Goal: Task Accomplishment & Management: Manage account settings

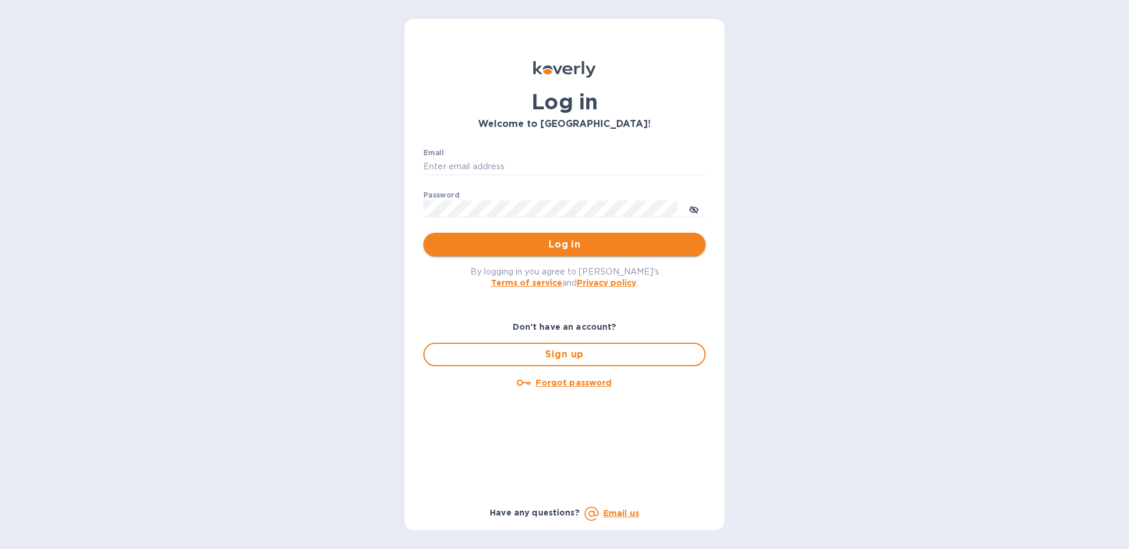
type input "[EMAIL_ADDRESS][DOMAIN_NAME]"
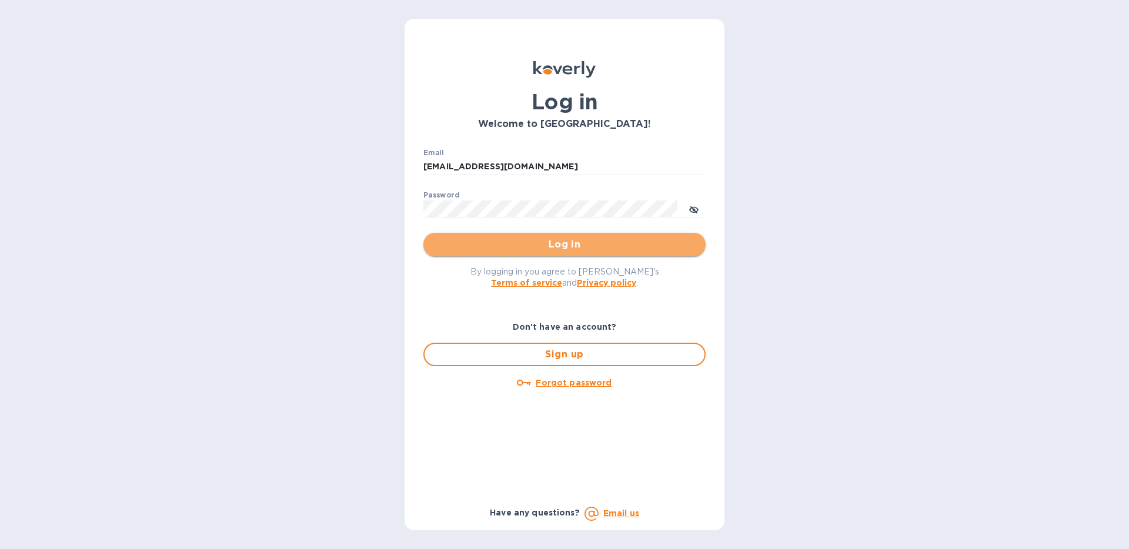
click at [648, 244] on span "Log in" at bounding box center [564, 245] width 263 height 14
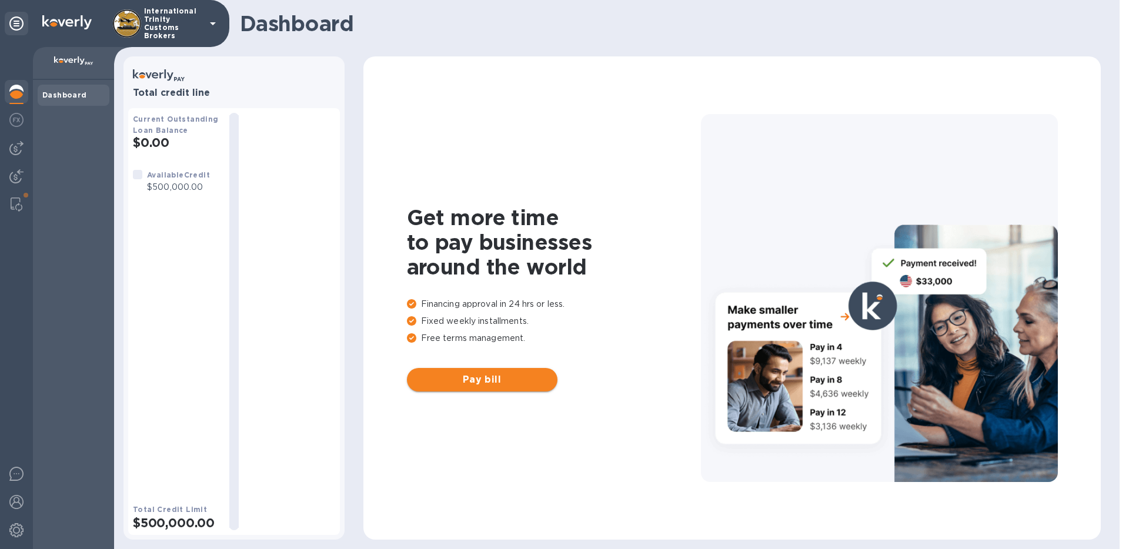
click at [527, 379] on span "Pay bill" at bounding box center [482, 380] width 132 height 14
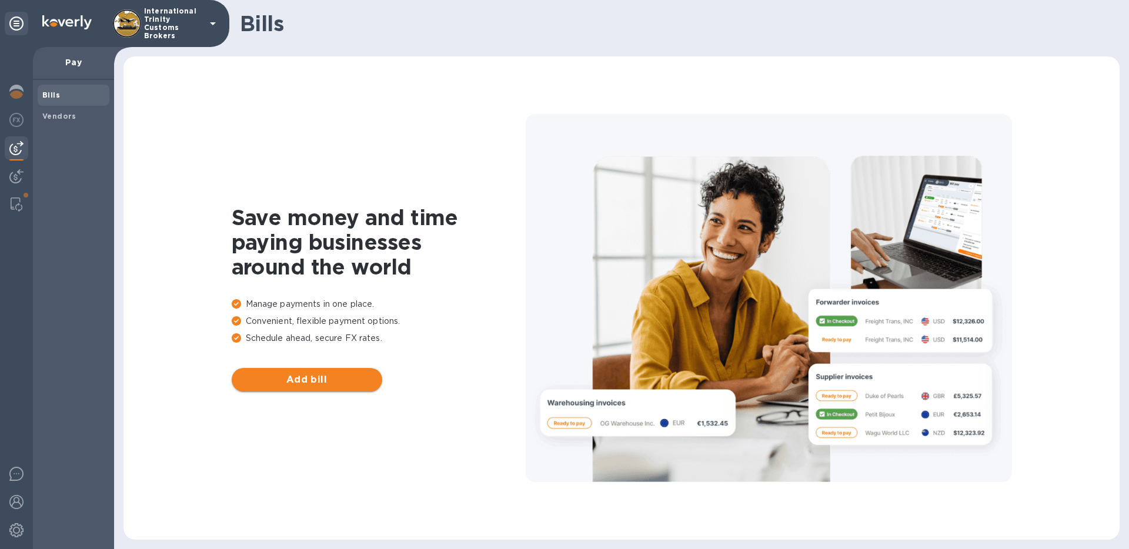
click at [356, 371] on button "Add bill" at bounding box center [307, 380] width 151 height 24
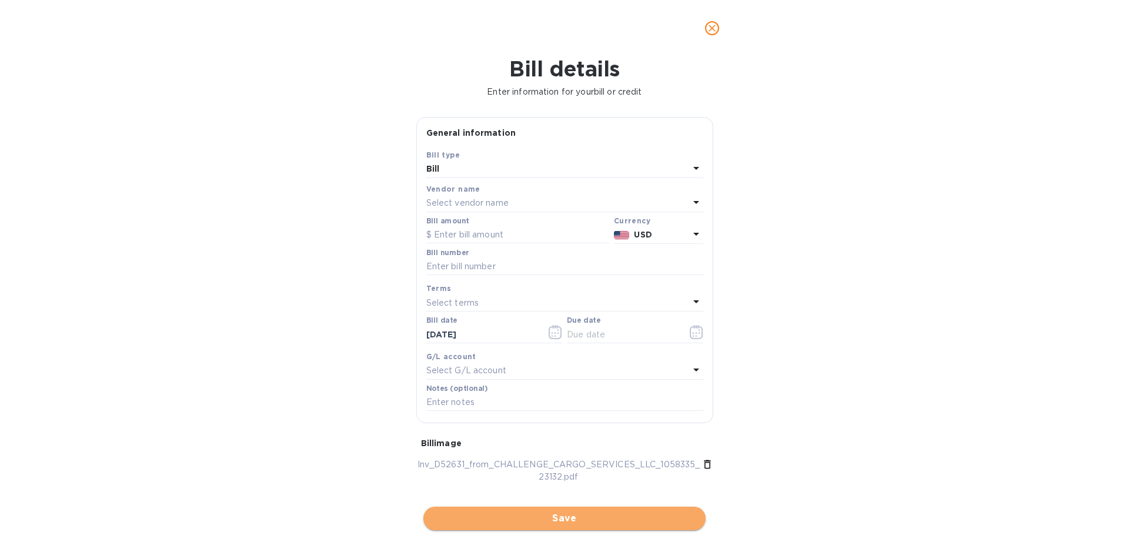
click at [660, 516] on span "Save" at bounding box center [564, 519] width 263 height 14
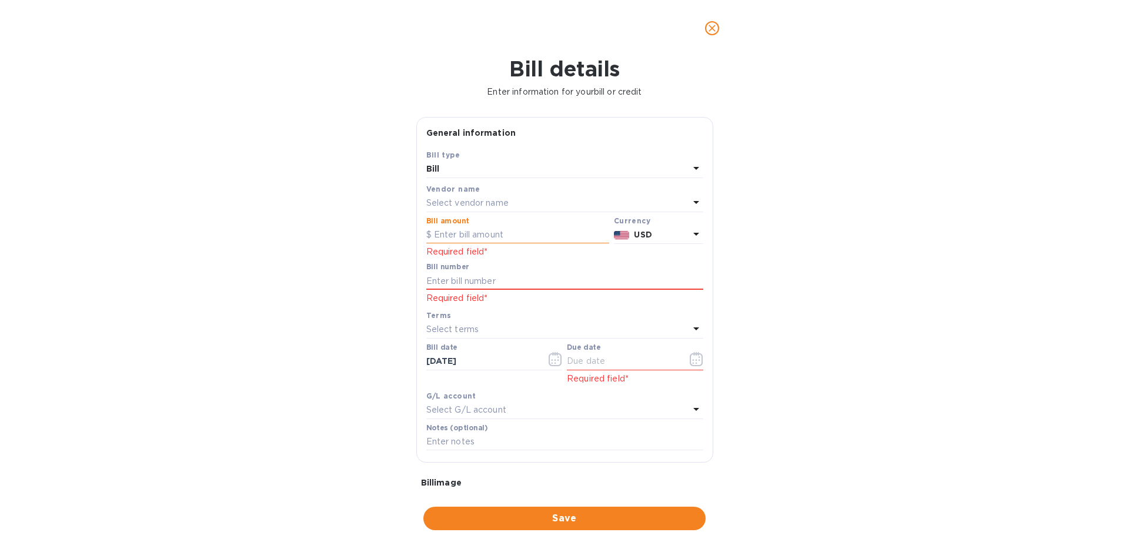
click at [553, 227] on input "text" at bounding box center [517, 235] width 183 height 18
click at [552, 230] on input "text" at bounding box center [517, 235] width 183 height 18
click at [569, 286] on input "text" at bounding box center [564, 281] width 277 height 18
click at [550, 233] on input "text" at bounding box center [517, 235] width 183 height 18
click at [477, 236] on input "text" at bounding box center [517, 235] width 183 height 18
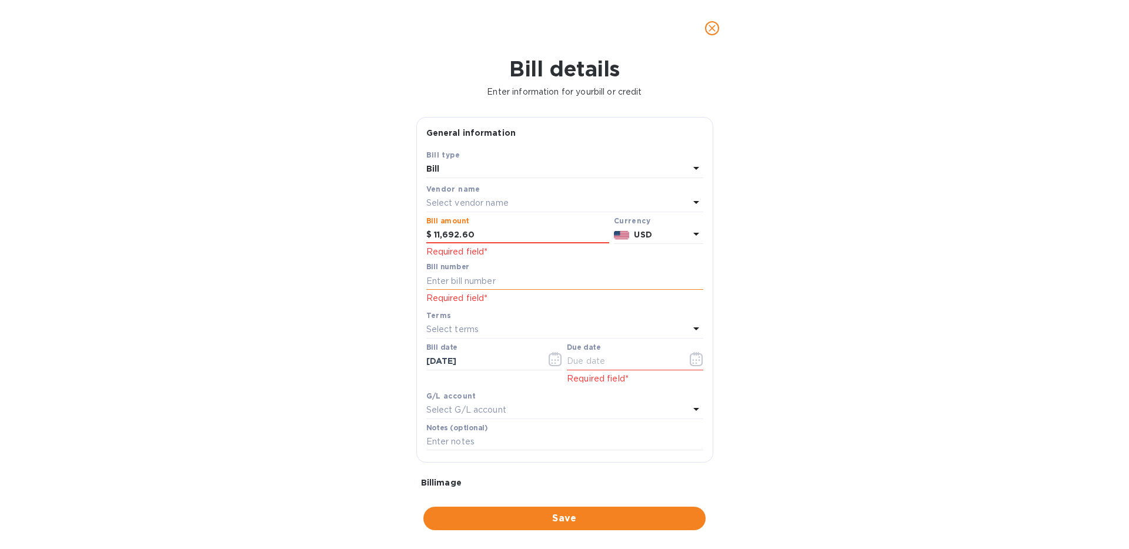
type input "11,692.60"
click at [488, 283] on input "text" at bounding box center [564, 281] width 277 height 18
type input "D52631"
click at [776, 279] on div "Bill details Enter information for your bill or credit General information Save…" at bounding box center [564, 302] width 1129 height 493
click at [525, 228] on input "11,692.60" at bounding box center [521, 235] width 175 height 18
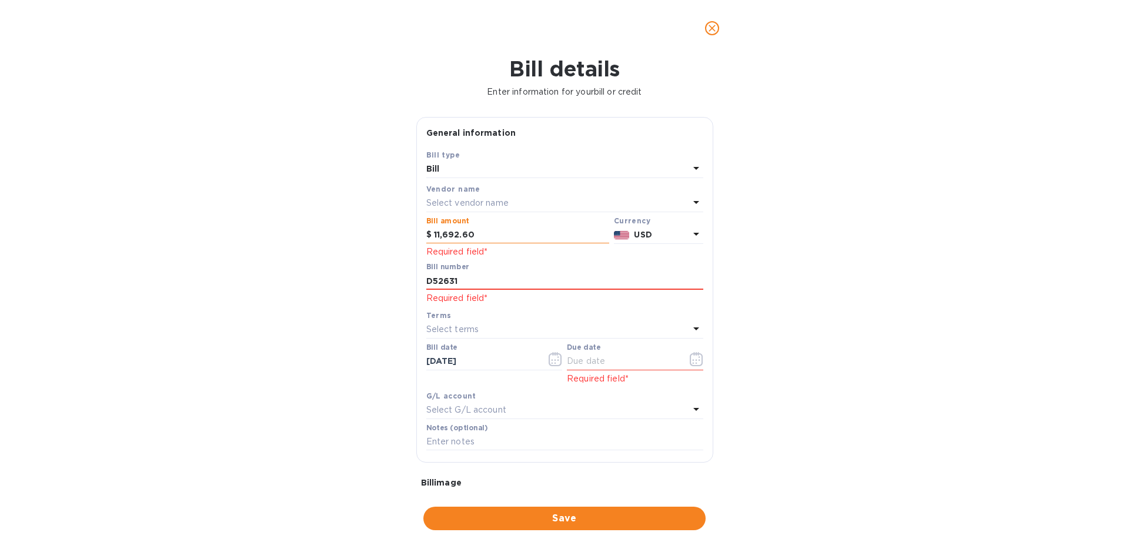
click at [525, 228] on input "11,692.60" at bounding box center [521, 235] width 175 height 18
click at [441, 236] on input "11,692.60" at bounding box center [521, 235] width 175 height 18
click at [446, 231] on input "11,692.60" at bounding box center [521, 235] width 175 height 18
type input "11,692.60"
click at [797, 269] on div "Bill details Enter information for your bill or credit General information Save…" at bounding box center [564, 302] width 1129 height 493
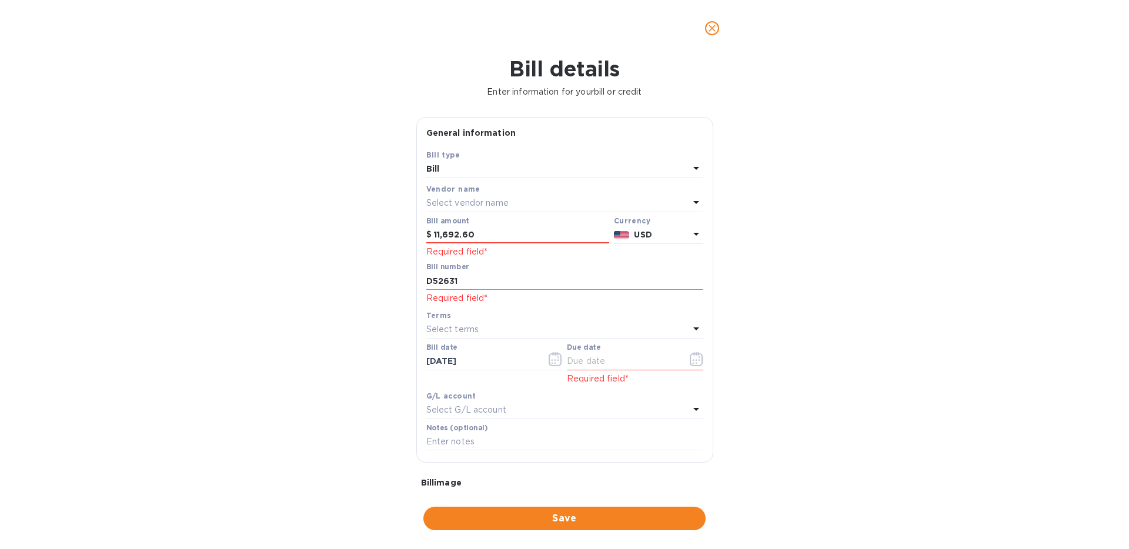
click at [545, 288] on input "D52631" at bounding box center [564, 281] width 277 height 18
click at [525, 244] on div "Required field*" at bounding box center [517, 250] width 183 height 15
click at [527, 233] on input "11,692.60" at bounding box center [521, 235] width 175 height 18
click at [542, 235] on input "11,692.60" at bounding box center [521, 235] width 175 height 18
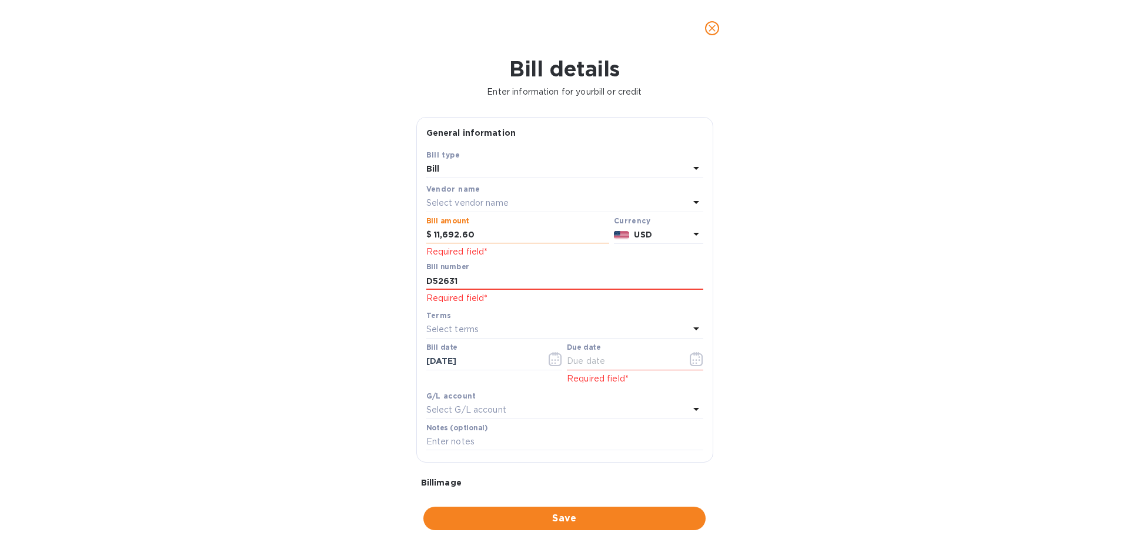
click at [542, 235] on input "11,692.60" at bounding box center [521, 235] width 175 height 18
click at [597, 233] on input "11,692.60" at bounding box center [521, 235] width 175 height 18
click at [490, 240] on input "11,692.60" at bounding box center [521, 235] width 175 height 18
click at [491, 240] on input "11,692.60" at bounding box center [521, 235] width 175 height 18
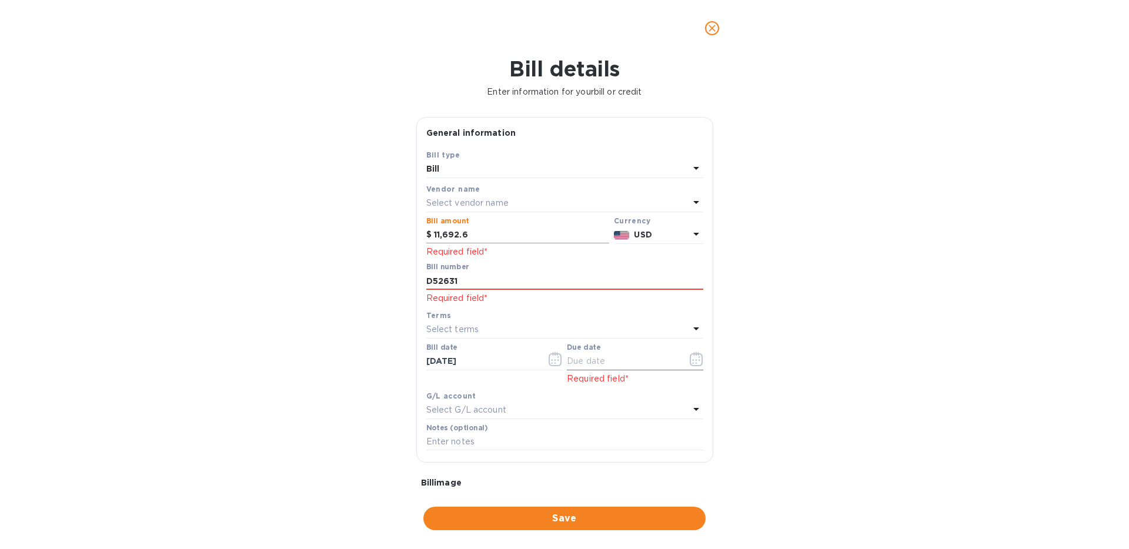
type input "11,692.60"
click at [831, 297] on div "Bill details Enter information for your bill or credit General information Save…" at bounding box center [564, 302] width 1129 height 493
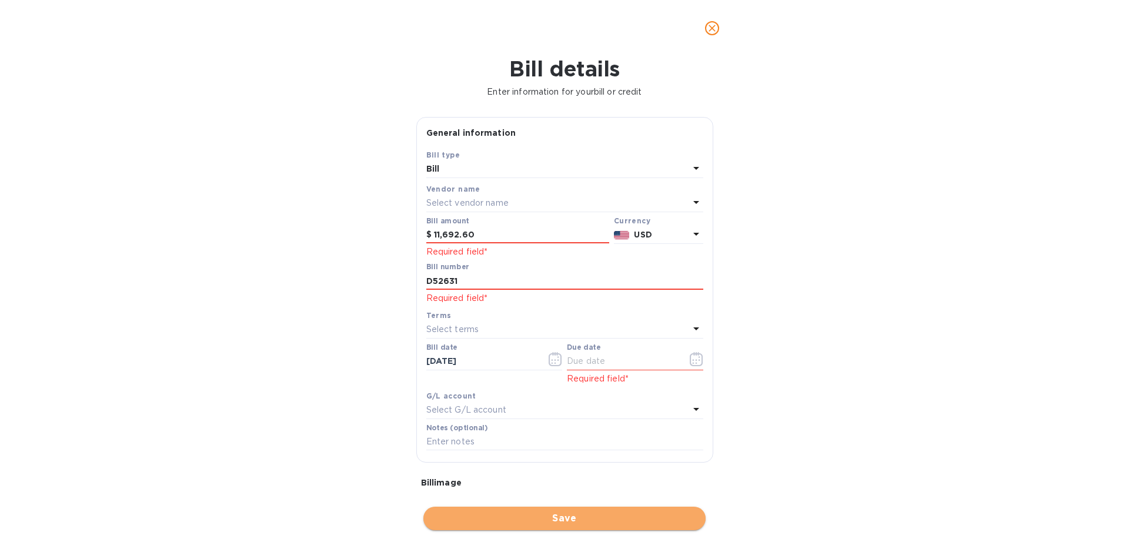
click at [633, 521] on span "Save" at bounding box center [564, 519] width 263 height 14
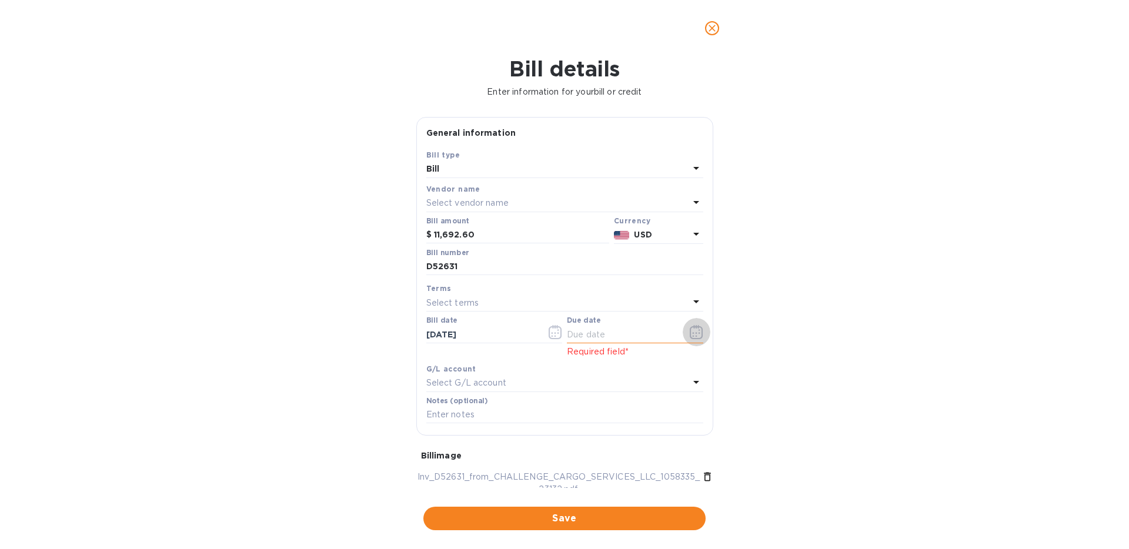
click at [693, 337] on icon "button" at bounding box center [697, 332] width 14 height 14
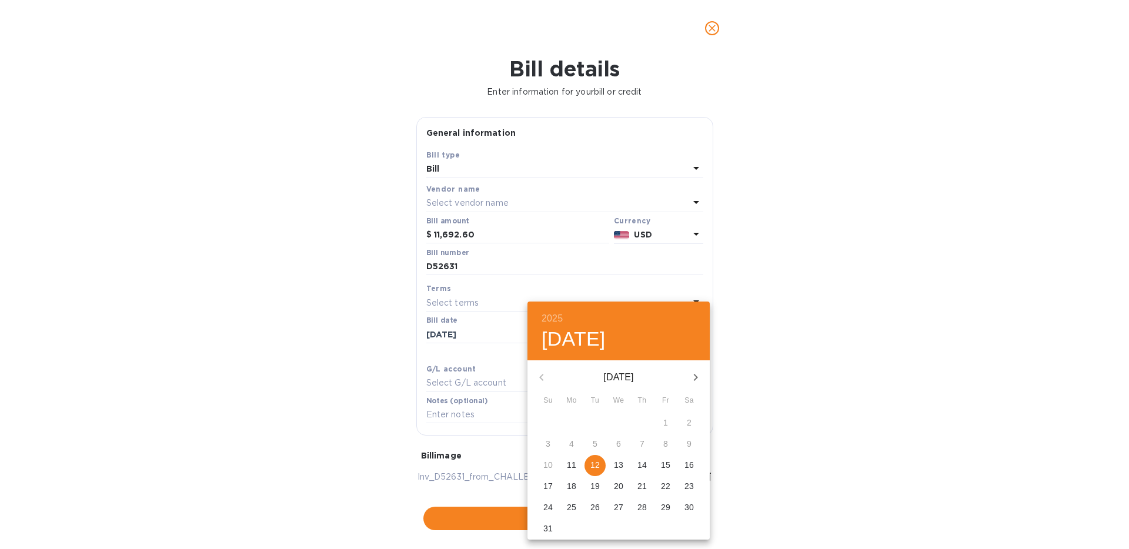
click at [661, 466] on p "15" at bounding box center [665, 465] width 9 height 12
type input "[DATE]"
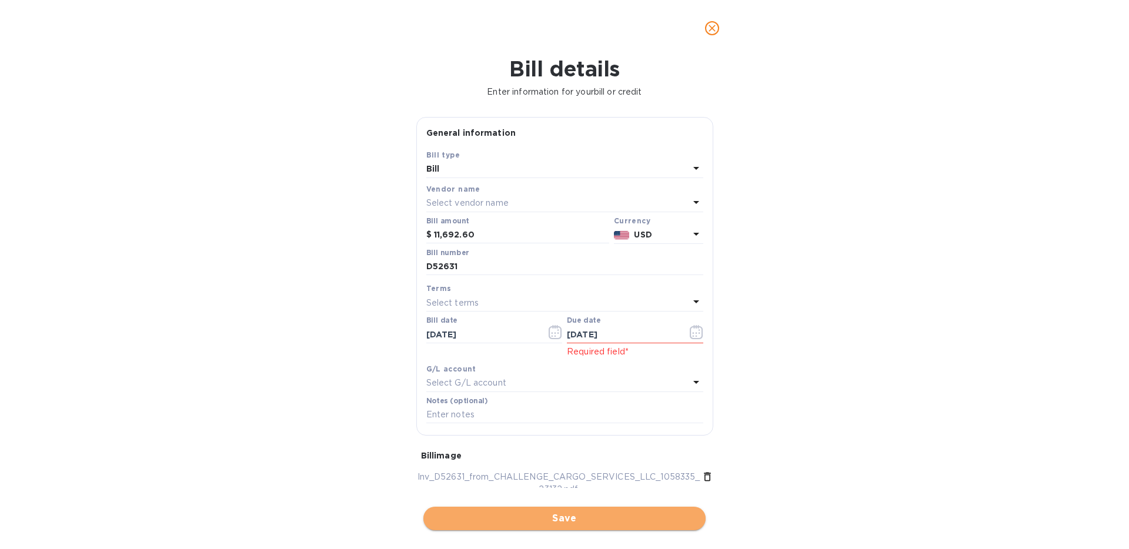
click at [621, 512] on span "Save" at bounding box center [564, 519] width 263 height 14
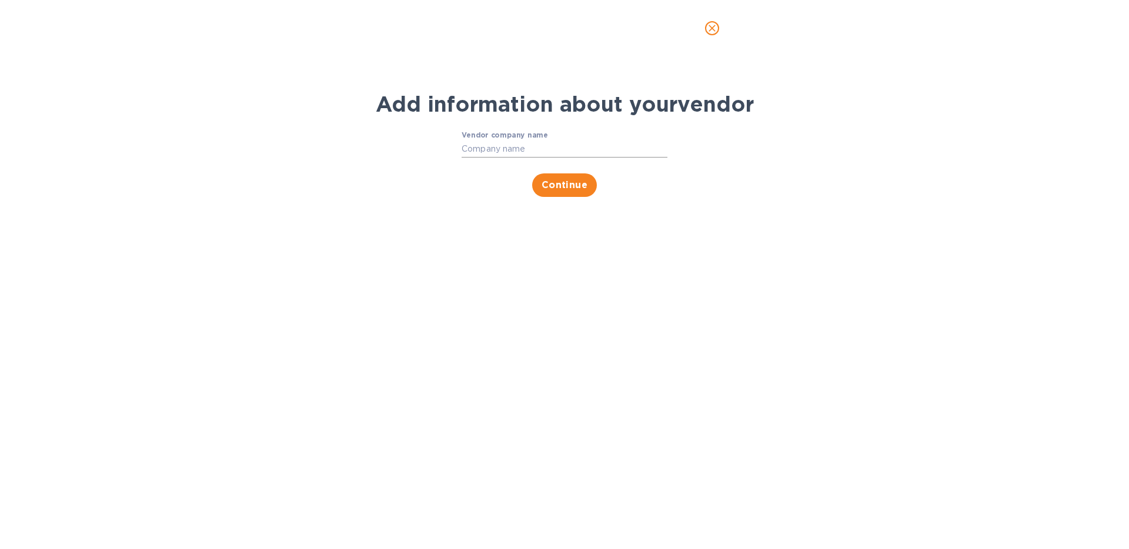
click at [549, 145] on input "Vendor company name" at bounding box center [565, 150] width 206 height 18
type input "Challenge Cargo Services"
click at [585, 189] on span "Continue" at bounding box center [565, 185] width 46 height 14
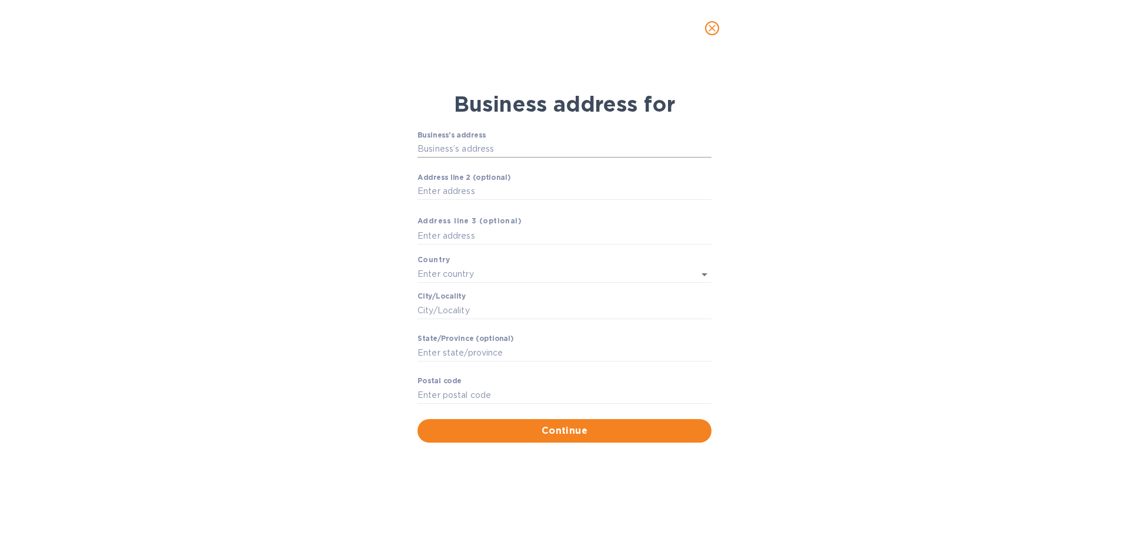
click at [574, 150] on input "Business’s аddress" at bounding box center [564, 150] width 294 height 18
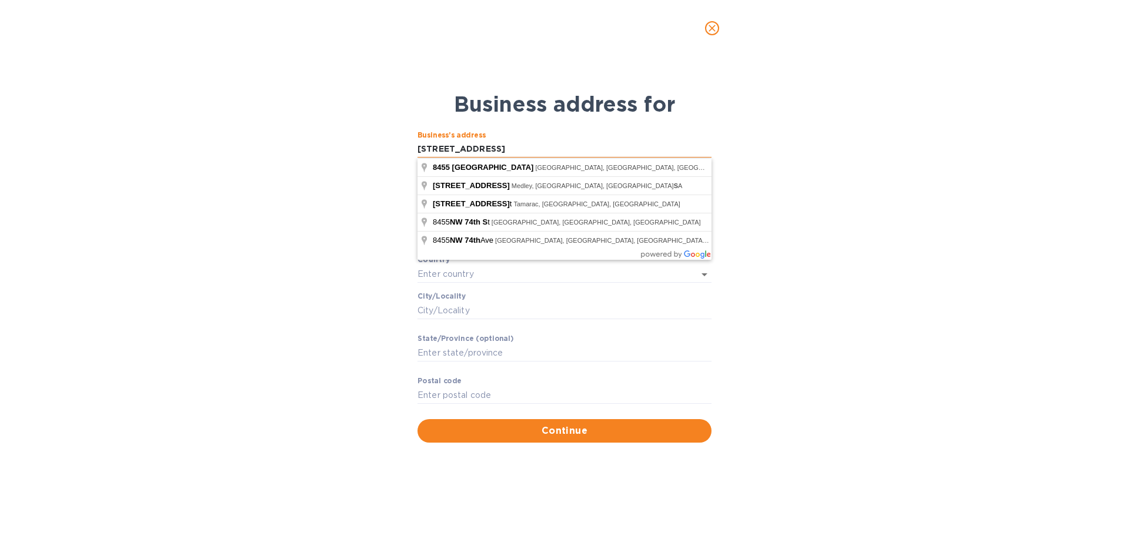
type input "[STREET_ADDRESS]"
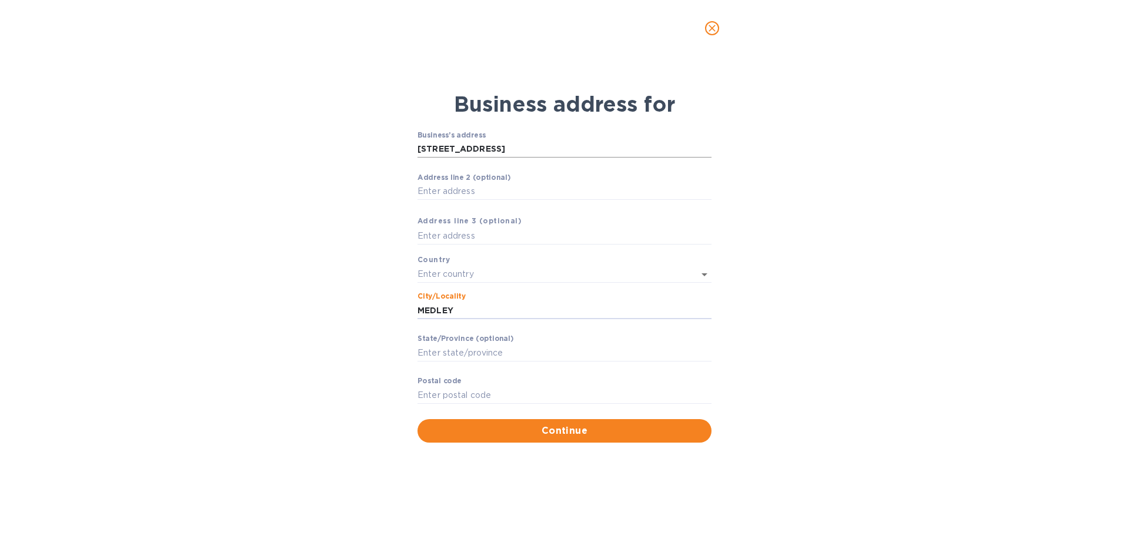
type input "MEDLEY"
type input "FL"
type input "33166"
click at [552, 283] on div "Business’s аddress [STREET_ADDRESS] line 2 (optional) ​ Аddress line 3 (optiona…" at bounding box center [564, 275] width 294 height 288
click at [557, 279] on input "text" at bounding box center [547, 274] width 261 height 17
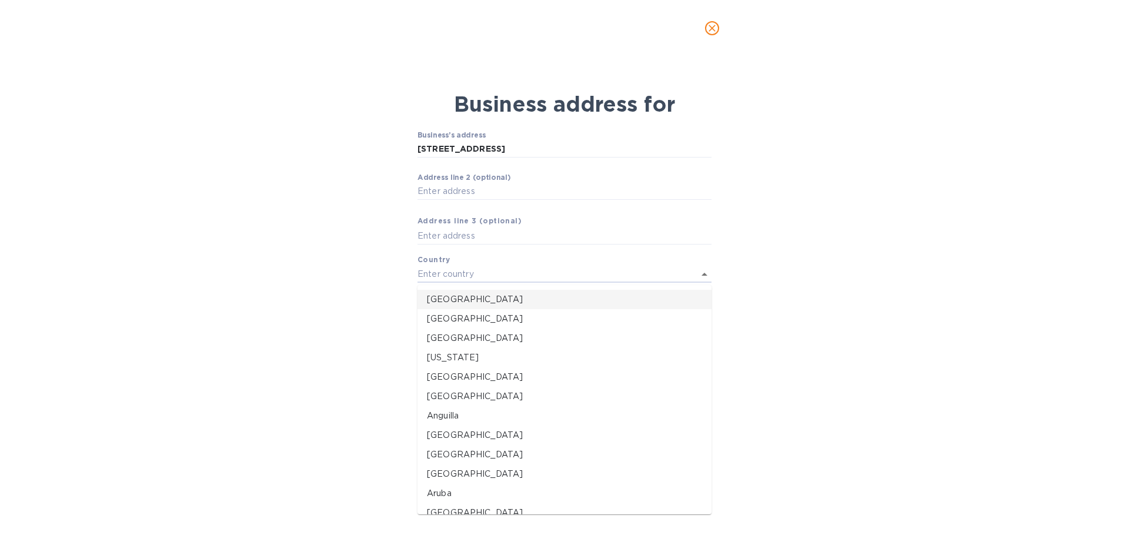
click at [544, 303] on p "[GEOGRAPHIC_DATA]" at bounding box center [564, 299] width 275 height 12
type input "[GEOGRAPHIC_DATA]"
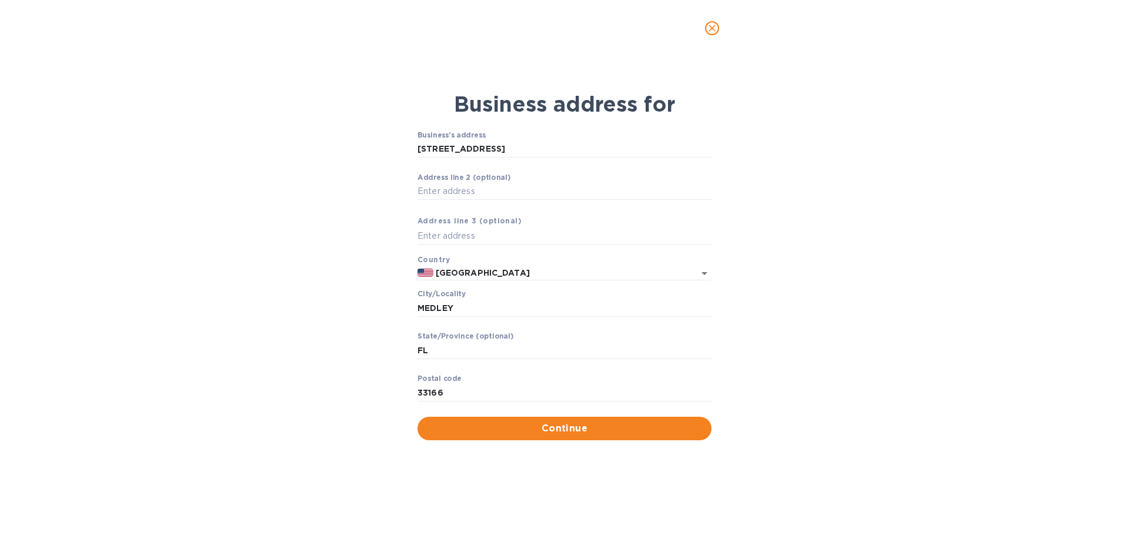
click at [801, 350] on div "Business’s аddress [STREET_ADDRESS] line 2 (optional) ​ Аddress line 3 (optiona…" at bounding box center [564, 285] width 543 height 323
click at [660, 423] on span "Continue" at bounding box center [564, 429] width 275 height 14
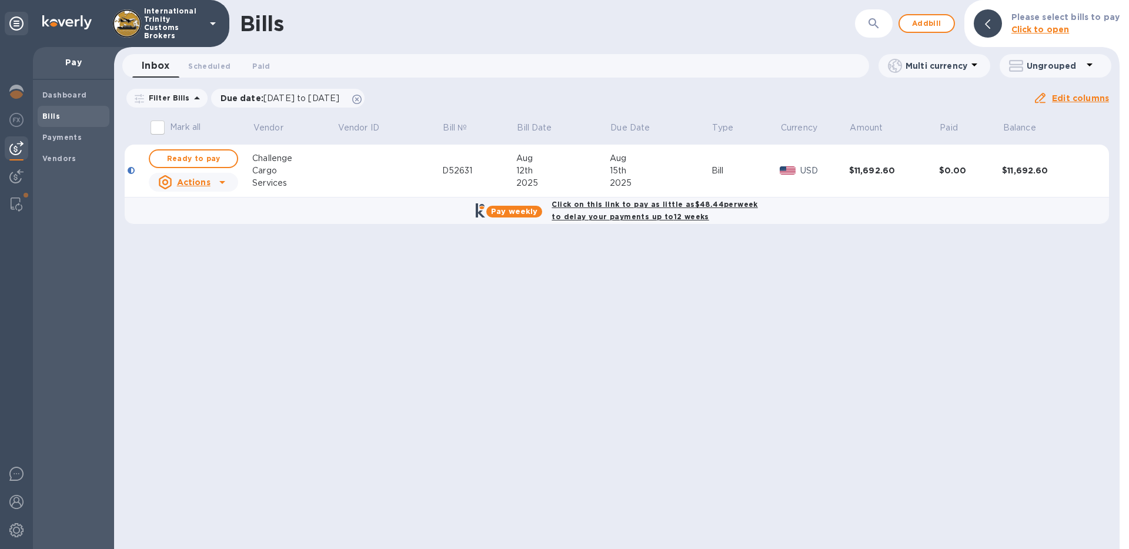
click at [221, 181] on icon at bounding box center [222, 182] width 6 height 3
click at [222, 179] on div at bounding box center [564, 274] width 1129 height 549
click at [226, 185] on icon at bounding box center [222, 182] width 14 height 14
click at [226, 185] on div at bounding box center [564, 274] width 1129 height 549
click at [16, 532] on img at bounding box center [16, 530] width 14 height 14
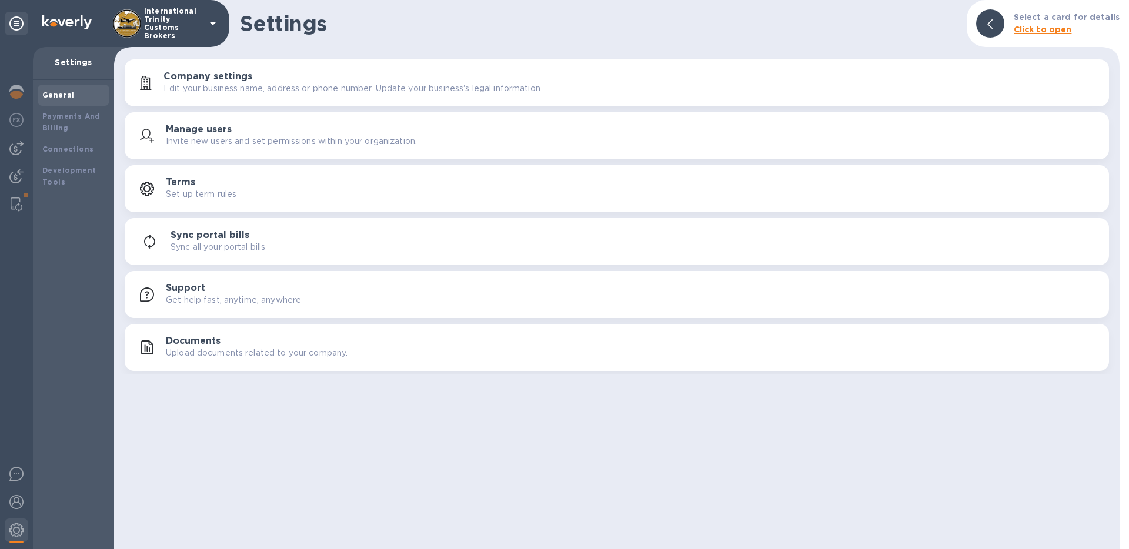
click at [258, 126] on div "Manage users Invite new users and set permissions within your organization." at bounding box center [633, 136] width 934 height 24
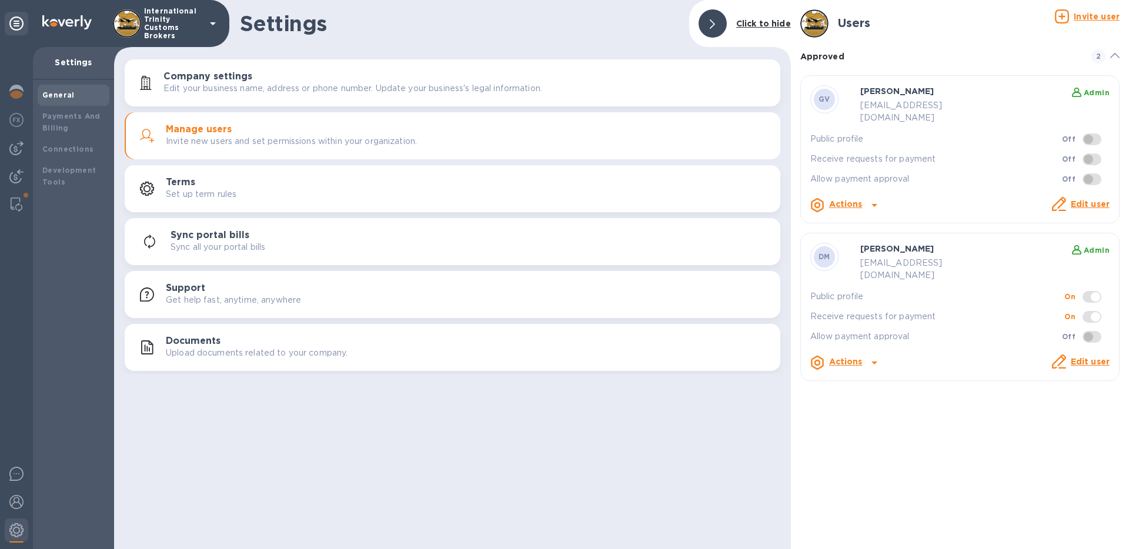
click at [718, 26] on div at bounding box center [713, 23] width 28 height 28
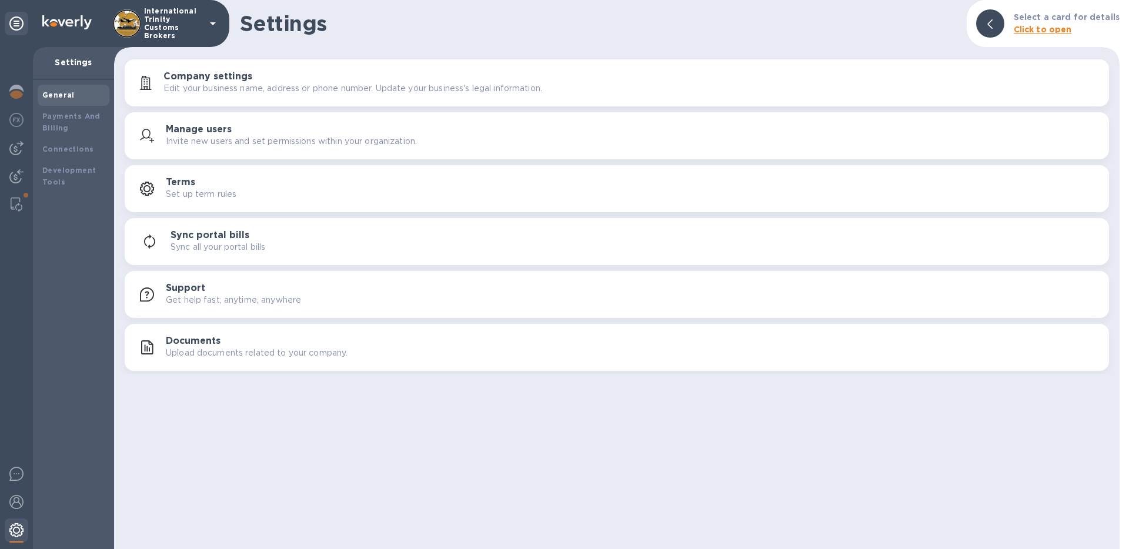
click at [14, 533] on img at bounding box center [16, 530] width 14 height 14
click at [15, 531] on img at bounding box center [16, 530] width 14 height 14
click at [79, 122] on div "Payments And Billing" at bounding box center [73, 123] width 62 height 24
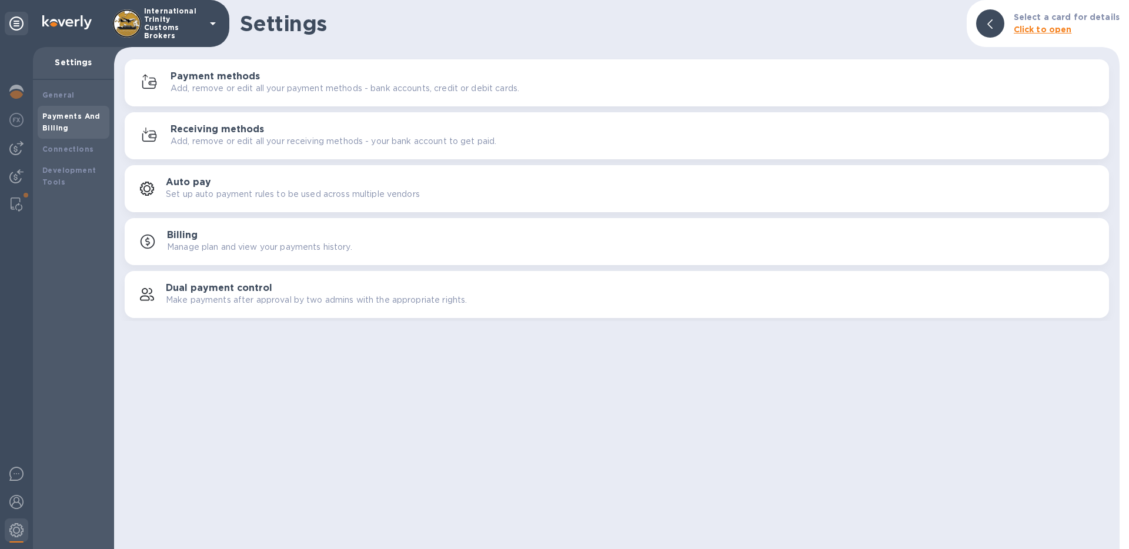
click at [280, 292] on div "Dual payment control Make payments after approval by two admins with the approp…" at bounding box center [633, 295] width 934 height 24
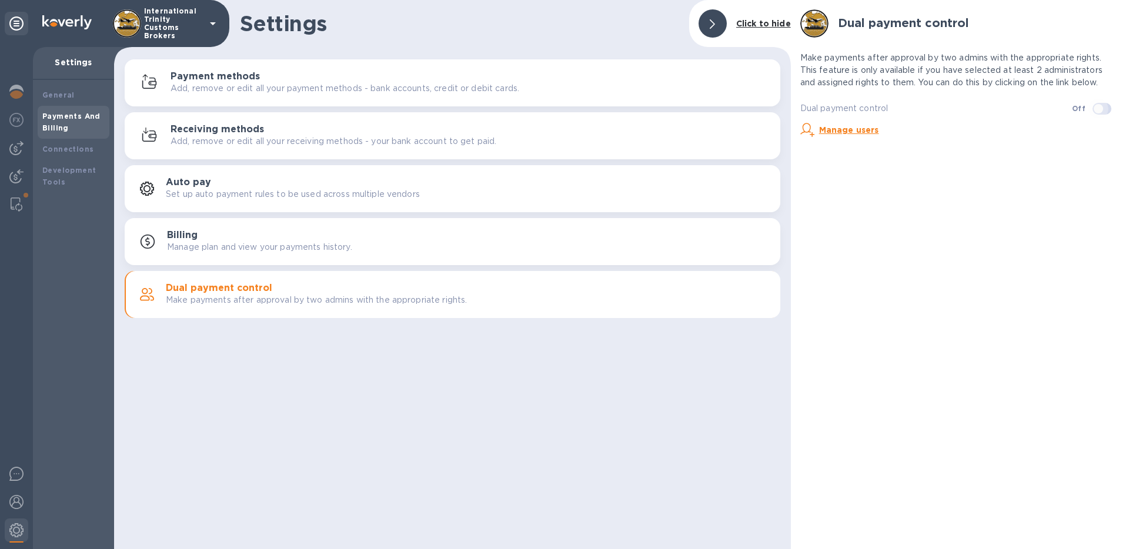
click at [1087, 111] on input "checkbox" at bounding box center [1098, 109] width 60 height 20
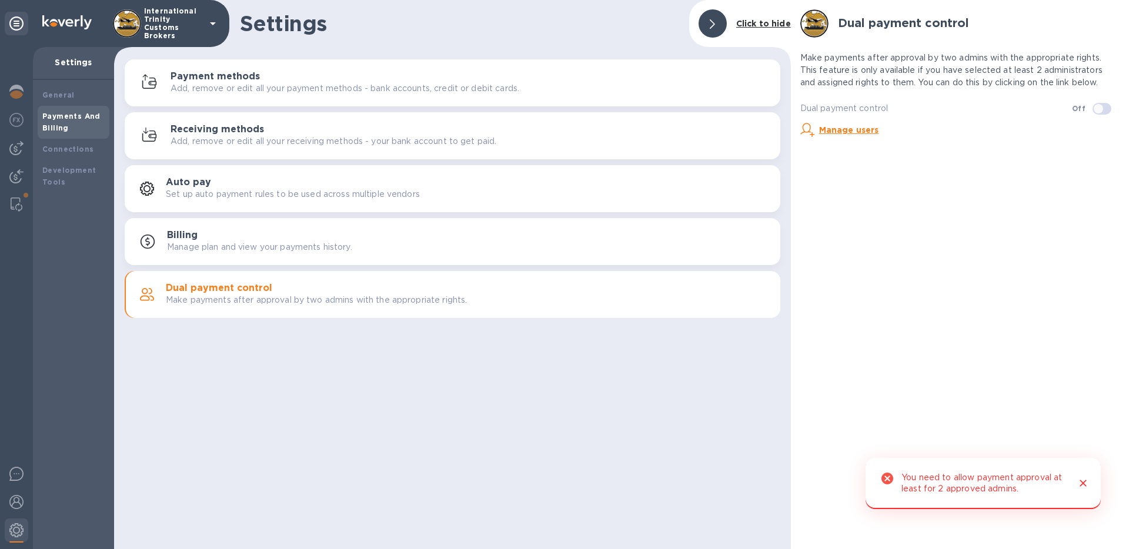
click at [1084, 490] on button "Close" at bounding box center [1082, 483] width 15 height 15
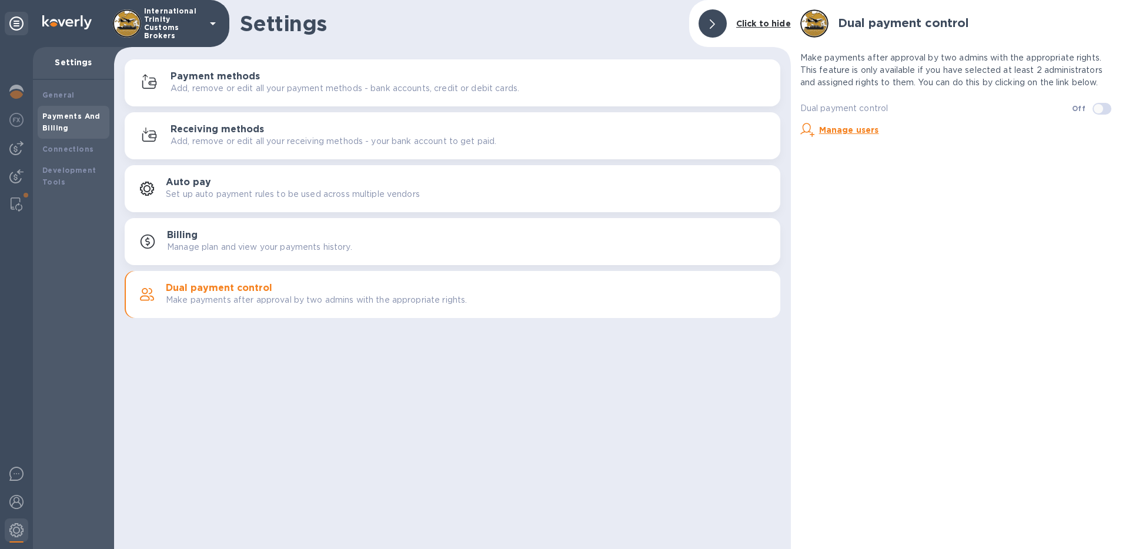
click at [1100, 107] on input "checkbox" at bounding box center [1098, 109] width 60 height 20
checkbox input "false"
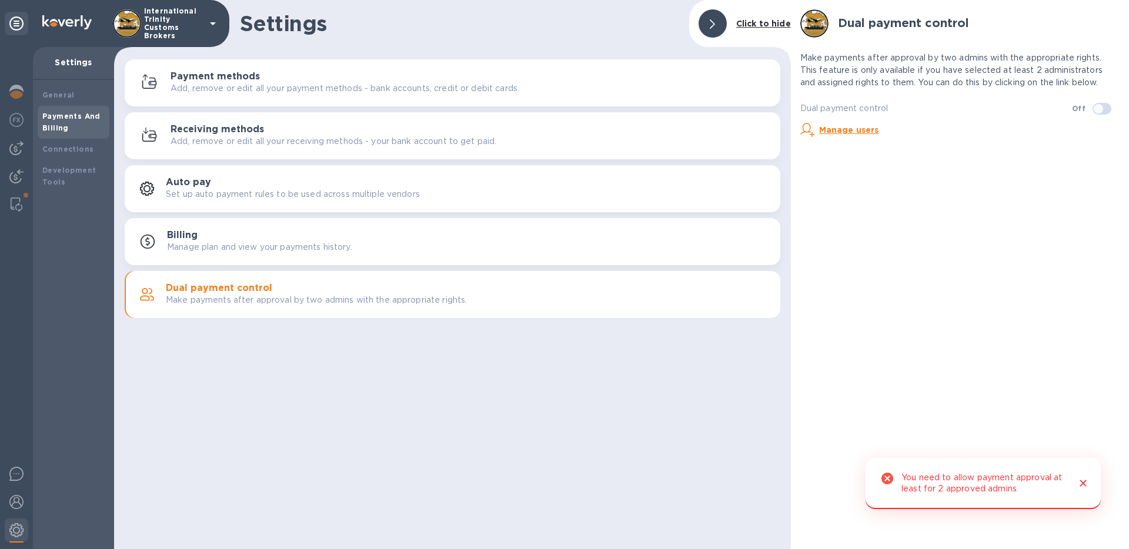
click at [836, 123] on div "Manage users" at bounding box center [959, 130] width 319 height 14
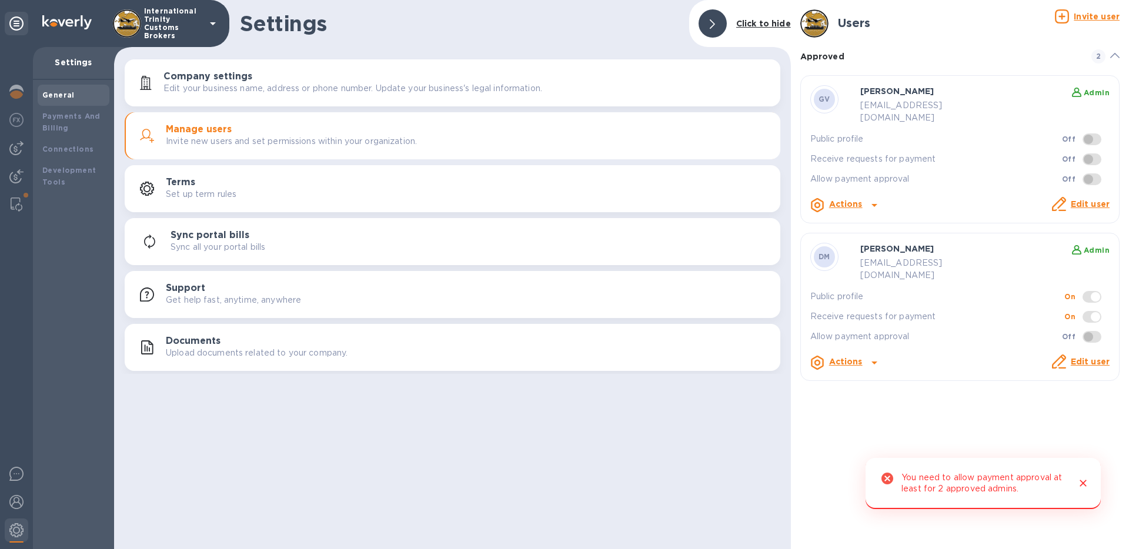
click at [967, 257] on p "[EMAIL_ADDRESS][DOMAIN_NAME]" at bounding box center [933, 269] width 146 height 25
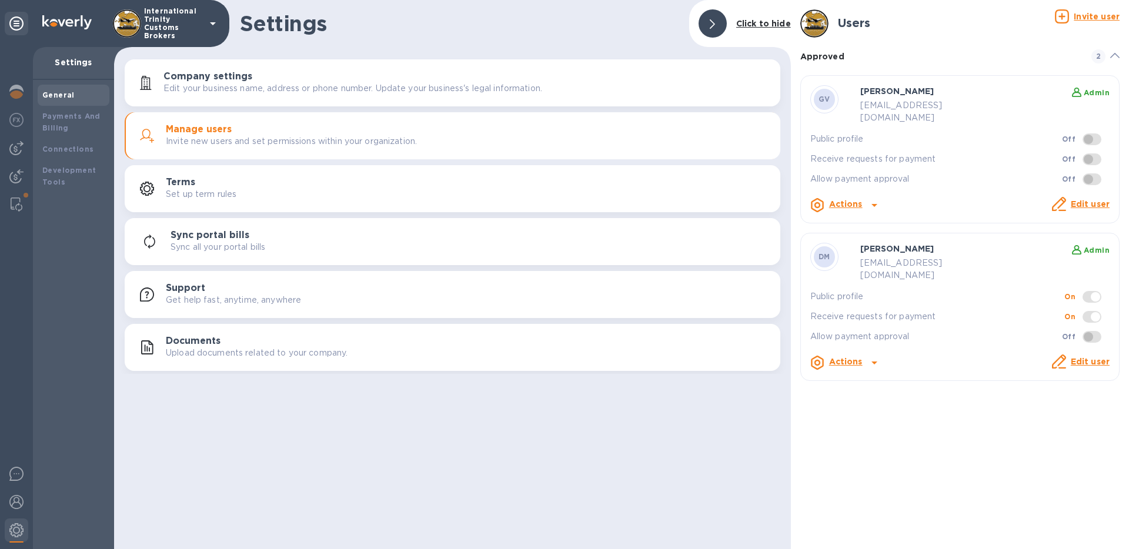
click at [1098, 199] on link "Edit user" at bounding box center [1090, 203] width 39 height 9
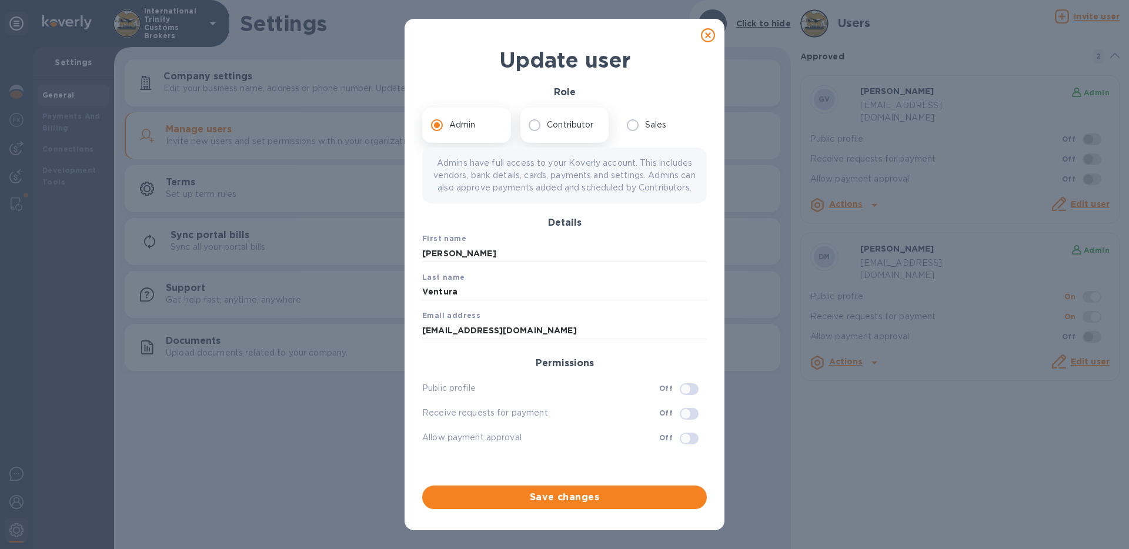
click at [576, 131] on label "Contributor" at bounding box center [561, 125] width 78 height 25
click at [547, 131] on input "Contributor" at bounding box center [534, 125] width 25 height 25
radio input "true"
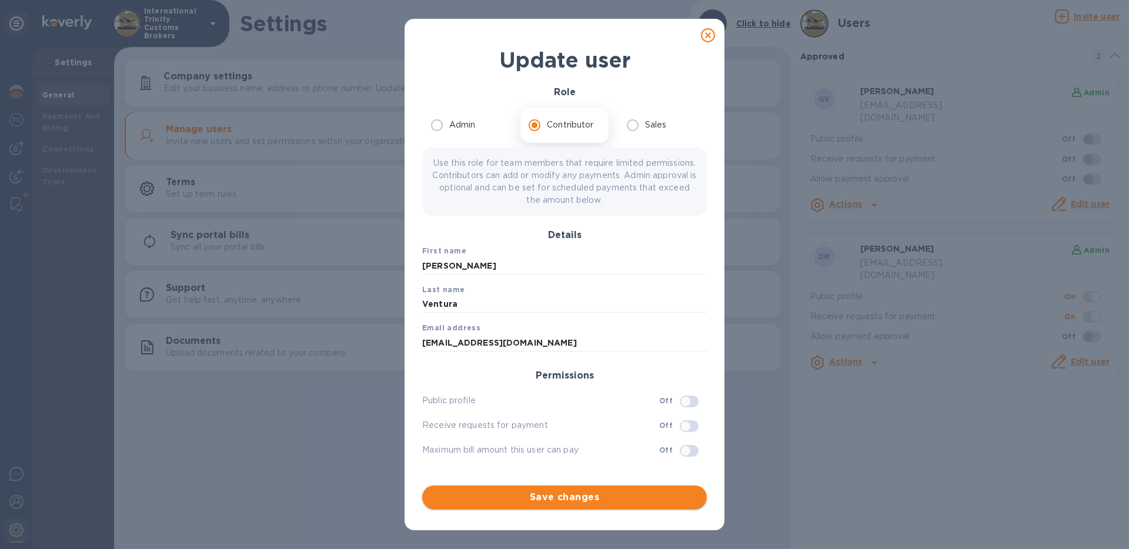
click at [646, 503] on span "Save changes" at bounding box center [565, 497] width 266 height 14
click at [704, 39] on icon at bounding box center [708, 35] width 14 height 14
radio input "true"
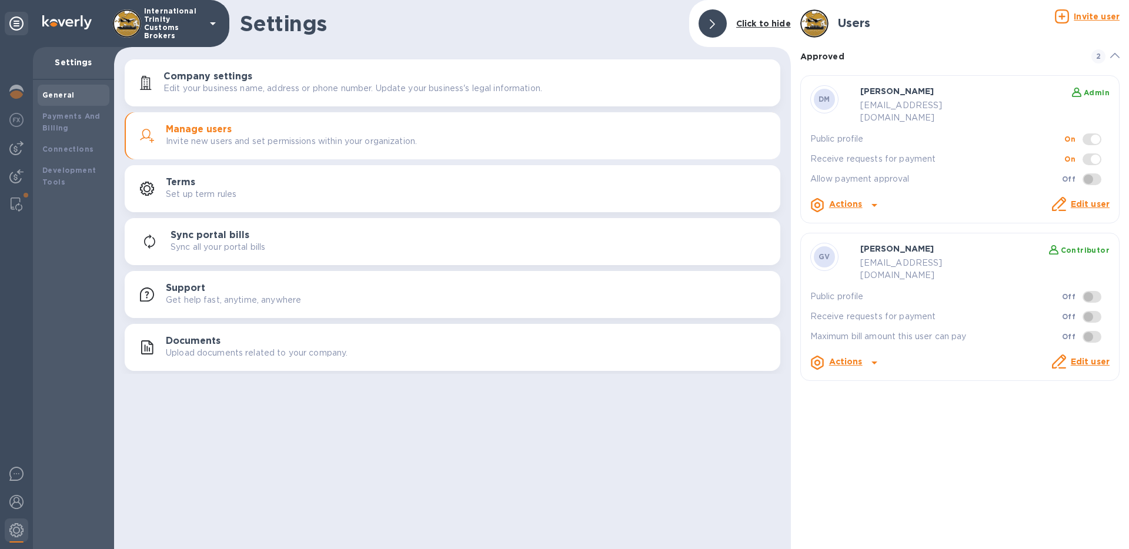
click at [1085, 16] on u "Invite user" at bounding box center [1097, 16] width 46 height 9
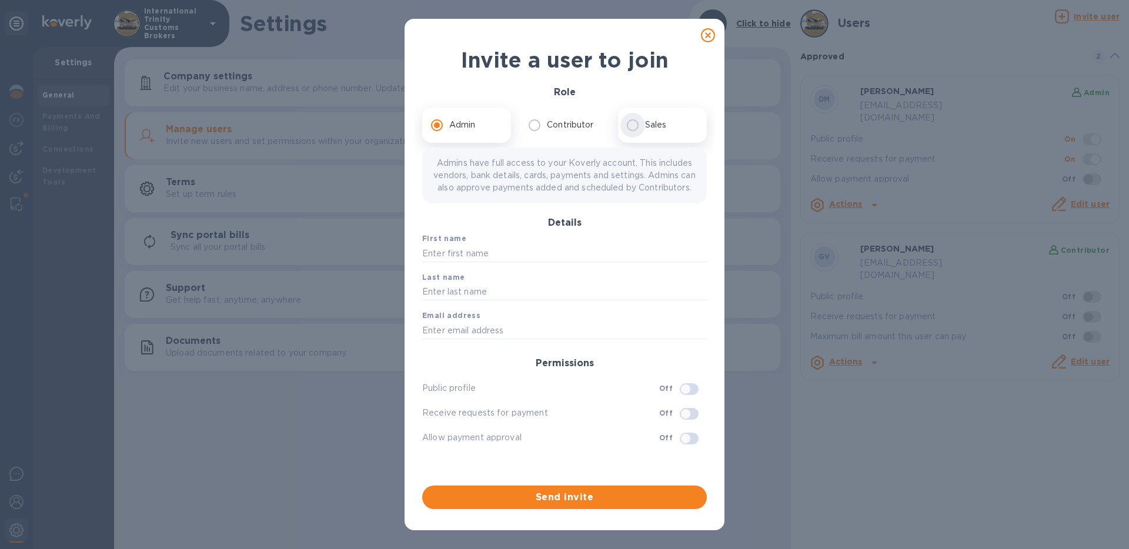
click at [634, 122] on input "Sales" at bounding box center [632, 125] width 25 height 25
radio input "true"
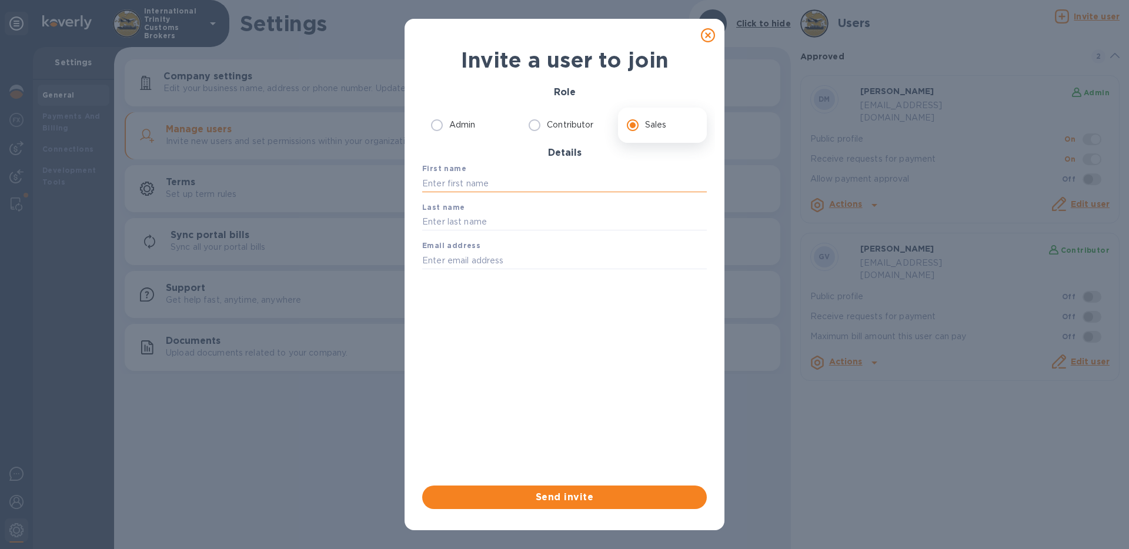
click at [593, 175] on input "text" at bounding box center [564, 184] width 285 height 18
click at [709, 36] on icon at bounding box center [708, 35] width 14 height 14
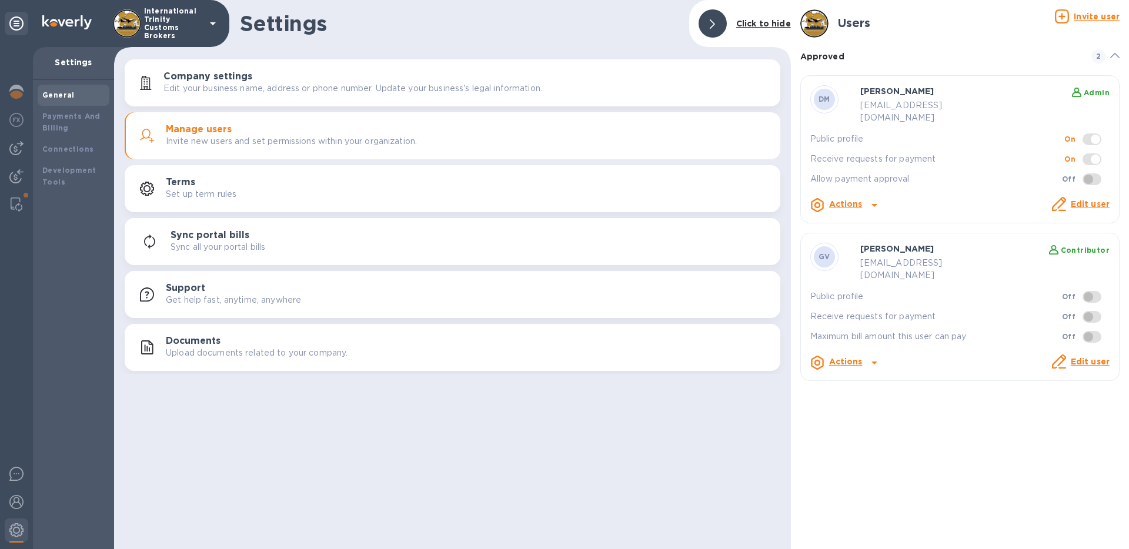
click at [1069, 14] on icon at bounding box center [1062, 16] width 14 height 14
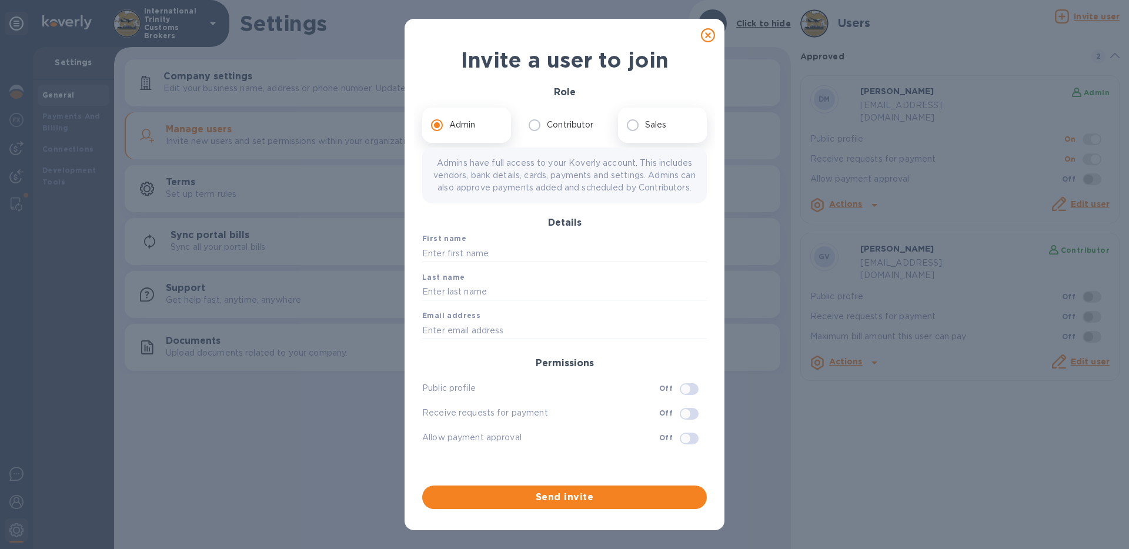
click at [664, 122] on p "Sales" at bounding box center [656, 125] width 22 height 12
click at [645, 122] on input "Sales" at bounding box center [632, 125] width 25 height 25
radio input "true"
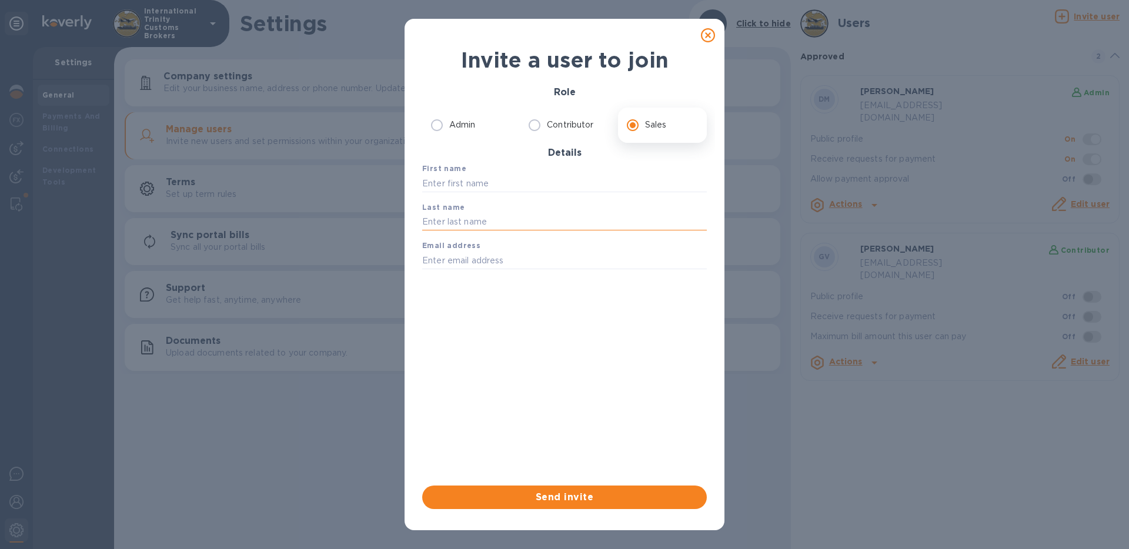
click at [607, 217] on input "text" at bounding box center [564, 222] width 285 height 18
click at [594, 177] on input "text" at bounding box center [564, 184] width 285 height 18
type input "Sofia"
type input "[PERSON_NAME]"
type input "[EMAIL_ADDRESS][DOMAIN_NAME]"
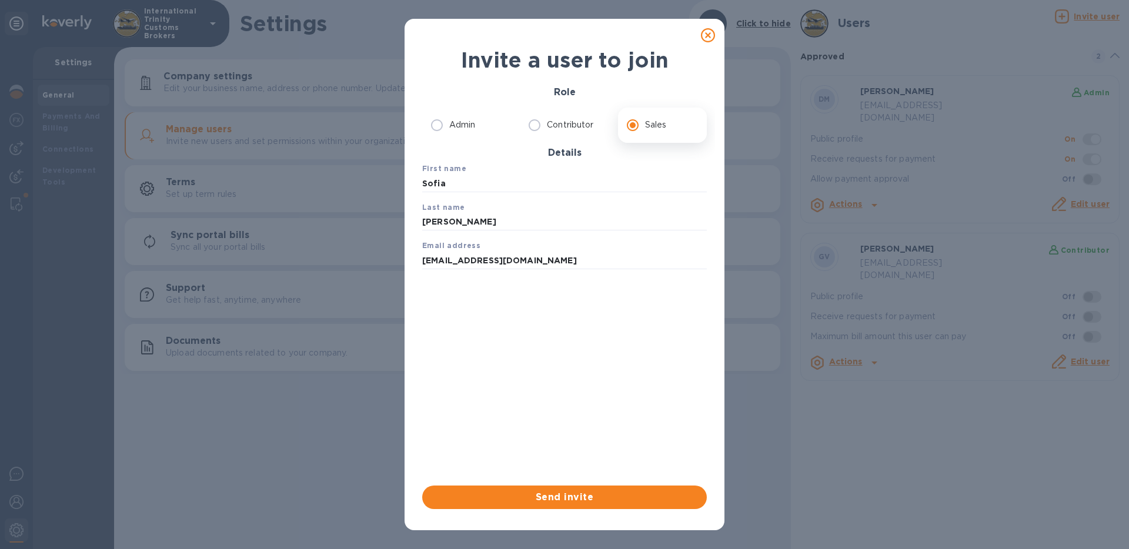
click at [657, 513] on div "Send invite" at bounding box center [564, 497] width 294 height 33
click at [653, 500] on span "Send invite" at bounding box center [565, 497] width 266 height 14
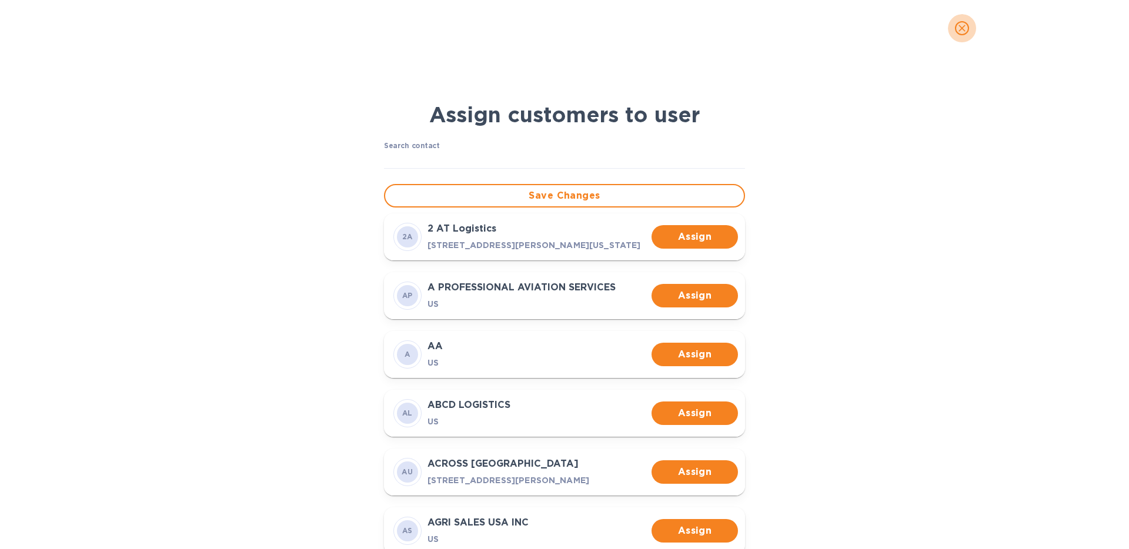
click at [964, 27] on icon "close" at bounding box center [962, 28] width 12 height 12
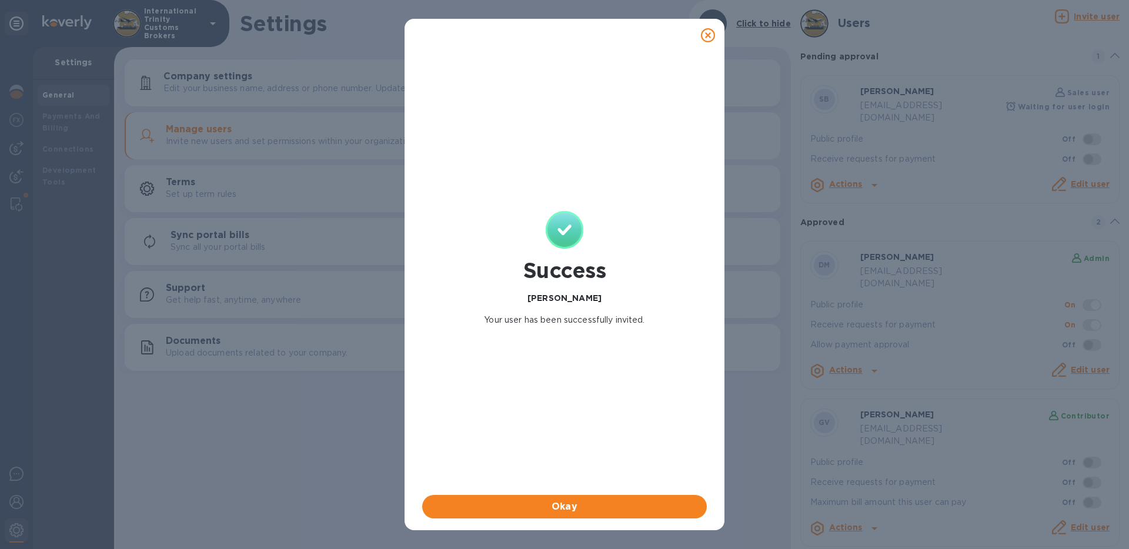
click at [708, 35] on icon at bounding box center [708, 35] width 14 height 14
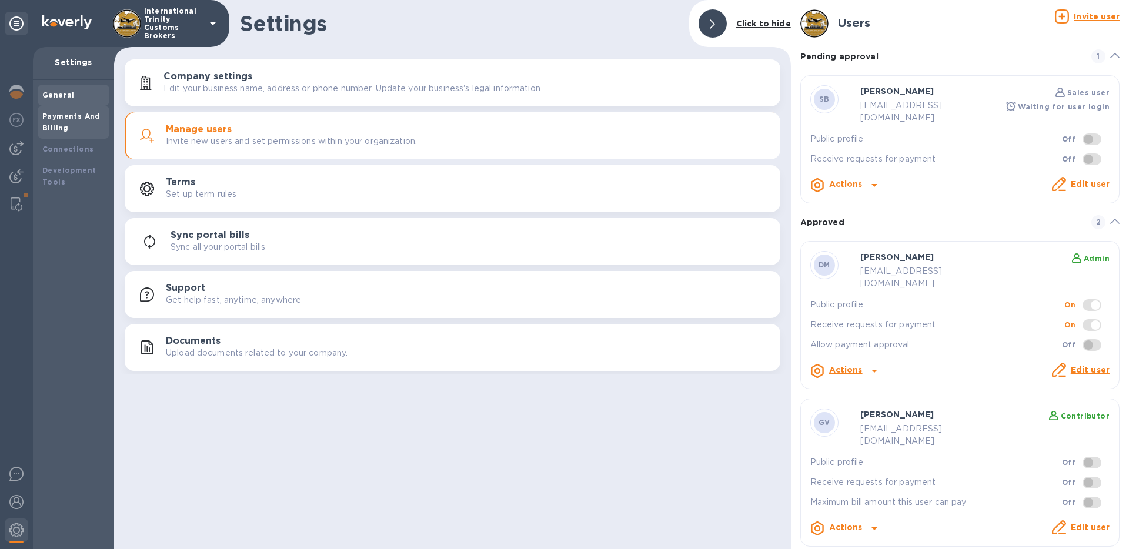
click at [82, 118] on b "Payments And Billing" at bounding box center [71, 122] width 58 height 21
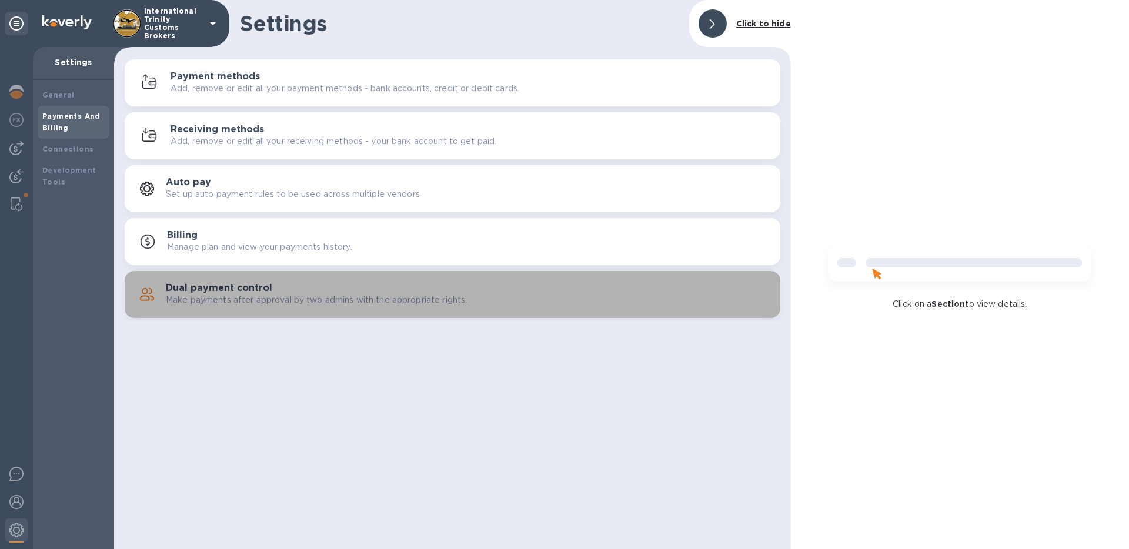
click at [298, 285] on div "Dual payment control Make payments after approval by two admins with the approp…" at bounding box center [468, 295] width 605 height 24
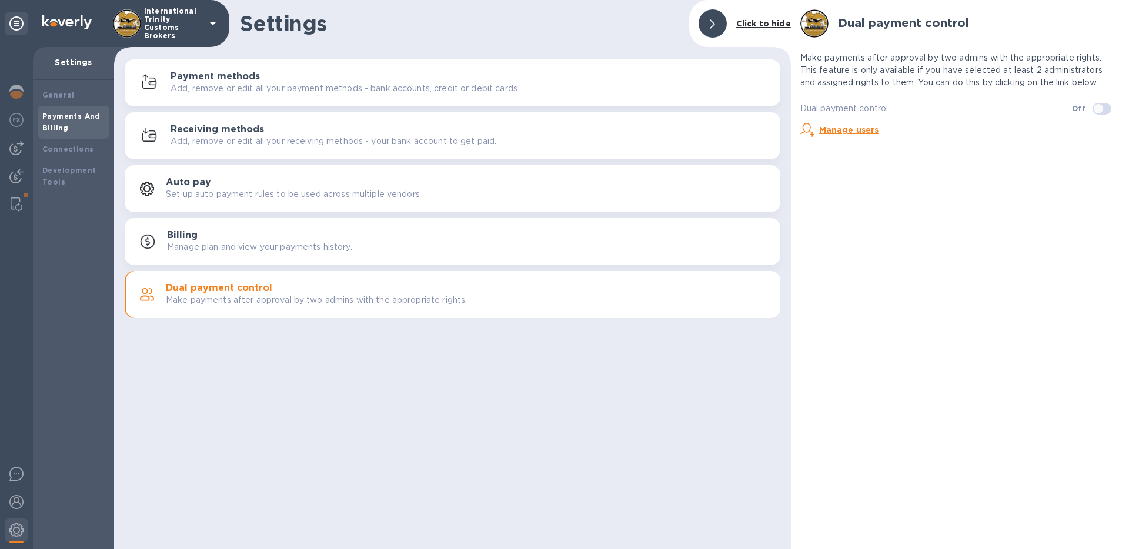
click at [1101, 112] on input "checkbox" at bounding box center [1098, 109] width 60 height 20
checkbox input "false"
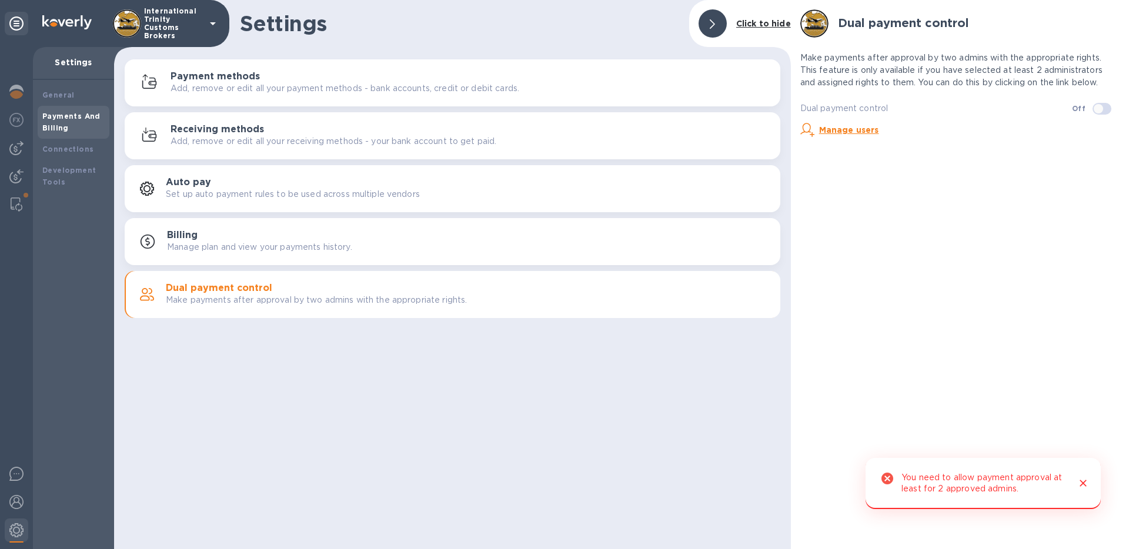
click at [834, 132] on u "Manage users" at bounding box center [849, 129] width 60 height 9
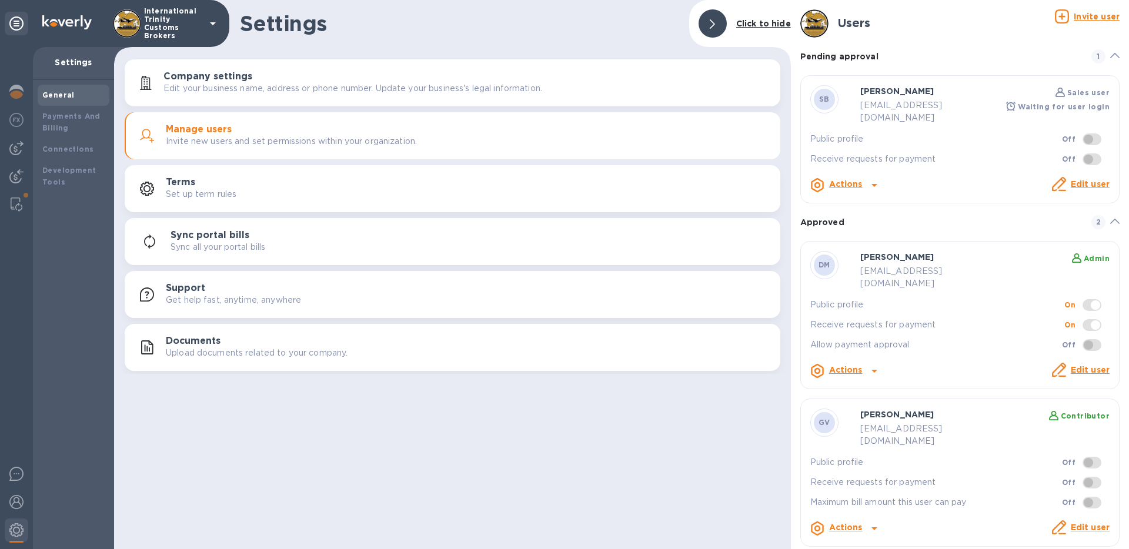
click at [1085, 153] on span at bounding box center [1091, 159] width 19 height 12
click at [1090, 153] on span at bounding box center [1091, 159] width 19 height 12
click at [1087, 153] on span at bounding box center [1091, 159] width 19 height 12
click at [1073, 155] on b "Off" at bounding box center [1069, 159] width 14 height 9
click at [868, 178] on icon at bounding box center [874, 185] width 14 height 14
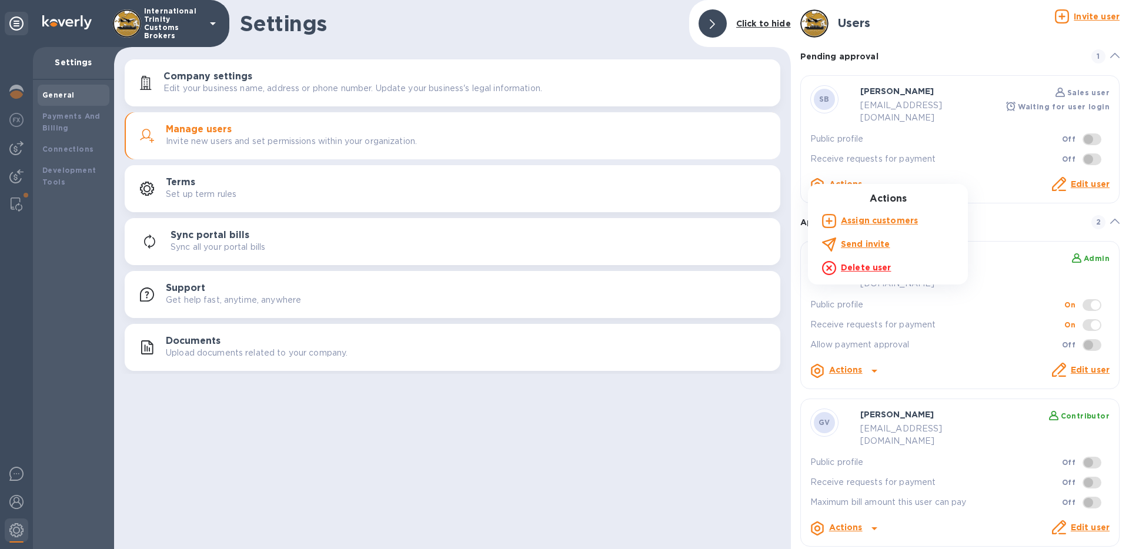
click at [942, 172] on div at bounding box center [564, 274] width 1129 height 549
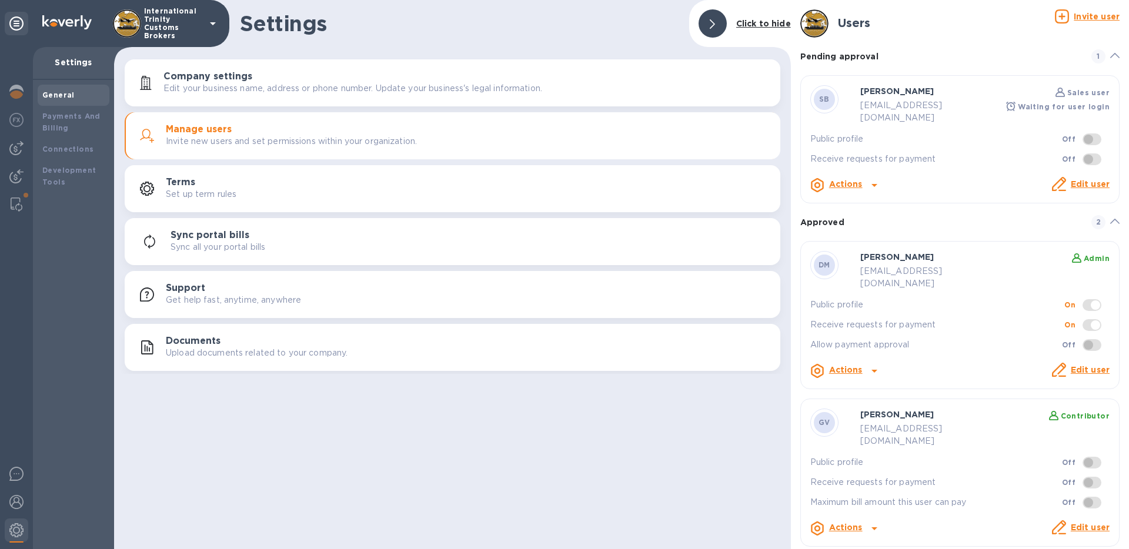
click at [1085, 339] on span at bounding box center [1091, 345] width 19 height 12
click at [1088, 339] on span at bounding box center [1091, 345] width 19 height 12
drag, startPoint x: 1087, startPoint y: 322, endPoint x: 1094, endPoint y: 322, distance: 7.1
click at [1094, 339] on span at bounding box center [1091, 345] width 19 height 12
click at [1081, 332] on span at bounding box center [1092, 343] width 34 height 22
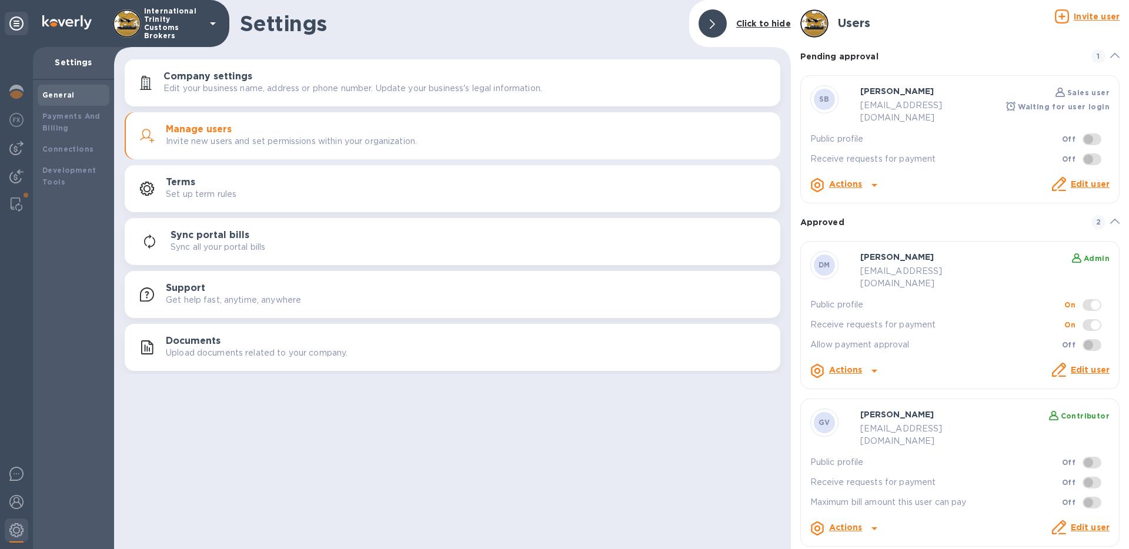
click at [1081, 332] on span at bounding box center [1092, 343] width 34 height 22
click at [1074, 362] on div "Edit user" at bounding box center [1090, 372] width 44 height 20
click at [1077, 365] on link "Edit user" at bounding box center [1090, 369] width 39 height 9
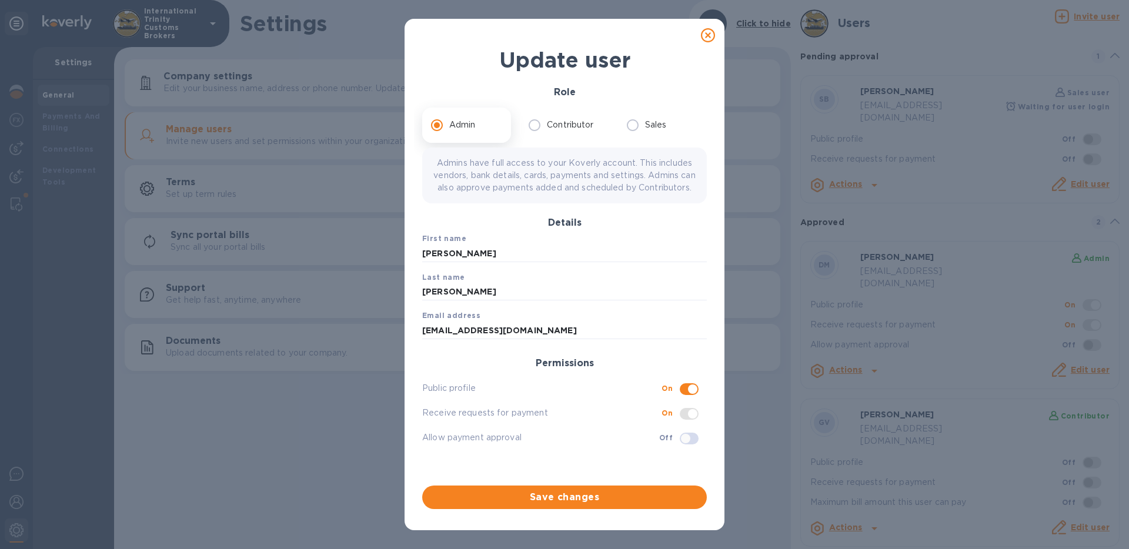
click at [680, 449] on input "checkbox" at bounding box center [686, 439] width 60 height 20
checkbox input "true"
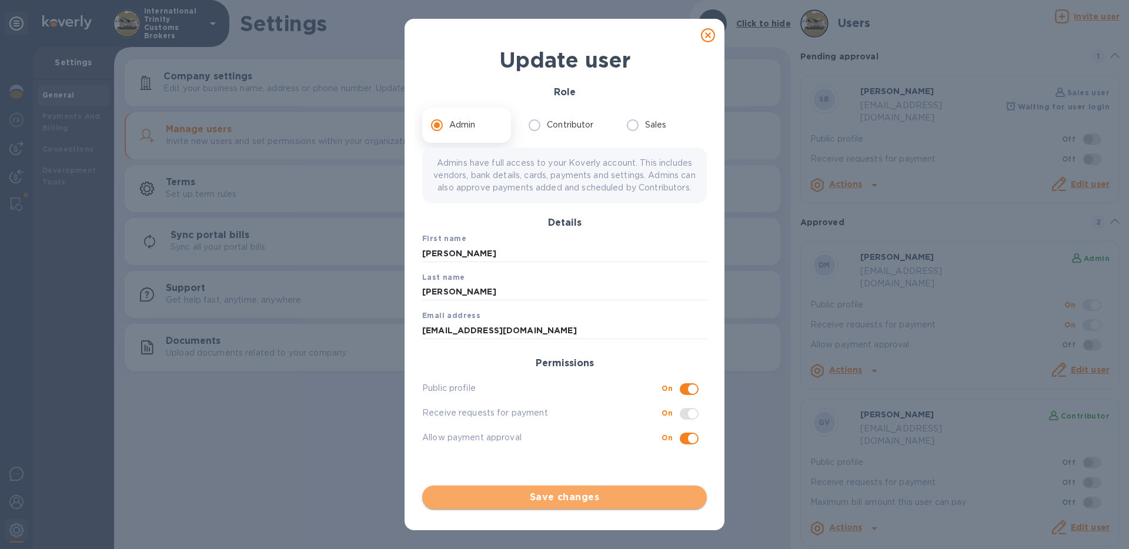
click at [677, 499] on span "Save changes" at bounding box center [565, 497] width 266 height 14
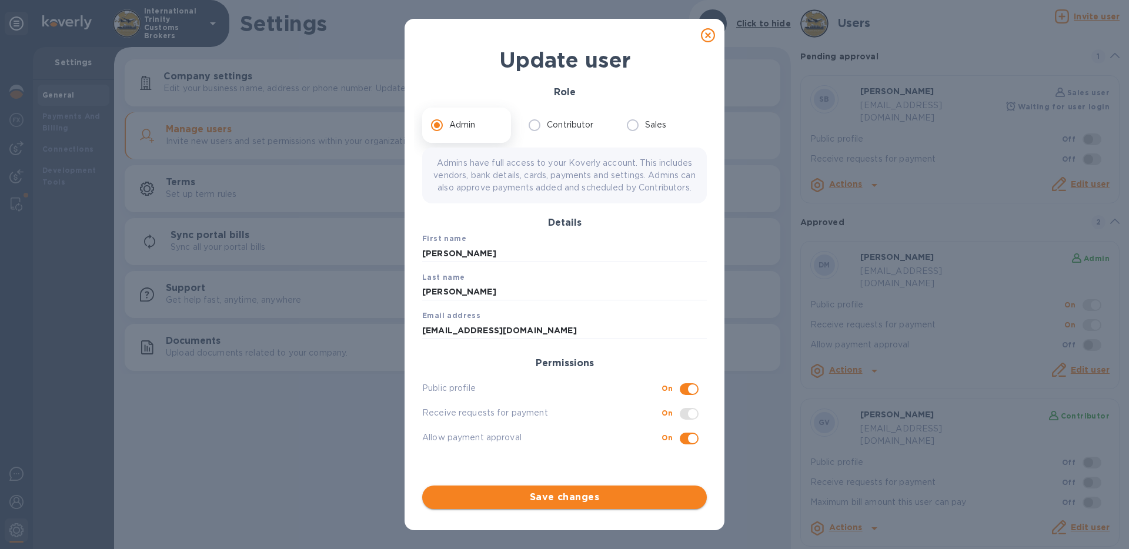
checkbox input "true"
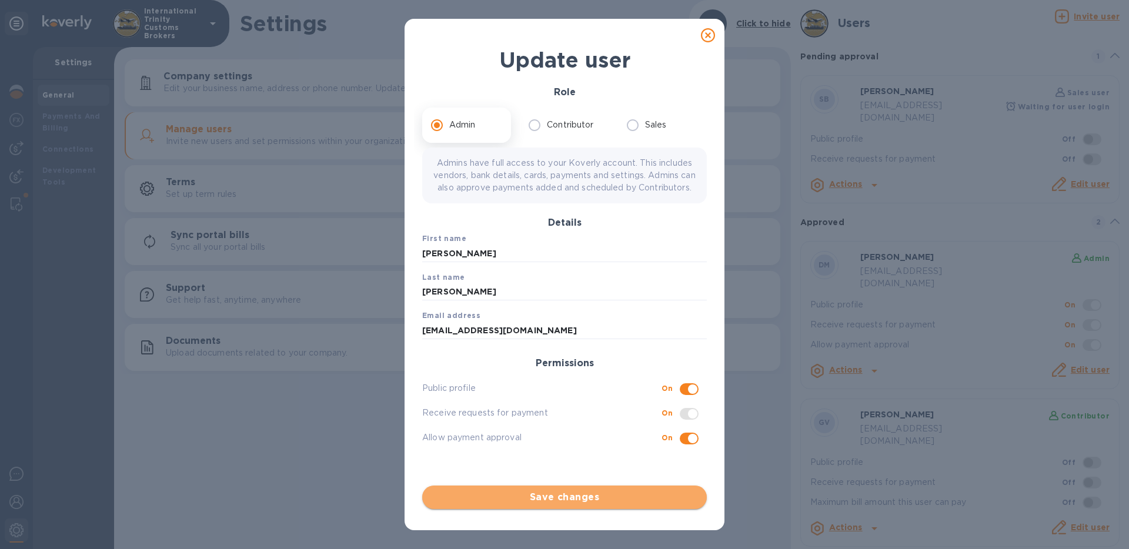
click at [677, 499] on span "Save changes" at bounding box center [565, 497] width 266 height 14
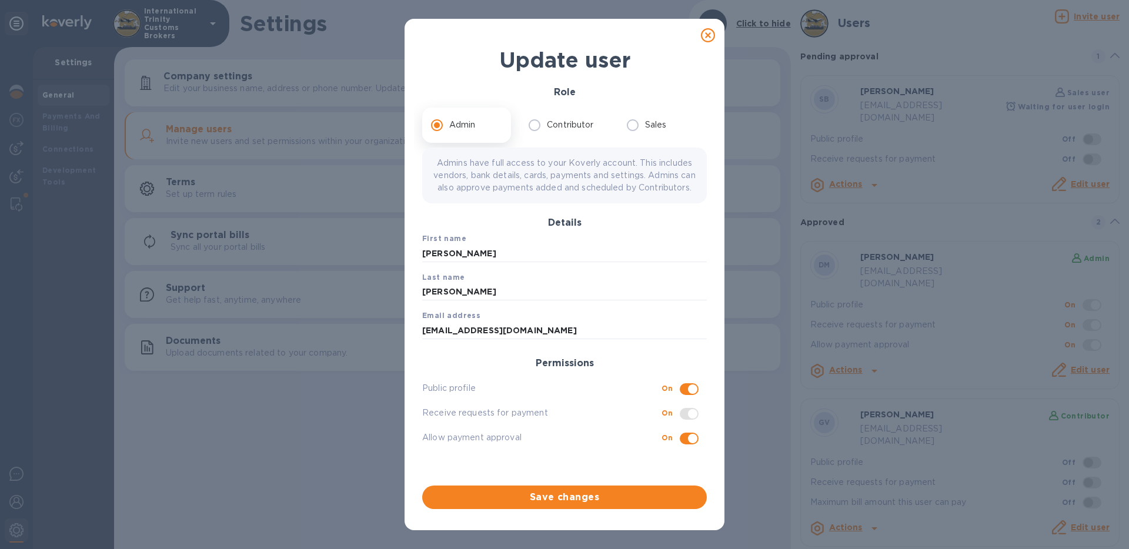
click at [706, 36] on icon at bounding box center [708, 35] width 14 height 14
checkbox input "false"
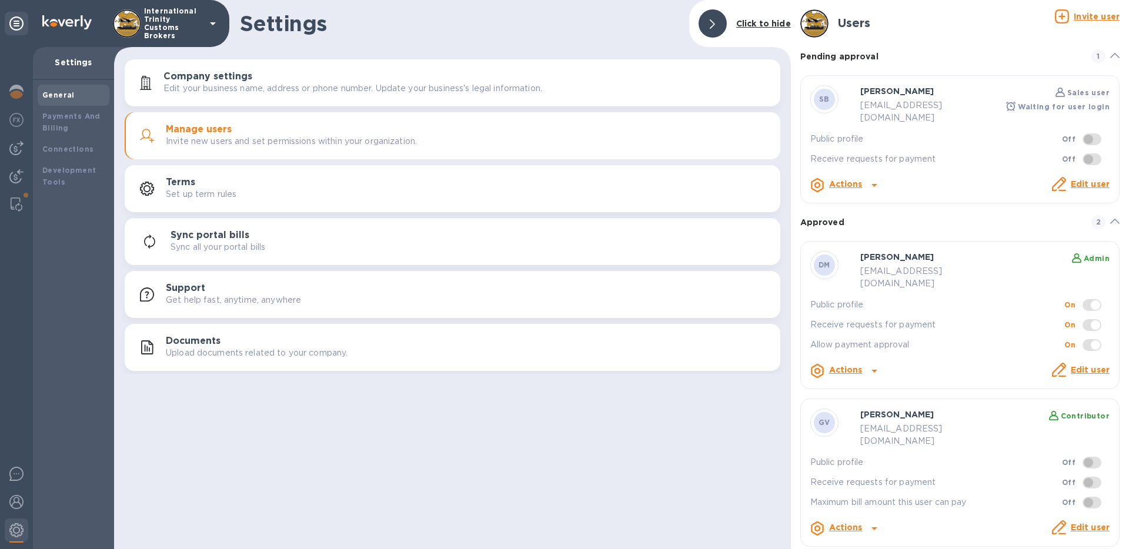
click at [1075, 179] on link "Edit user" at bounding box center [1090, 183] width 39 height 9
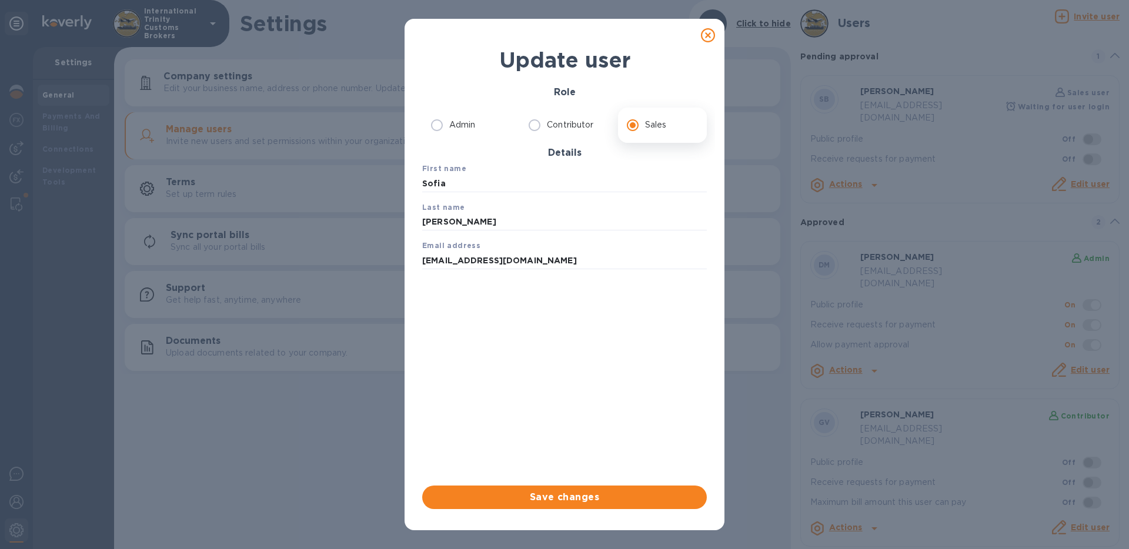
click at [708, 31] on icon at bounding box center [708, 35] width 14 height 14
radio input "true"
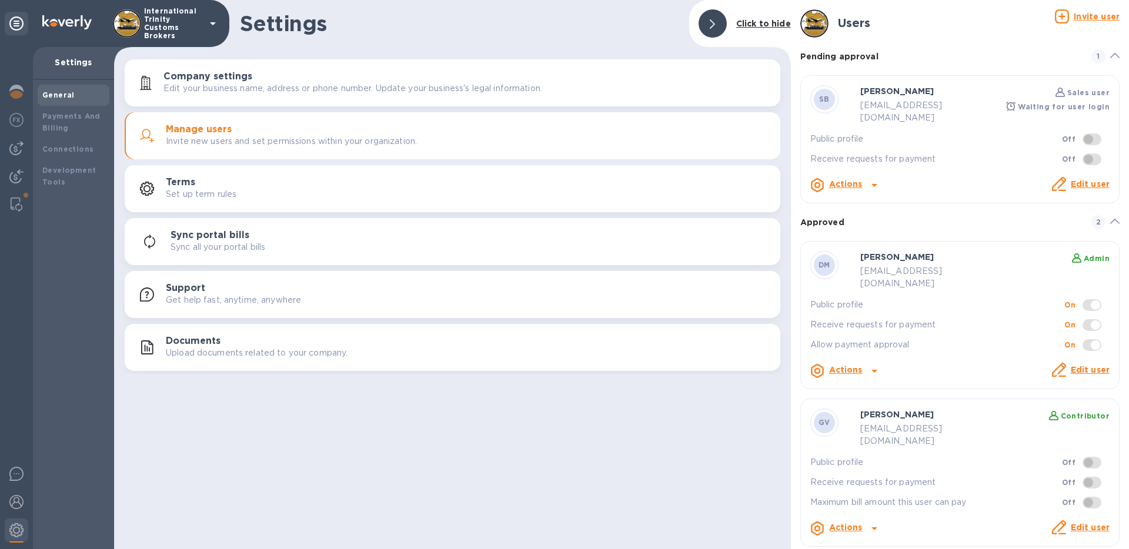
click at [867, 179] on icon at bounding box center [874, 185] width 14 height 14
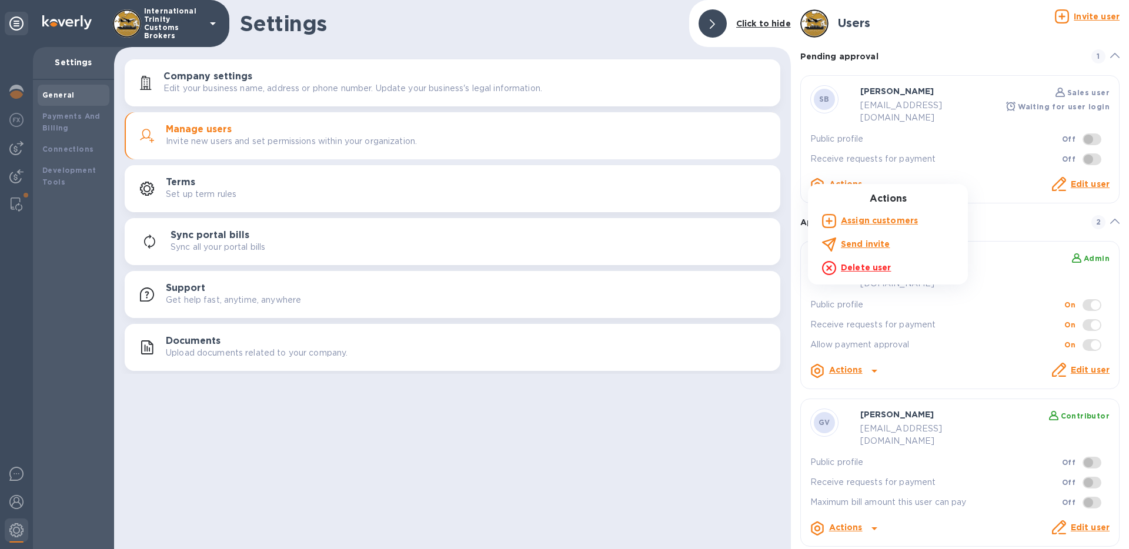
click at [933, 164] on div at bounding box center [564, 274] width 1129 height 549
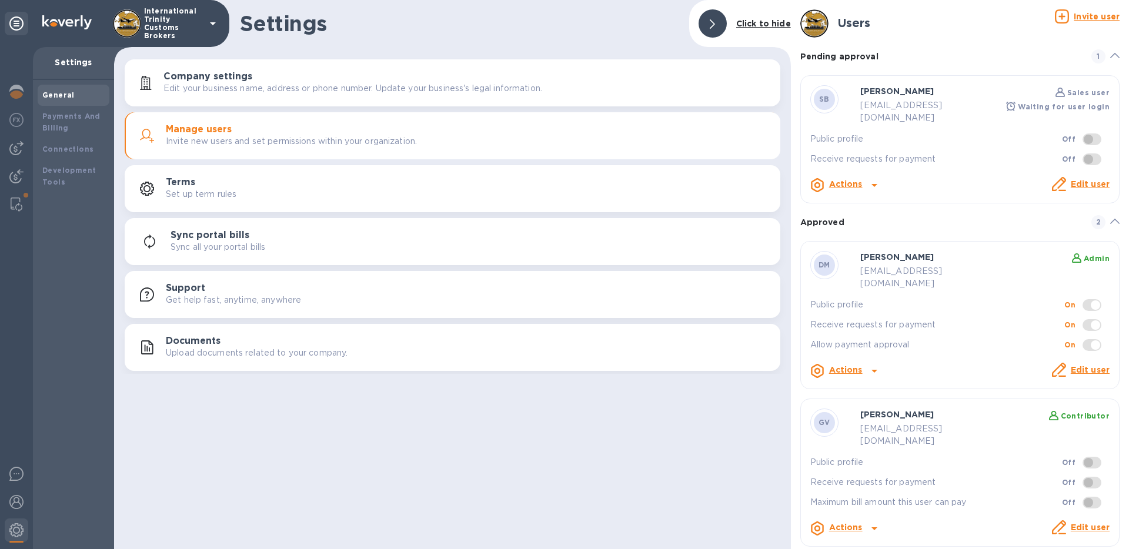
click at [850, 523] on b "Actions" at bounding box center [846, 527] width 34 height 9
click at [909, 175] on div at bounding box center [564, 274] width 1129 height 549
click at [849, 179] on b "Actions" at bounding box center [846, 183] width 34 height 9
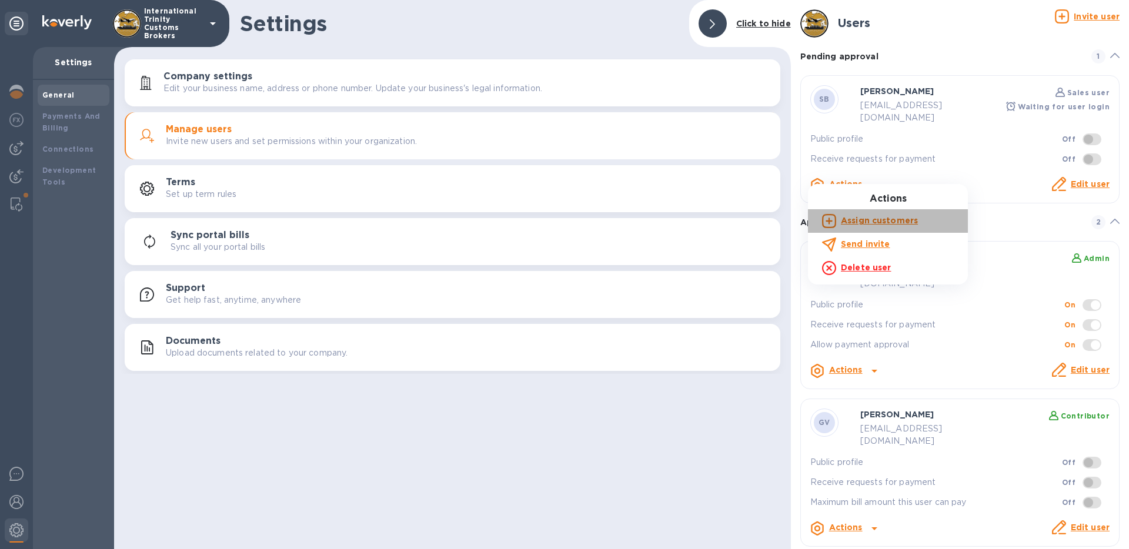
click at [887, 221] on b "Assign customers" at bounding box center [879, 220] width 77 height 9
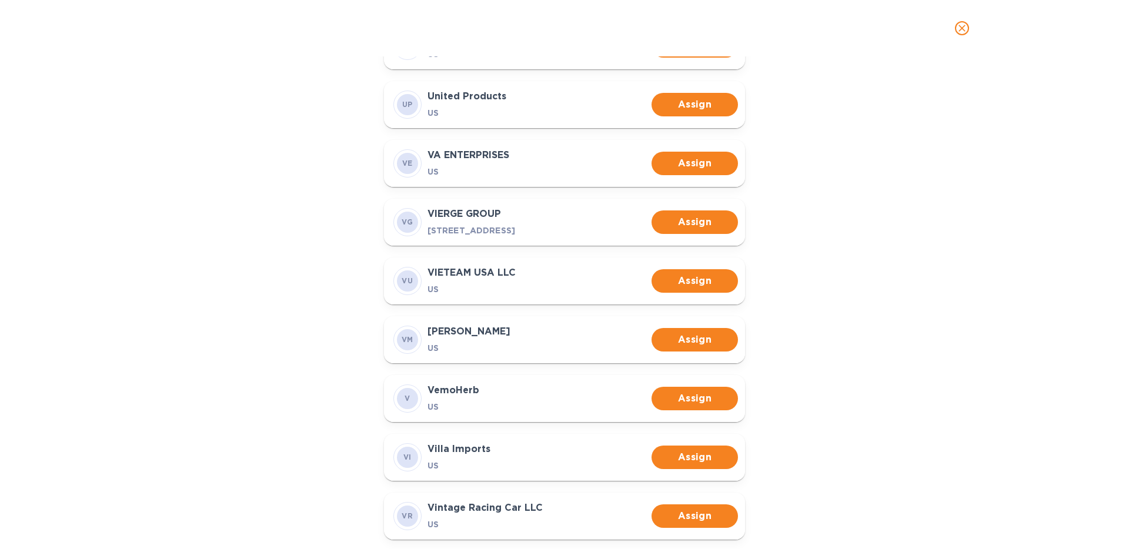
click at [968, 26] on span "close" at bounding box center [962, 28] width 14 height 14
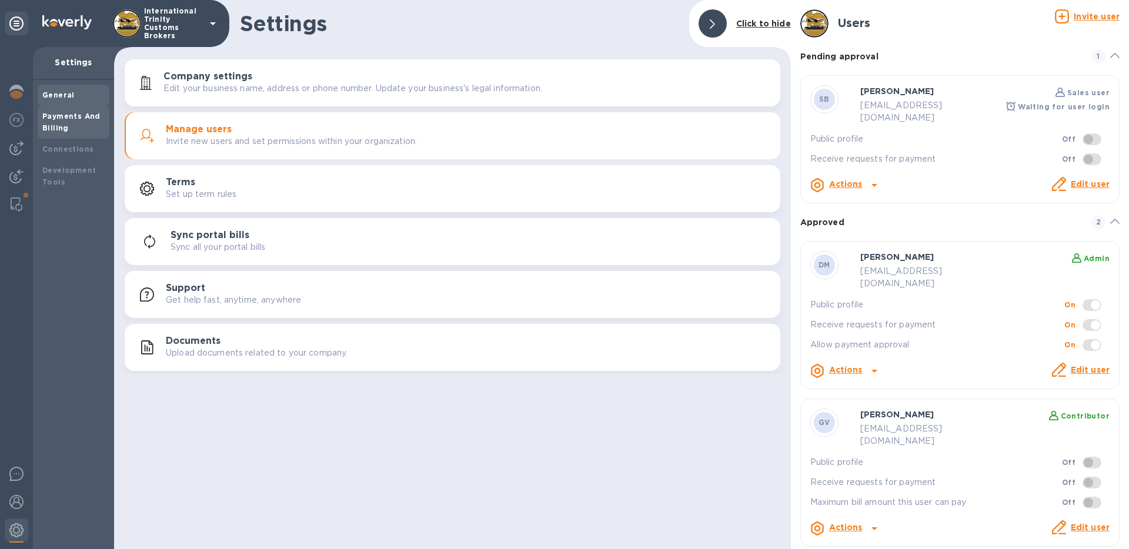
click at [93, 113] on b "Payments And Billing" at bounding box center [71, 122] width 58 height 21
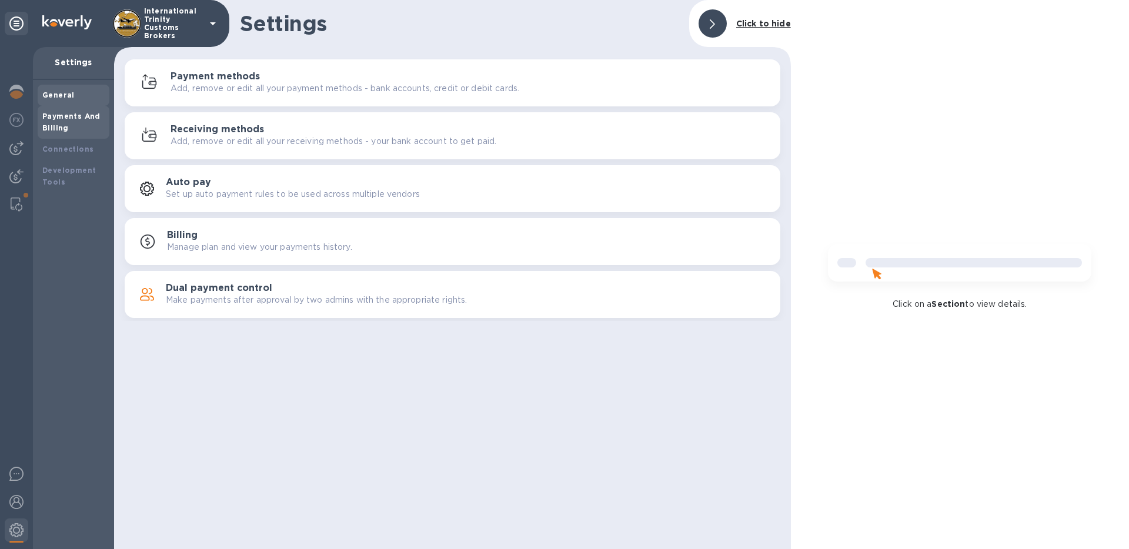
click at [89, 91] on div "General" at bounding box center [73, 95] width 62 height 12
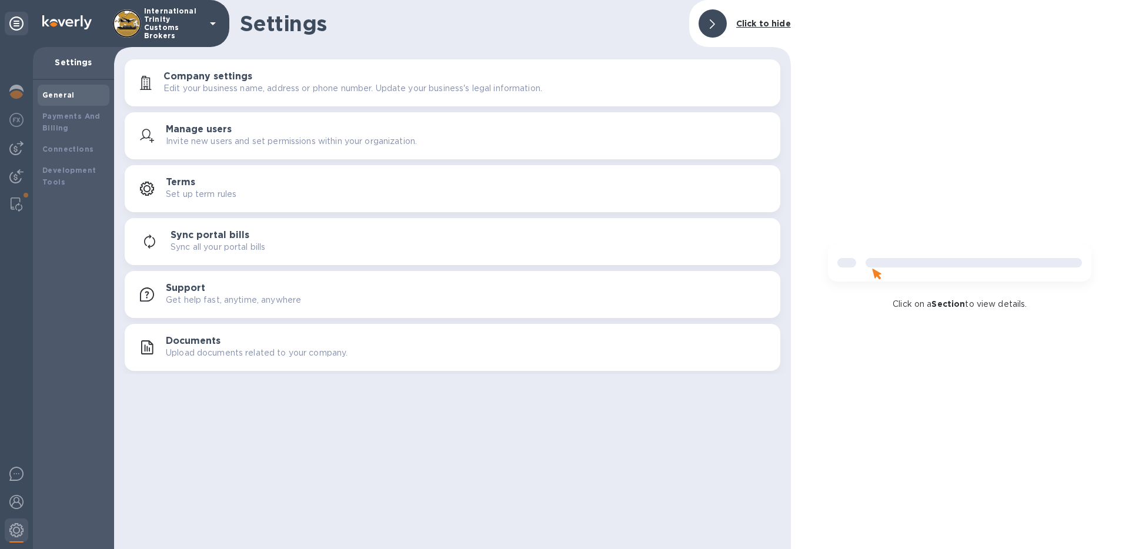
click at [227, 122] on div "Manage users Invite new users and set permissions within your organization." at bounding box center [453, 136] width 642 height 28
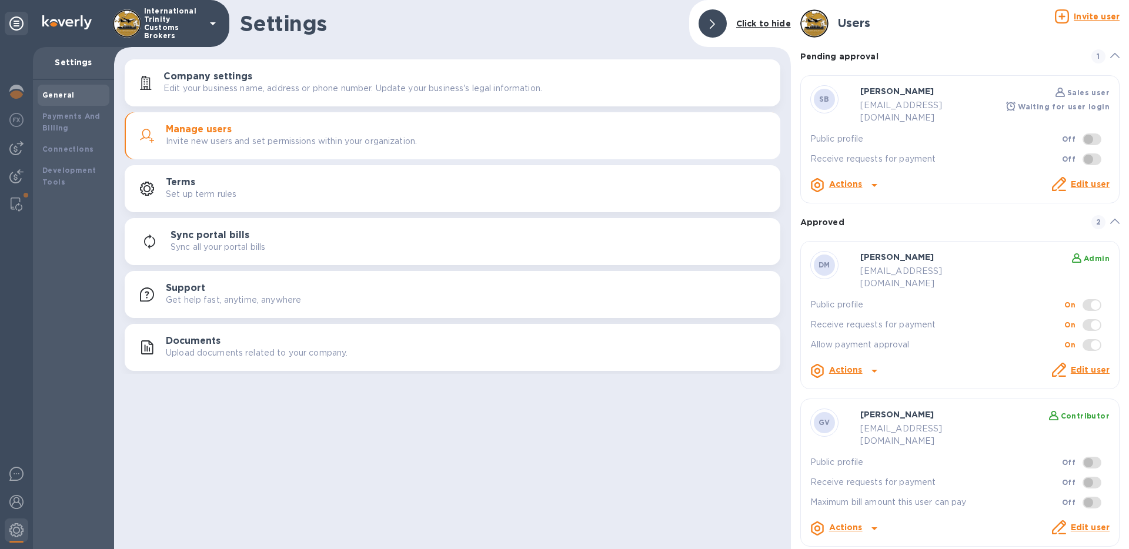
click at [407, 191] on div "Terms Set up term rules" at bounding box center [468, 189] width 605 height 24
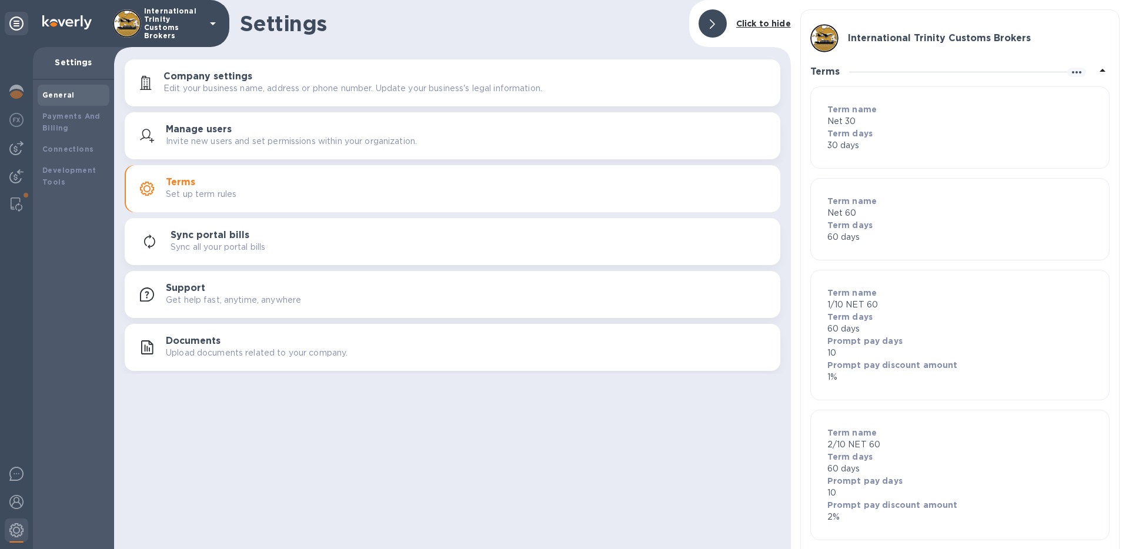
click at [351, 69] on div "Company settings Edit your business name, address or phone number. Update your …" at bounding box center [453, 83] width 642 height 28
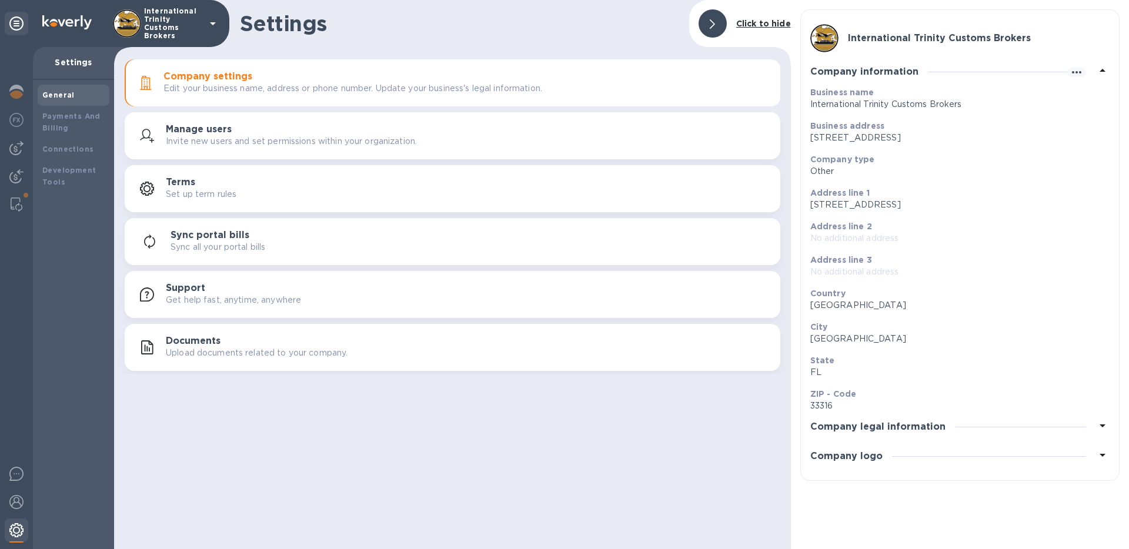
click at [11, 536] on img at bounding box center [16, 530] width 14 height 14
click at [17, 480] on img at bounding box center [16, 474] width 14 height 14
click at [1075, 42] on div "International Trinity Customs Brokers" at bounding box center [959, 38] width 299 height 28
click at [719, 24] on div at bounding box center [713, 23] width 28 height 28
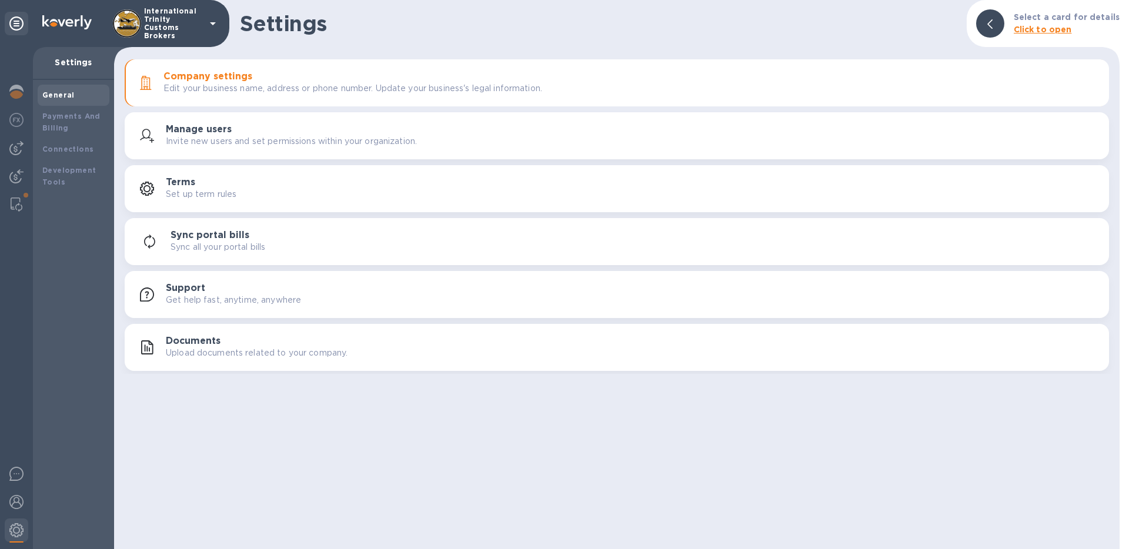
click at [113, 25] on img at bounding box center [127, 23] width 28 height 28
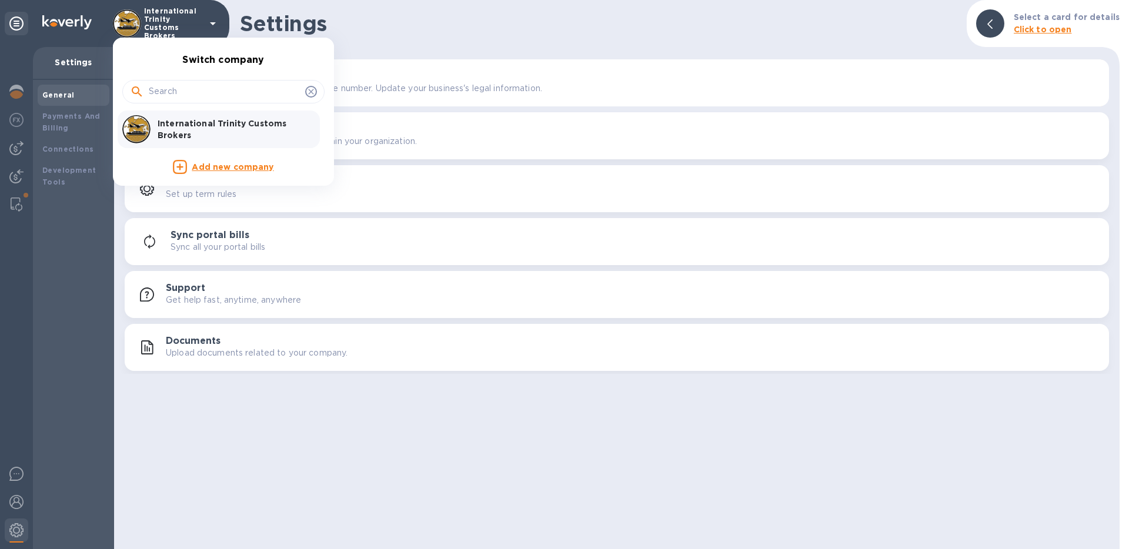
click at [62, 34] on div at bounding box center [564, 274] width 1129 height 549
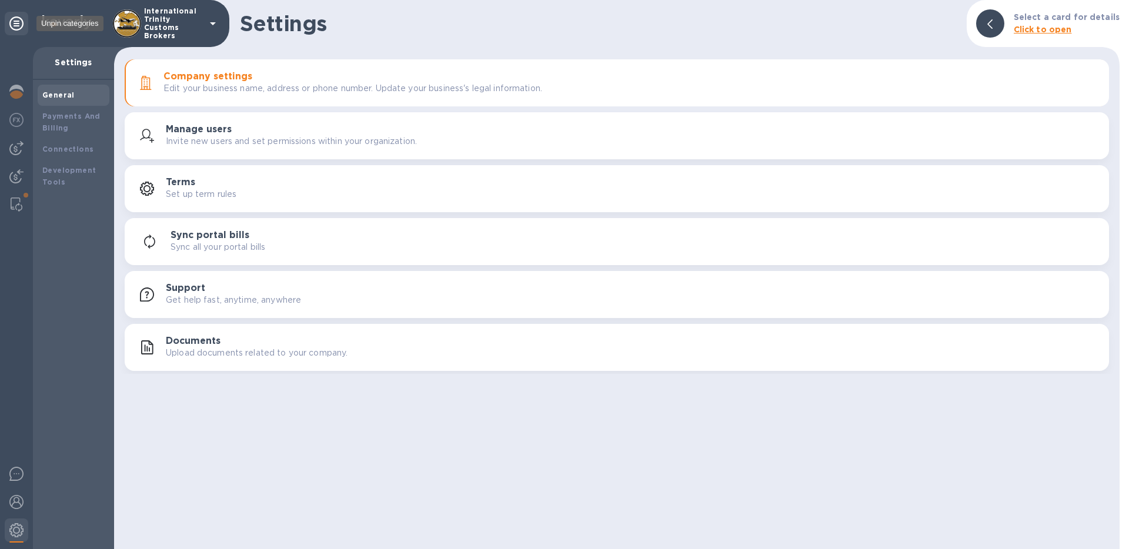
click at [20, 29] on icon at bounding box center [16, 23] width 14 height 14
click at [58, 141] on b "Payments" at bounding box center [61, 137] width 39 height 9
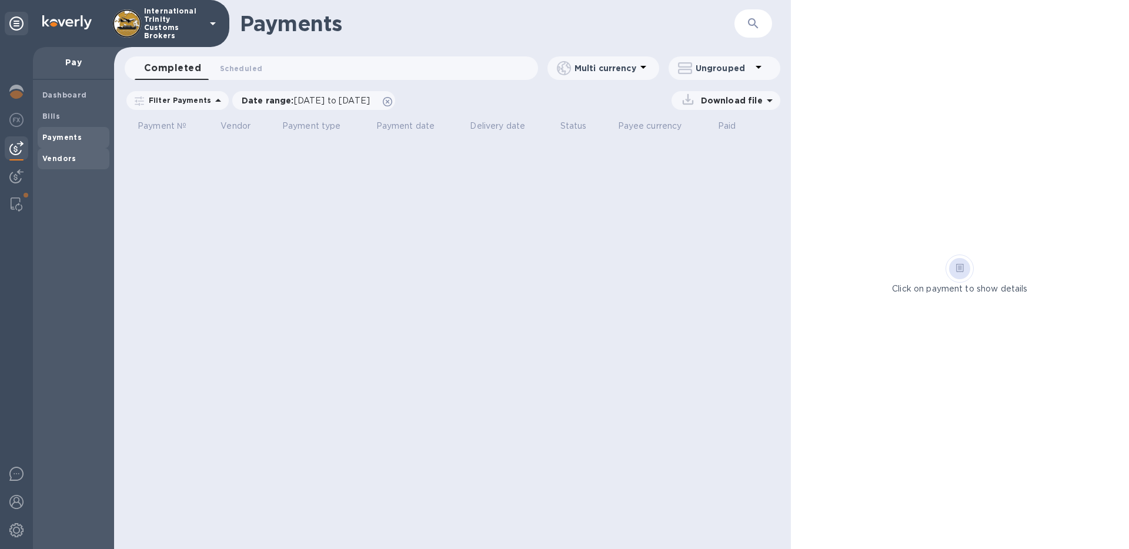
click at [76, 161] on span "Vendors" at bounding box center [73, 159] width 62 height 12
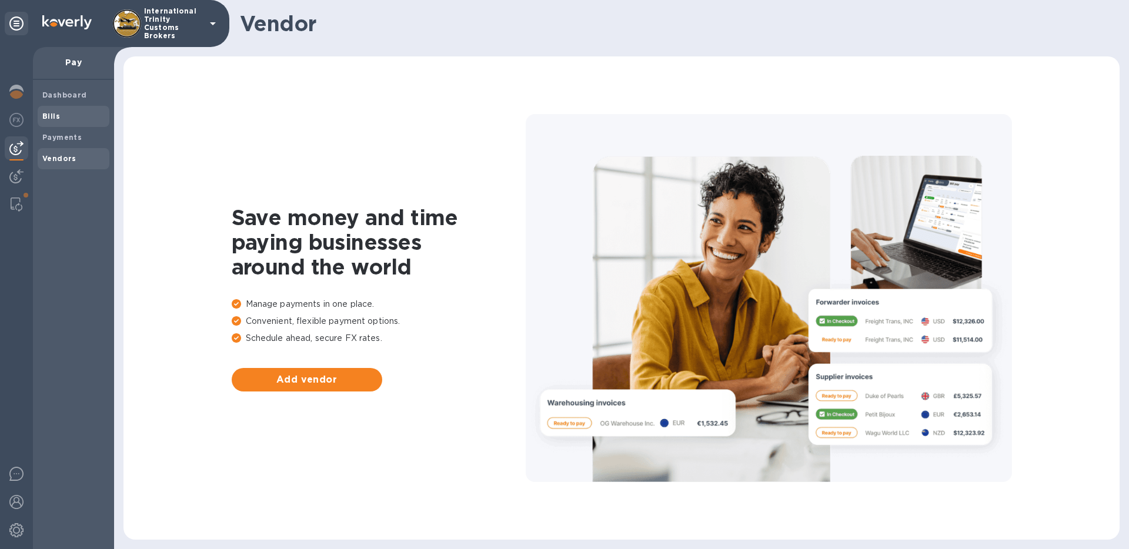
click at [78, 106] on div "Bills" at bounding box center [74, 116] width 72 height 21
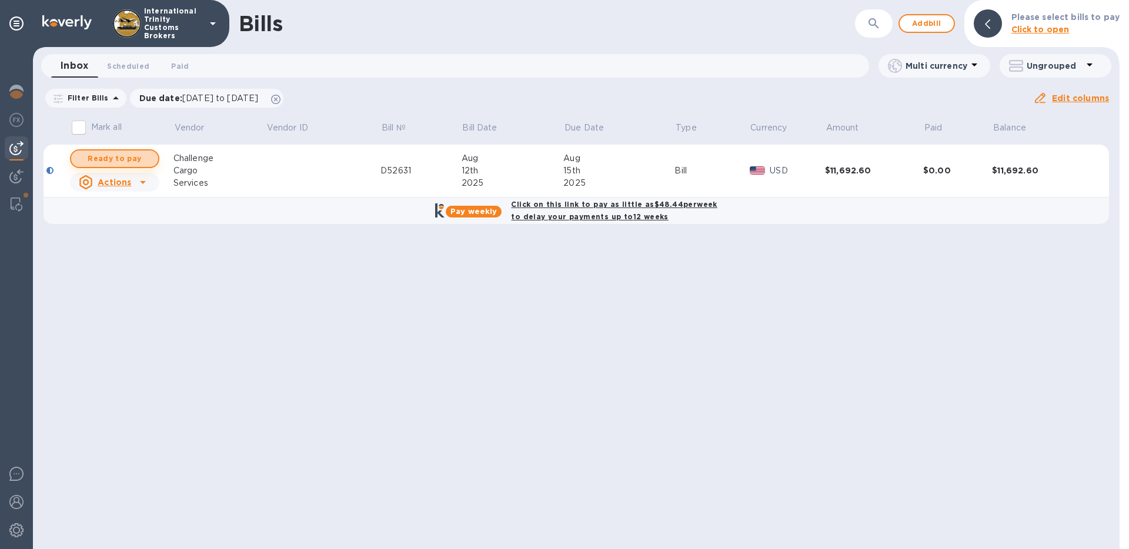
click at [136, 159] on span "Ready to pay" at bounding box center [115, 159] width 68 height 14
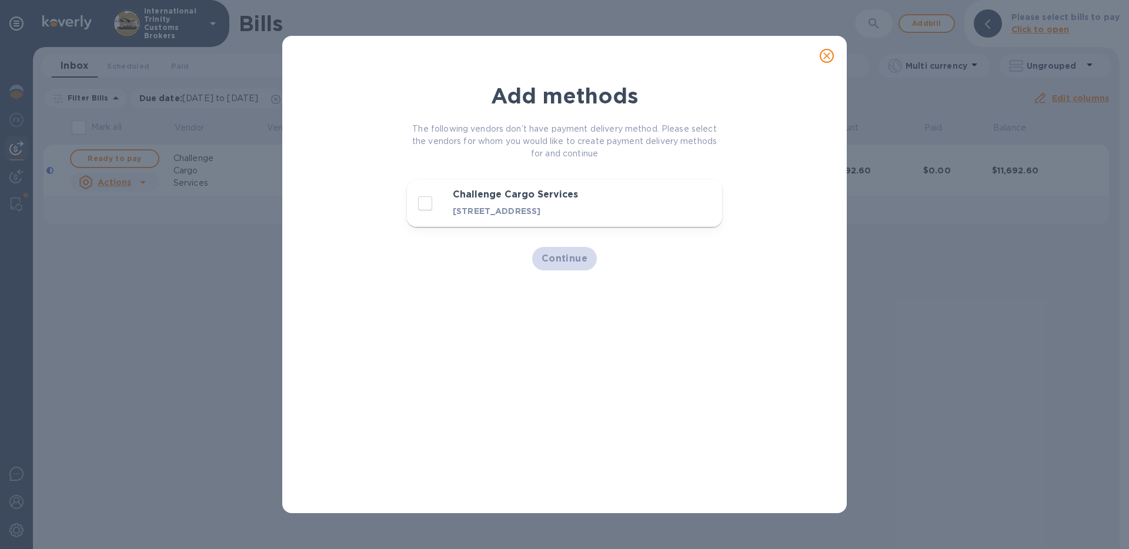
click at [449, 205] on div "Challenge Cargo Services [STREET_ADDRESS]" at bounding box center [527, 203] width 226 height 32
checkbox input "true"
click at [556, 255] on span "Continue" at bounding box center [565, 259] width 46 height 14
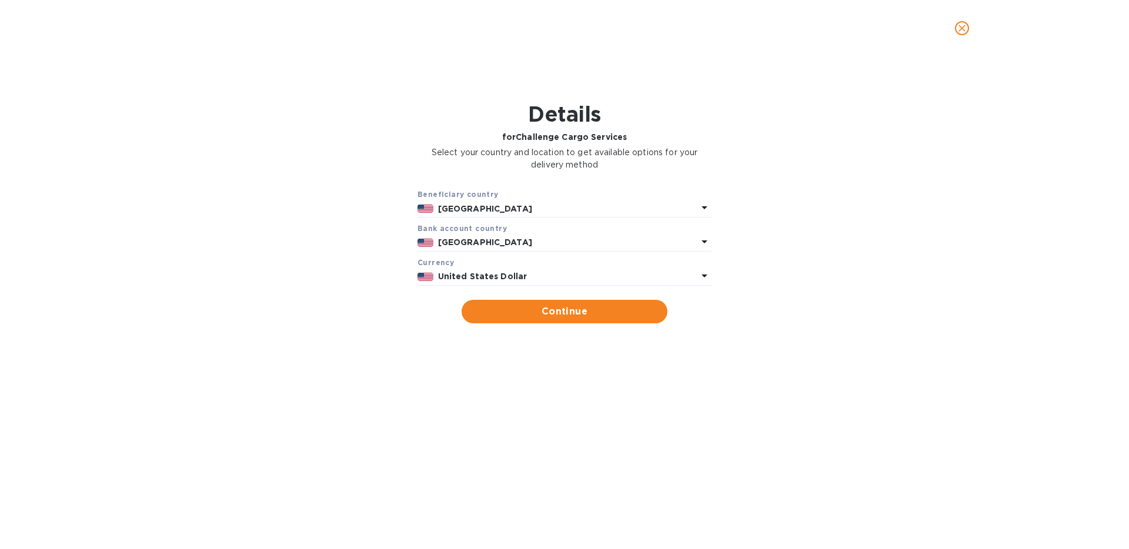
click at [582, 326] on div "Beneficiary country [GEOGRAPHIC_DATA] Bank account cоuntry [GEOGRAPHIC_DATA] Cu…" at bounding box center [564, 255] width 1098 height 149
click at [581, 321] on button "Continue" at bounding box center [565, 312] width 206 height 24
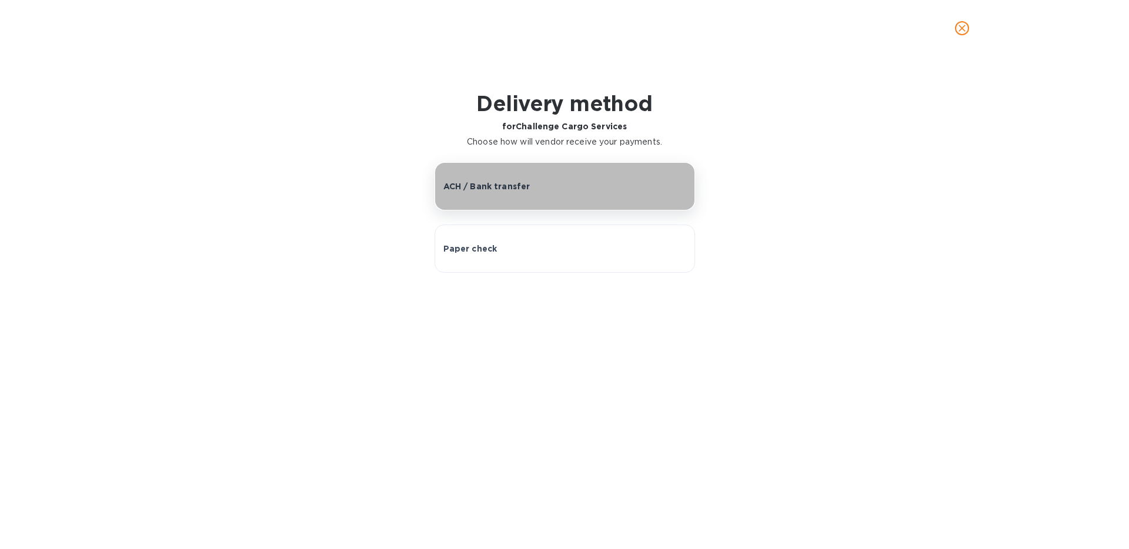
click at [520, 195] on button "ACH / Bank transfer" at bounding box center [565, 186] width 260 height 48
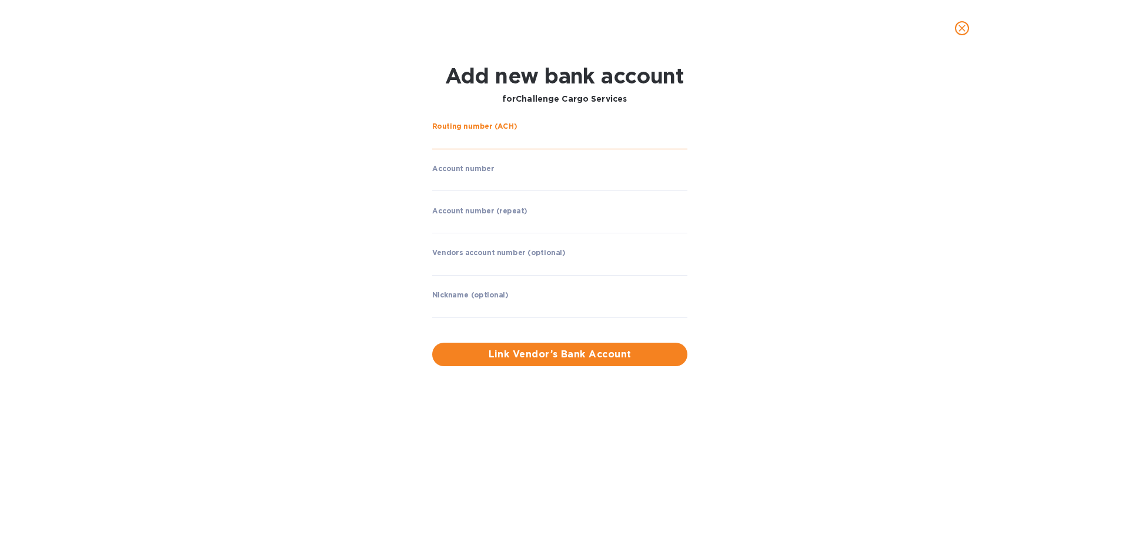
click at [518, 134] on input "string" at bounding box center [559, 141] width 255 height 18
click at [589, 184] on input "string" at bounding box center [559, 183] width 255 height 18
click at [596, 252] on div "Vendors account number (optional) ​" at bounding box center [559, 270] width 255 height 42
click at [602, 302] on input "text" at bounding box center [559, 309] width 255 height 18
type input "CHASE"
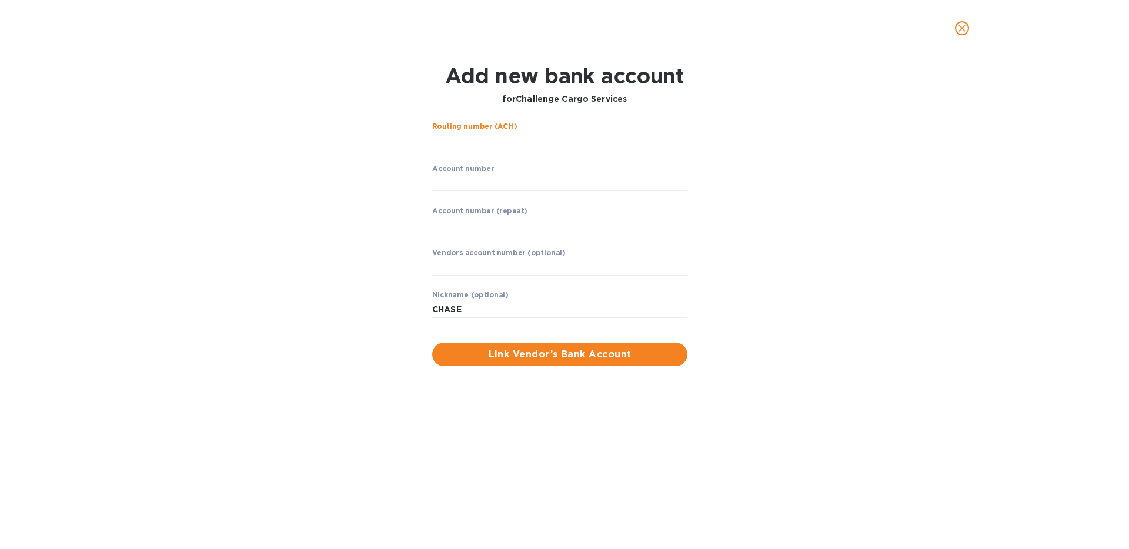
click at [585, 136] on input "string" at bounding box center [559, 141] width 255 height 18
click at [512, 133] on input "string" at bounding box center [559, 141] width 255 height 18
click at [534, 139] on input "string" at bounding box center [559, 141] width 255 height 18
type input "267084131"
click at [552, 188] on input "string" at bounding box center [559, 182] width 255 height 18
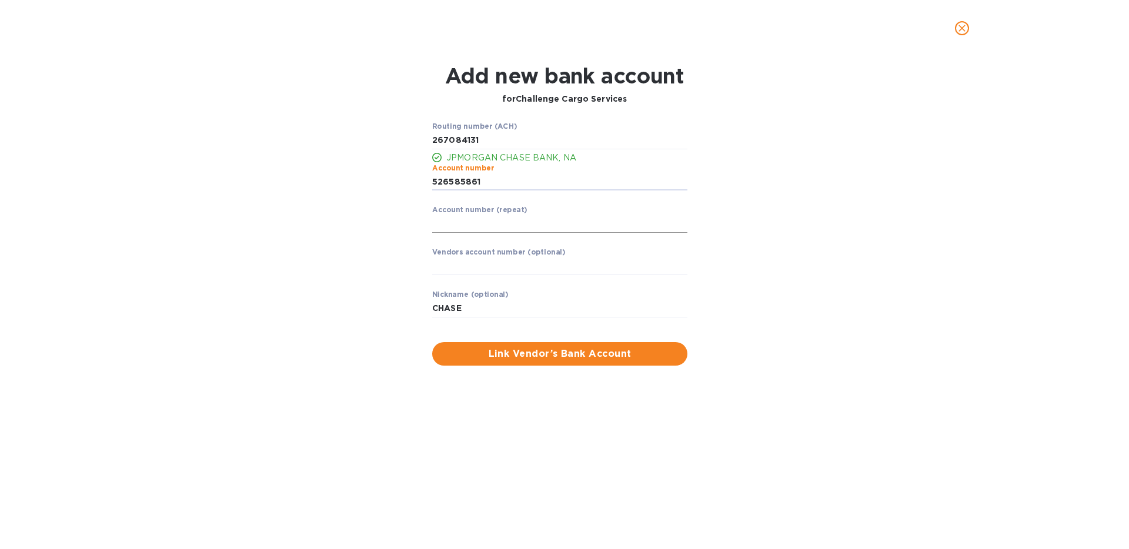
type input "526585861"
click at [584, 223] on input "string" at bounding box center [559, 224] width 255 height 18
type input "526585861"
drag, startPoint x: 725, startPoint y: 223, endPoint x: 673, endPoint y: 236, distance: 53.2
click at [725, 223] on div "Routing number (ACH) JPMORGAN CHASE BANK, NA Account number ​ Account number (r…" at bounding box center [564, 244] width 732 height 258
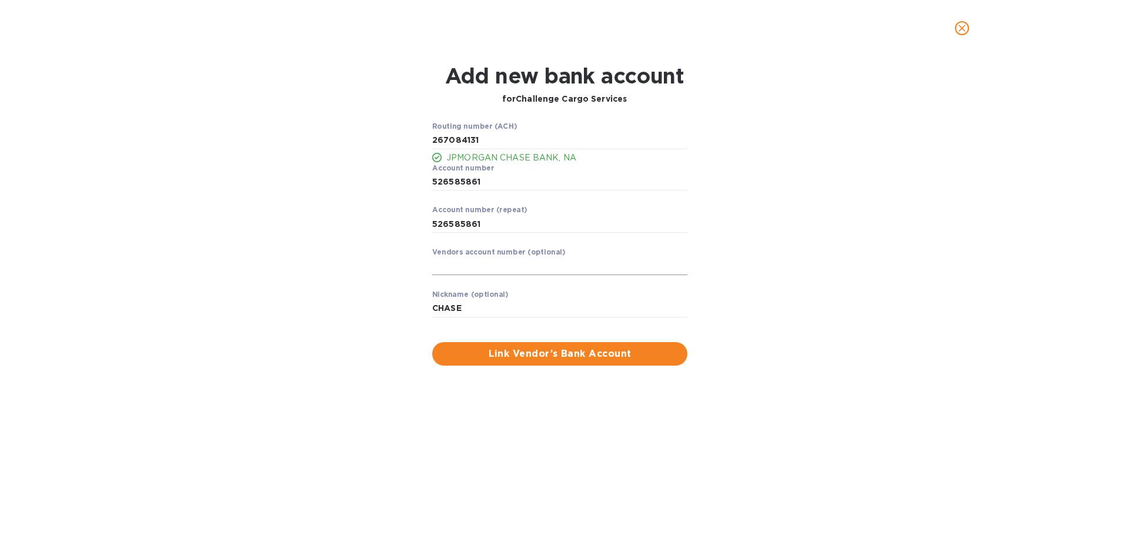
click at [610, 270] on input "text" at bounding box center [559, 267] width 255 height 18
click at [616, 345] on button "Link Vendor’s Bank Account" at bounding box center [559, 354] width 255 height 24
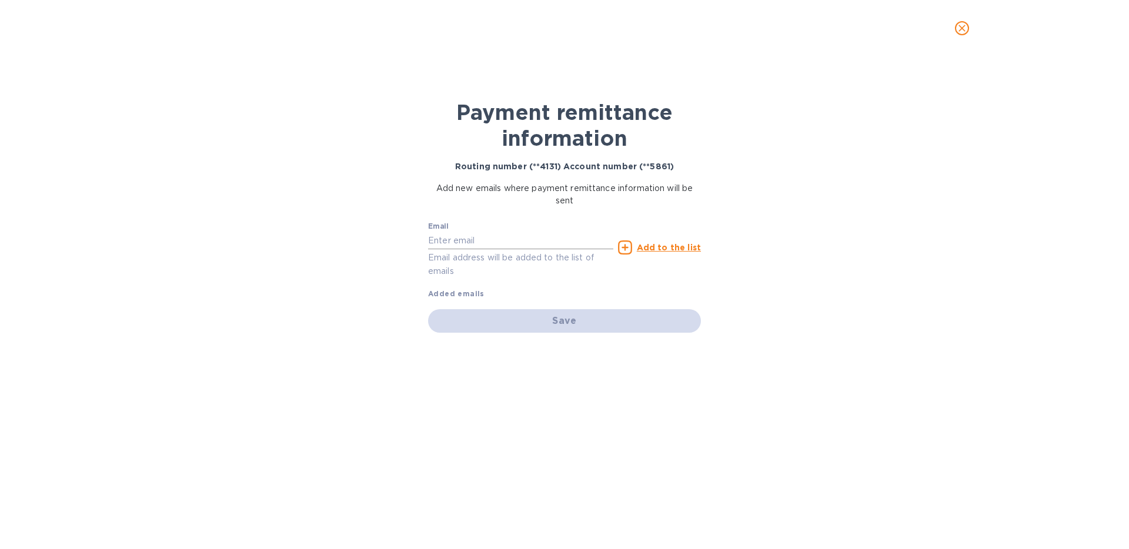
click at [541, 235] on input "text" at bounding box center [520, 241] width 185 height 18
click at [596, 282] on div "Email [EMAIL_ADDRESS][DOMAIN_NAME] Email address will be added to the list of e…" at bounding box center [564, 257] width 273 height 83
click at [551, 258] on p "Email address will be added to the list of emails" at bounding box center [520, 264] width 185 height 27
click at [549, 258] on p "Email address will be added to the list of emails" at bounding box center [520, 264] width 185 height 27
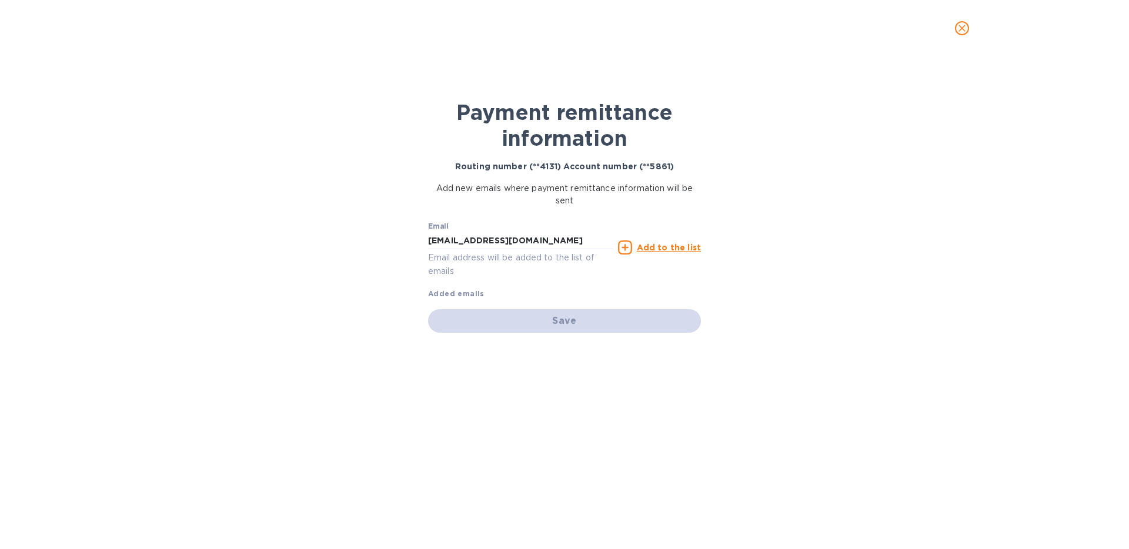
click at [559, 280] on div "Email [EMAIL_ADDRESS][DOMAIN_NAME] Email address will be added to the list of e…" at bounding box center [521, 247] width 190 height 66
drag, startPoint x: 640, startPoint y: 246, endPoint x: 594, endPoint y: 238, distance: 46.0
click at [595, 239] on div "Email [EMAIL_ADDRESS][DOMAIN_NAME] Email address will be added to the list of e…" at bounding box center [565, 247] width 278 height 66
click at [585, 238] on input "[EMAIL_ADDRESS][DOMAIN_NAME]" at bounding box center [520, 241] width 185 height 18
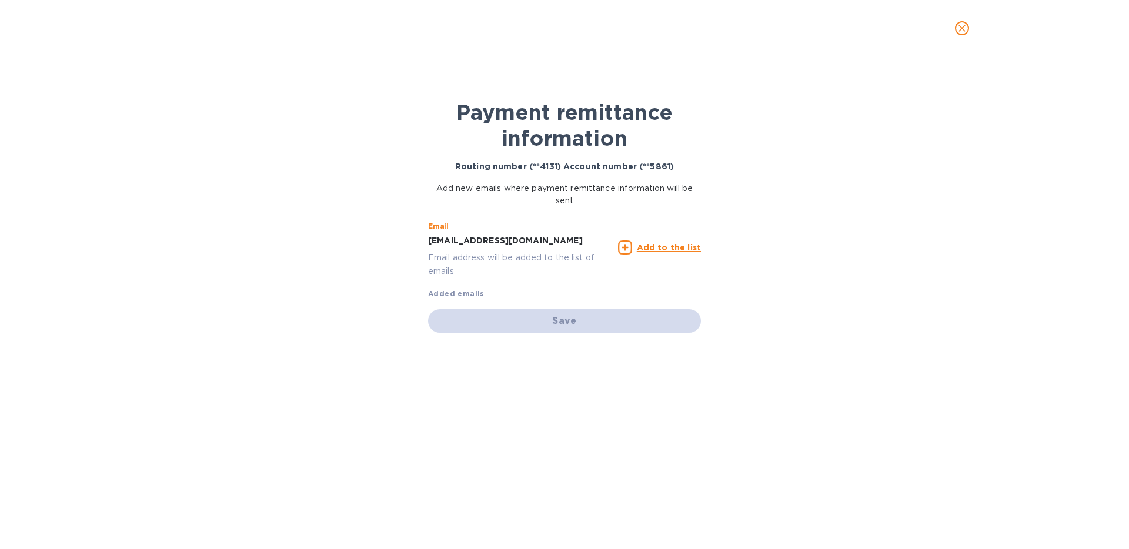
click at [585, 238] on input "[EMAIL_ADDRESS][DOMAIN_NAME]" at bounding box center [520, 241] width 185 height 18
click at [542, 238] on input "acco" at bounding box center [520, 241] width 185 height 18
paste input "[EMAIL_ADDRESS][DOMAIN_NAME]"
type input "[EMAIL_ADDRESS][DOMAIN_NAME]"
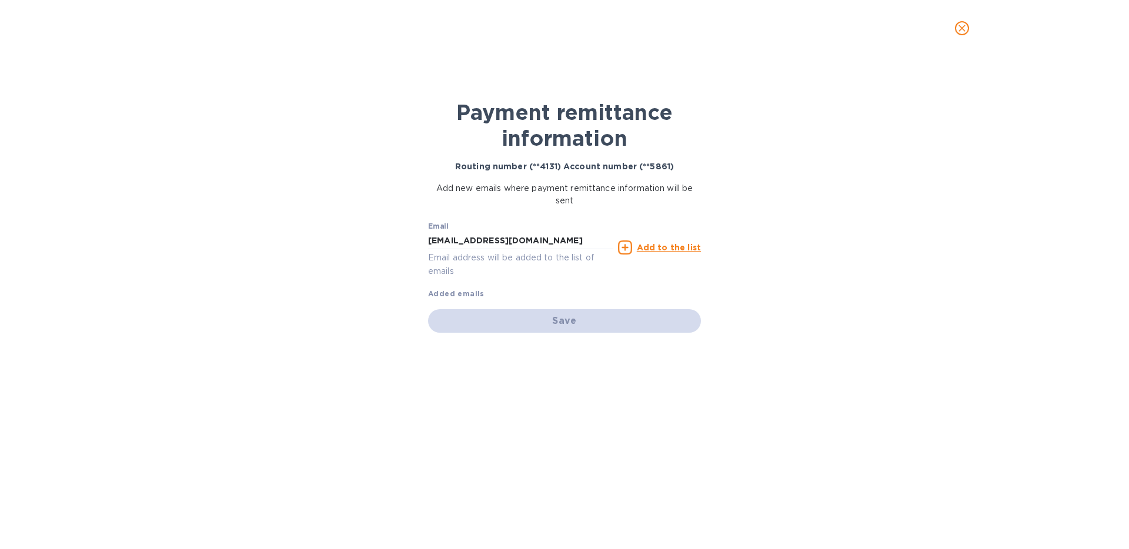
click at [781, 308] on div "Payment remittance information Routing number (**4131) Account number (**5861) …" at bounding box center [564, 302] width 1129 height 493
drag, startPoint x: 654, startPoint y: 282, endPoint x: 655, endPoint y: 275, distance: 6.5
click at [654, 282] on div "Email [EMAIL_ADDRESS][DOMAIN_NAME] Email address will be added to the list of e…" at bounding box center [564, 257] width 273 height 83
click at [662, 251] on u "Add to the list" at bounding box center [669, 247] width 64 height 9
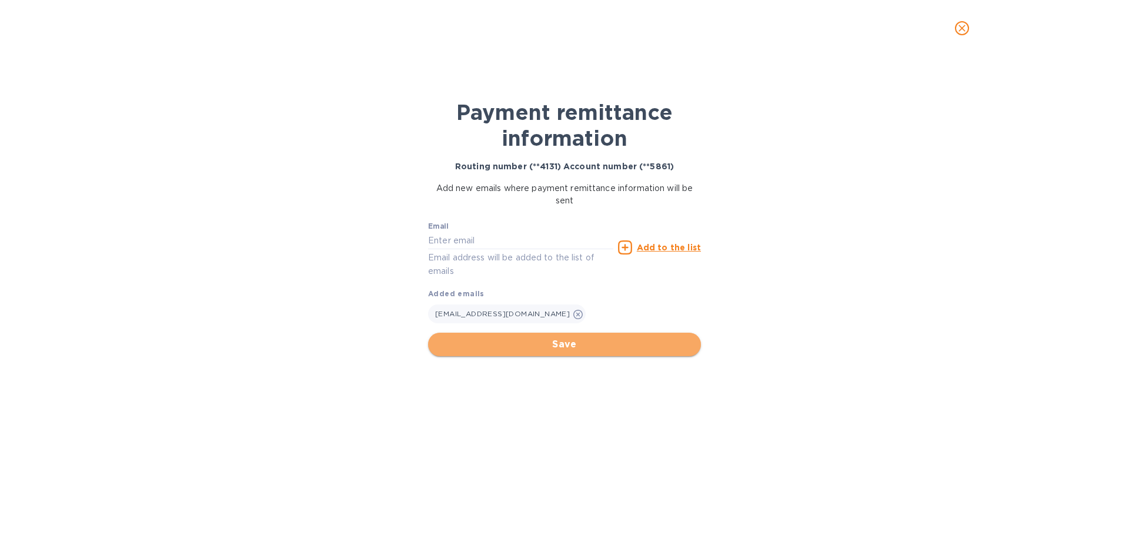
click at [625, 340] on span "Save" at bounding box center [564, 345] width 254 height 14
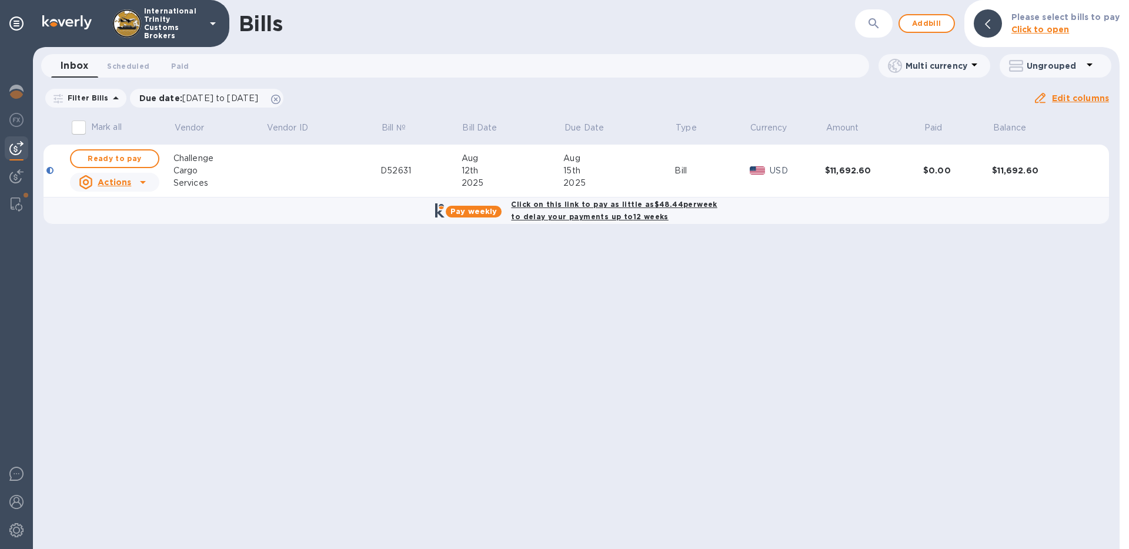
click at [138, 181] on icon at bounding box center [143, 182] width 14 height 14
click at [252, 199] on div at bounding box center [564, 274] width 1129 height 549
click at [136, 157] on span "Ready to pay" at bounding box center [115, 159] width 68 height 14
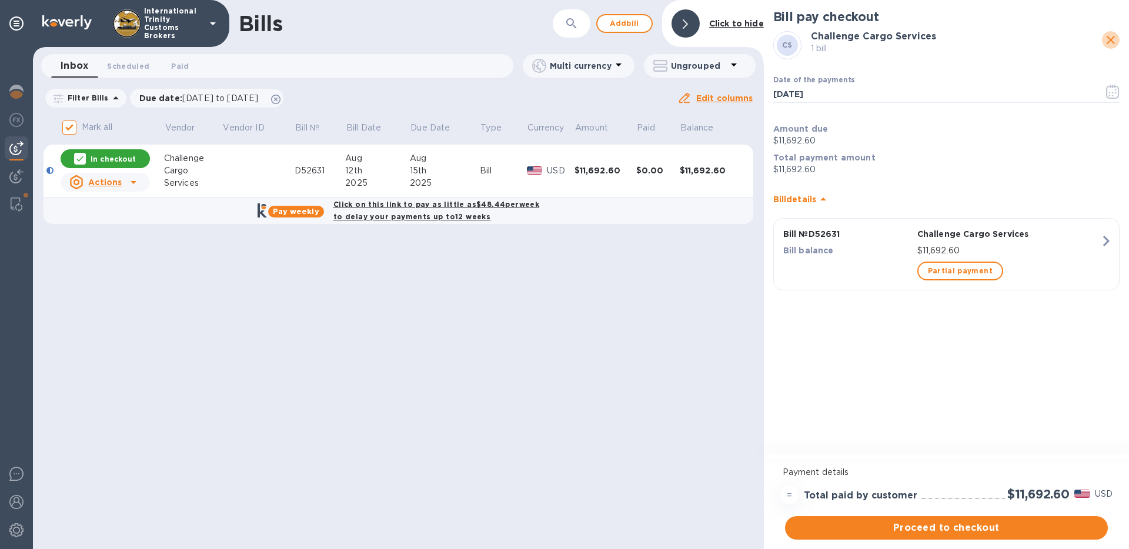
click at [1103, 36] on button "close" at bounding box center [1111, 40] width 18 height 18
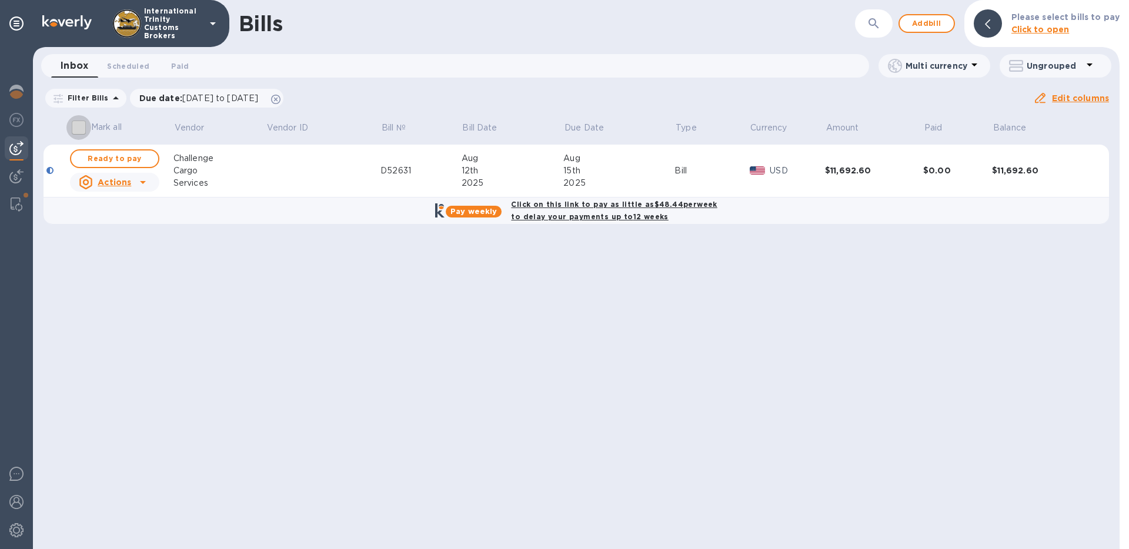
click at [76, 128] on input "Mark all" at bounding box center [78, 127] width 25 height 25
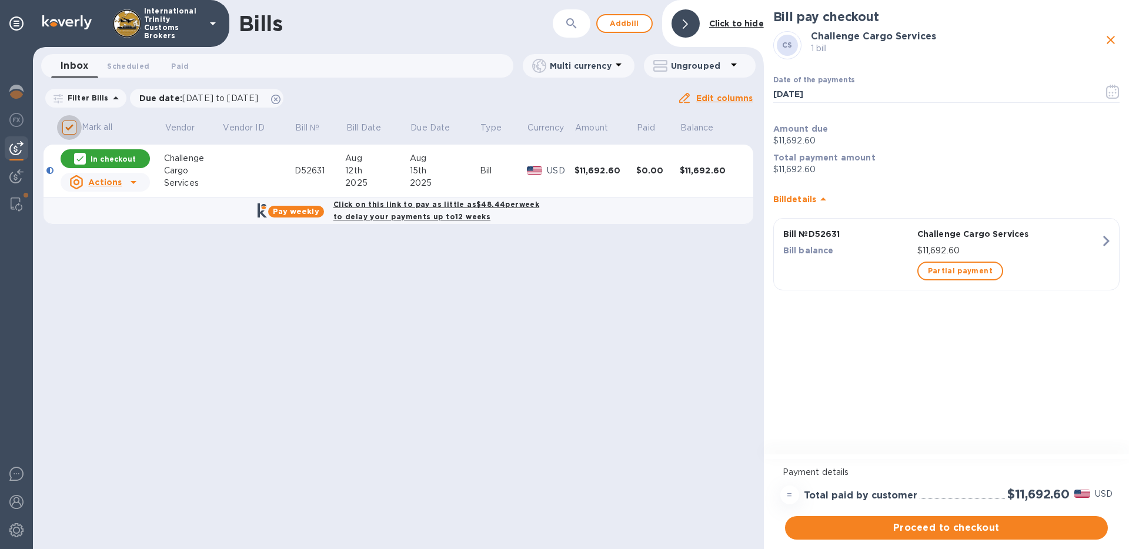
click at [69, 126] on input "Mark all" at bounding box center [69, 127] width 25 height 25
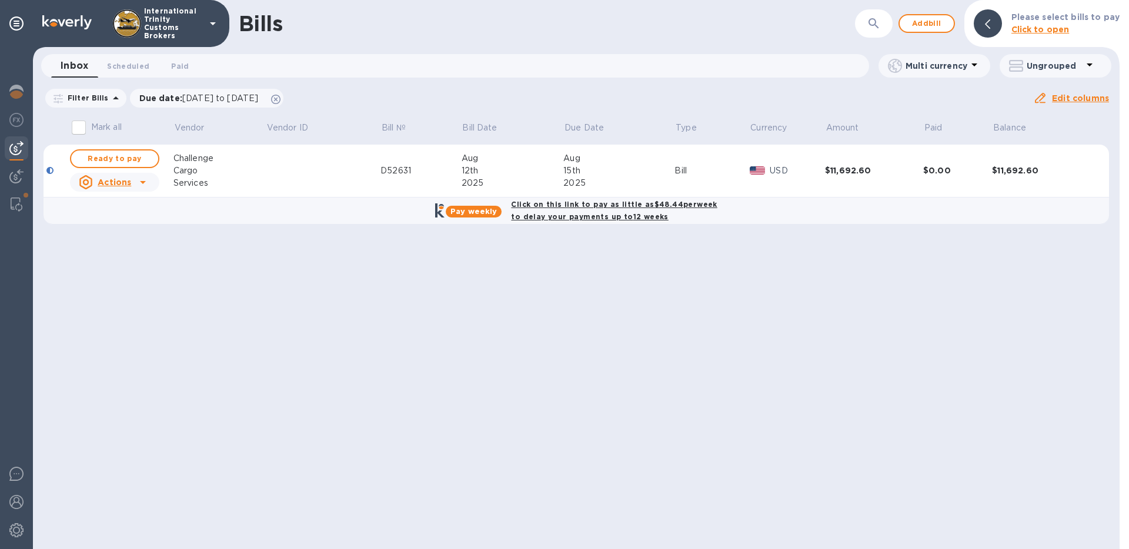
click at [75, 128] on input "Mark all" at bounding box center [78, 127] width 25 height 25
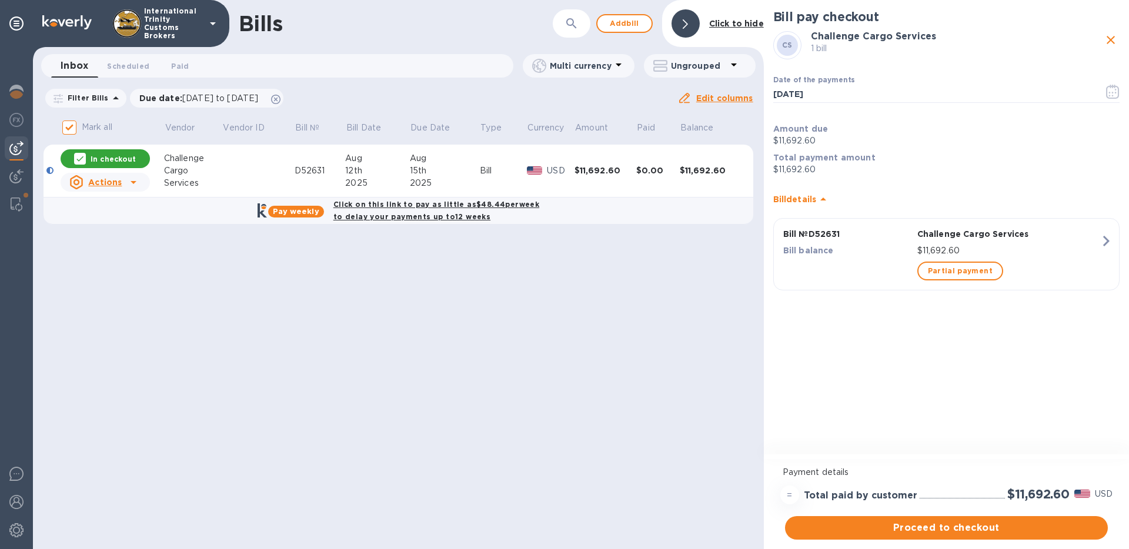
click at [1107, 35] on icon "close" at bounding box center [1111, 40] width 14 height 14
checkbox input "false"
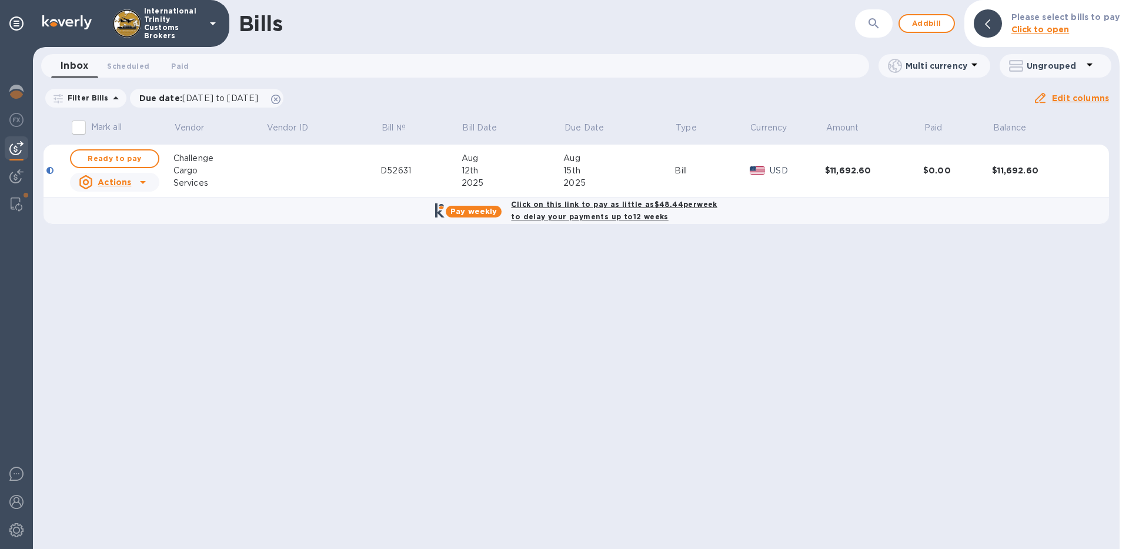
click at [142, 183] on icon at bounding box center [143, 182] width 6 height 3
click at [135, 252] on div "Delete" at bounding box center [120, 259] width 76 height 19
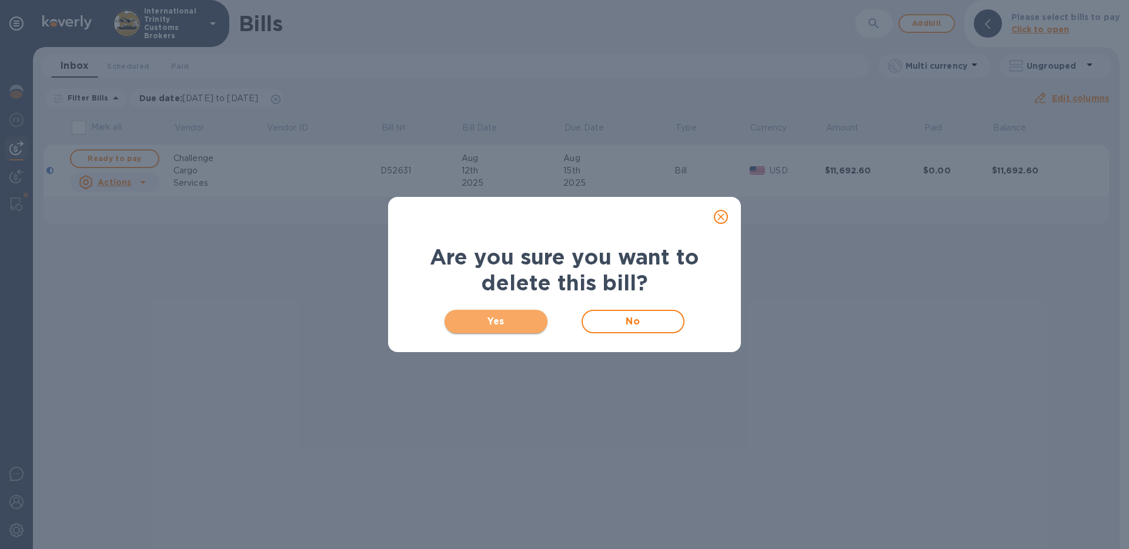
click at [540, 316] on button "Yes" at bounding box center [496, 322] width 103 height 24
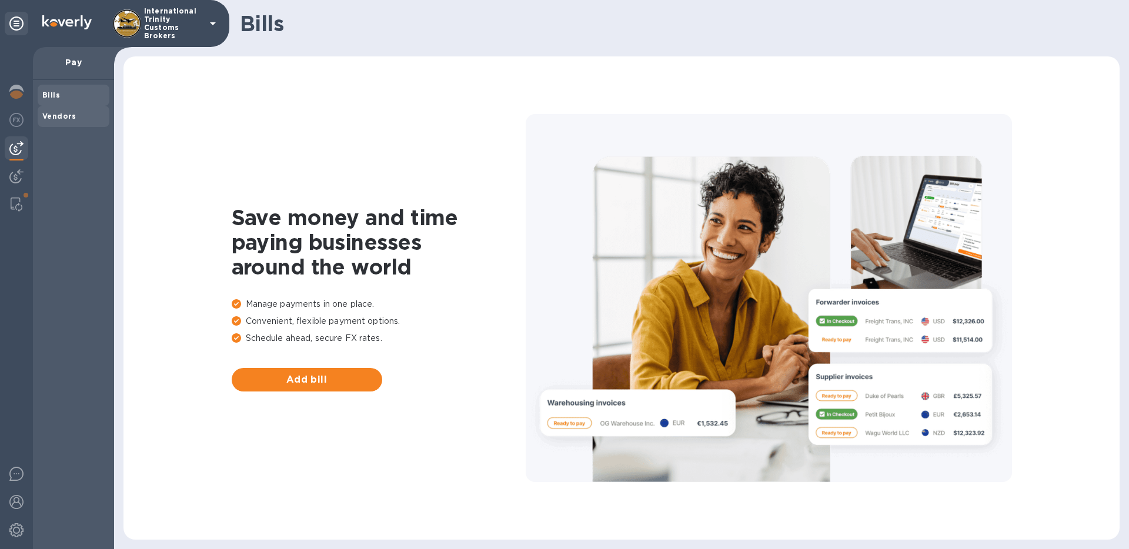
click at [57, 121] on span "Vendors" at bounding box center [59, 117] width 34 height 12
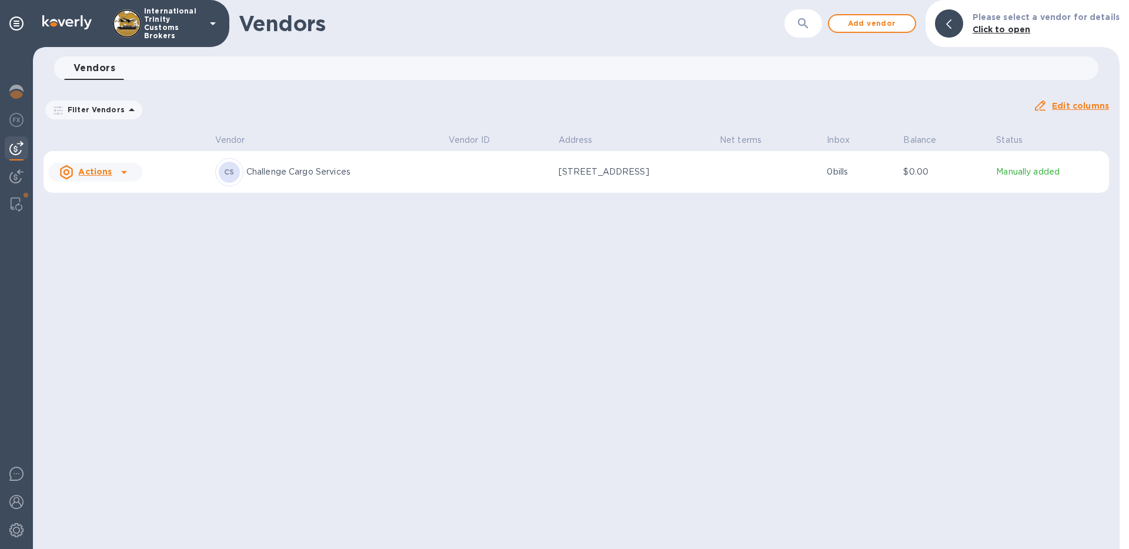
click at [308, 179] on div "CS Challenge Cargo Services" at bounding box center [327, 172] width 224 height 28
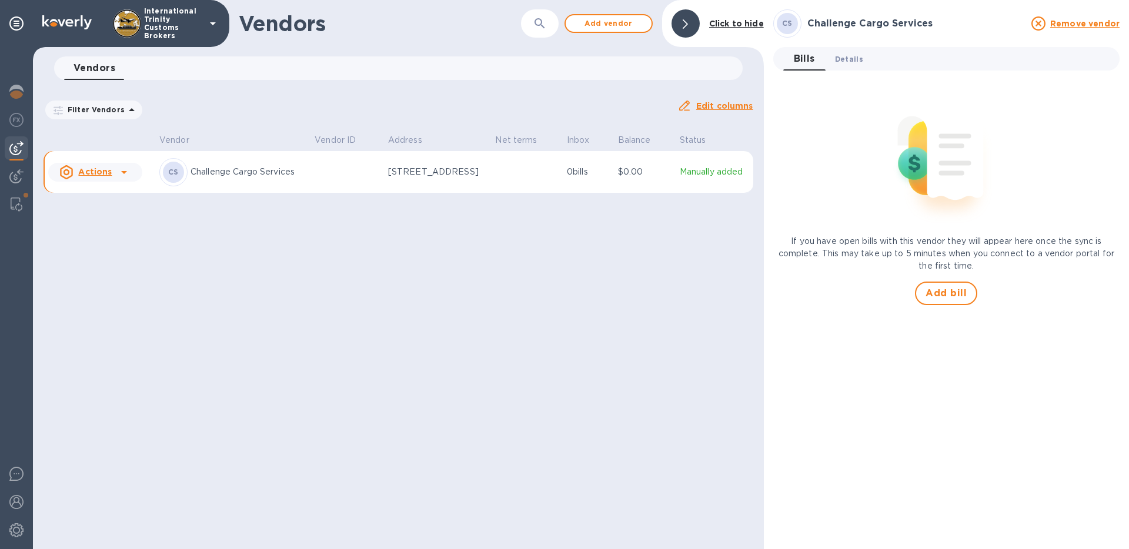
click at [845, 57] on span "Details 0" at bounding box center [849, 59] width 28 height 12
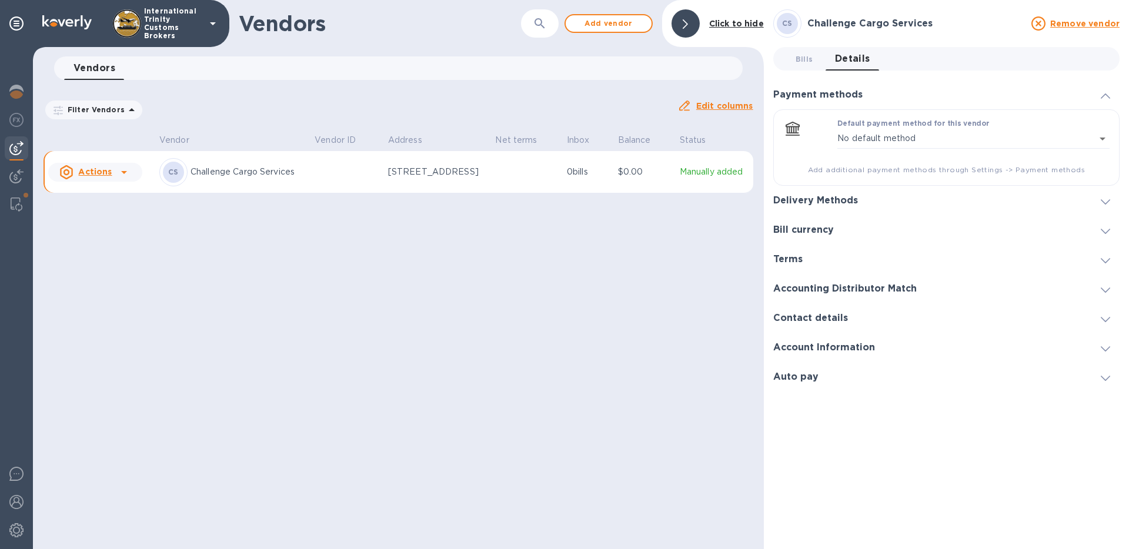
click at [865, 229] on div "Bill currency" at bounding box center [946, 229] width 346 height 29
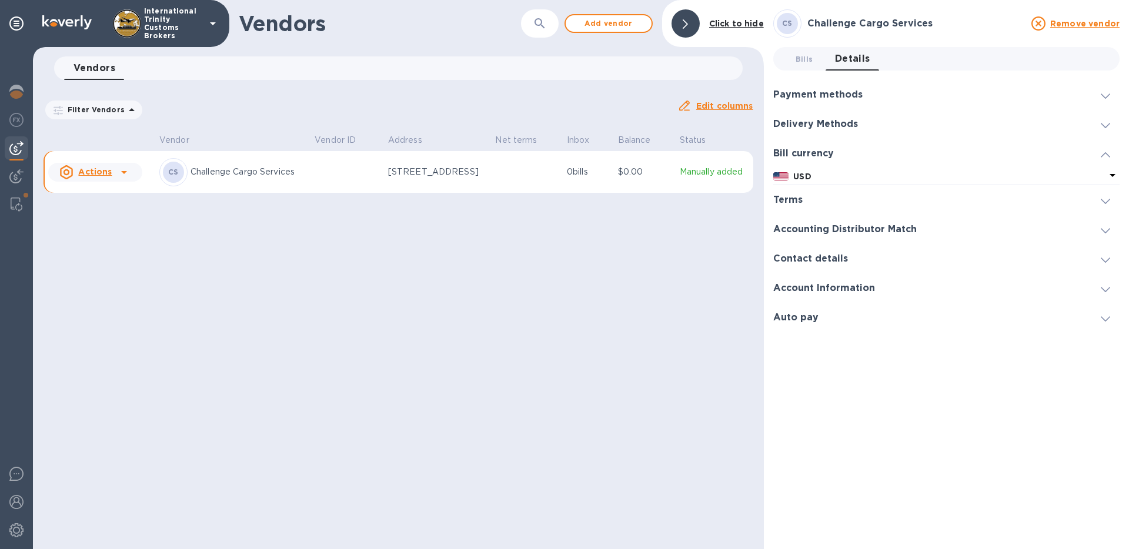
click at [857, 290] on h3 "Account Information" at bounding box center [824, 288] width 102 height 11
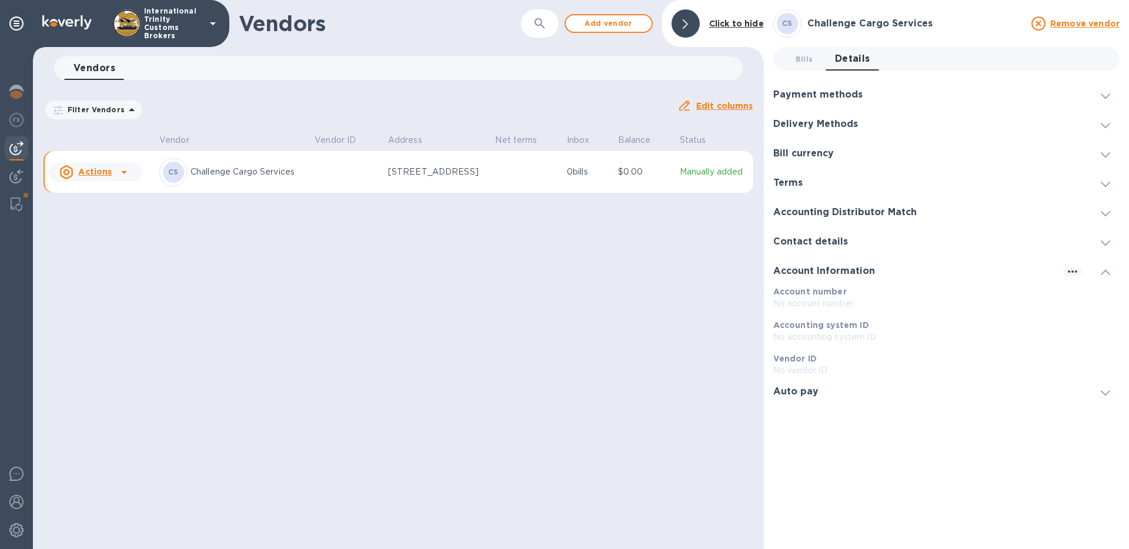
click at [848, 302] on p "No account number" at bounding box center [946, 304] width 346 height 12
click at [847, 302] on p "No account number" at bounding box center [946, 304] width 346 height 12
click at [850, 299] on p "No account number" at bounding box center [946, 304] width 346 height 12
click at [1080, 276] on div at bounding box center [1072, 271] width 19 height 11
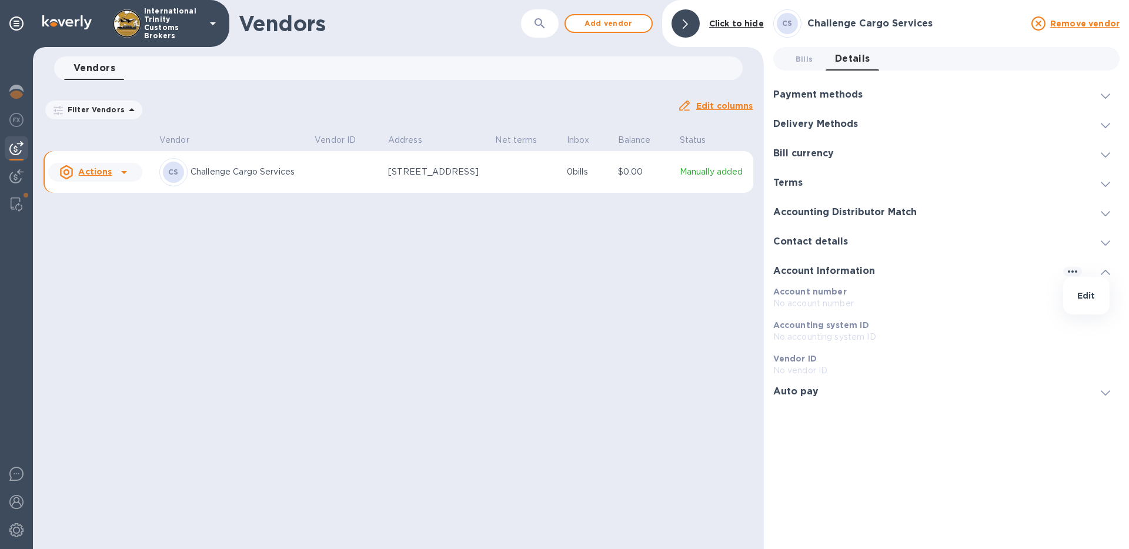
click at [1078, 273] on div at bounding box center [564, 274] width 1129 height 549
click at [1077, 274] on icon "button" at bounding box center [1072, 272] width 14 height 14
click at [1074, 291] on li "Edit" at bounding box center [1086, 296] width 46 height 38
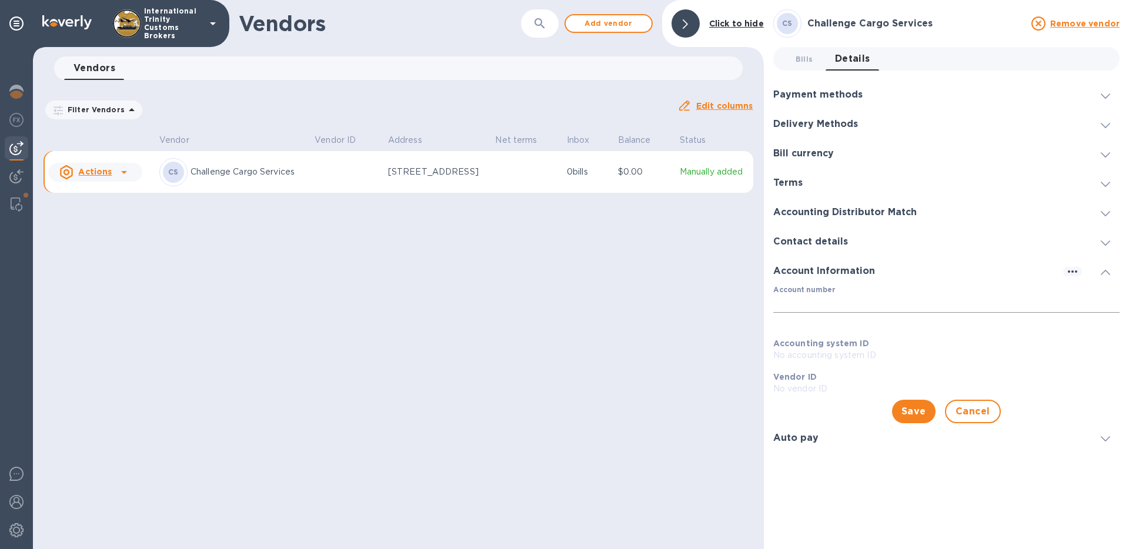
click at [1010, 307] on input "Account number" at bounding box center [946, 304] width 346 height 18
click at [953, 293] on div "Account number ​" at bounding box center [946, 307] width 346 height 42
click at [947, 308] on input "Account number" at bounding box center [946, 304] width 346 height 18
type input "906562381"
click at [951, 333] on div "Accounting system ID No accounting system ID" at bounding box center [947, 350] width 356 height 34
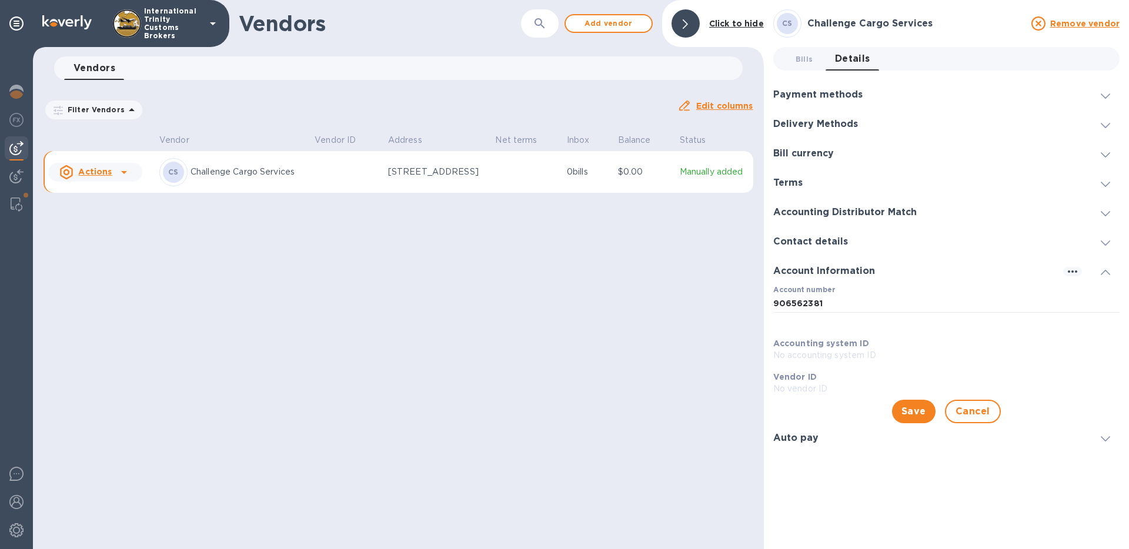
click at [999, 88] on div "Payment methods" at bounding box center [946, 94] width 346 height 29
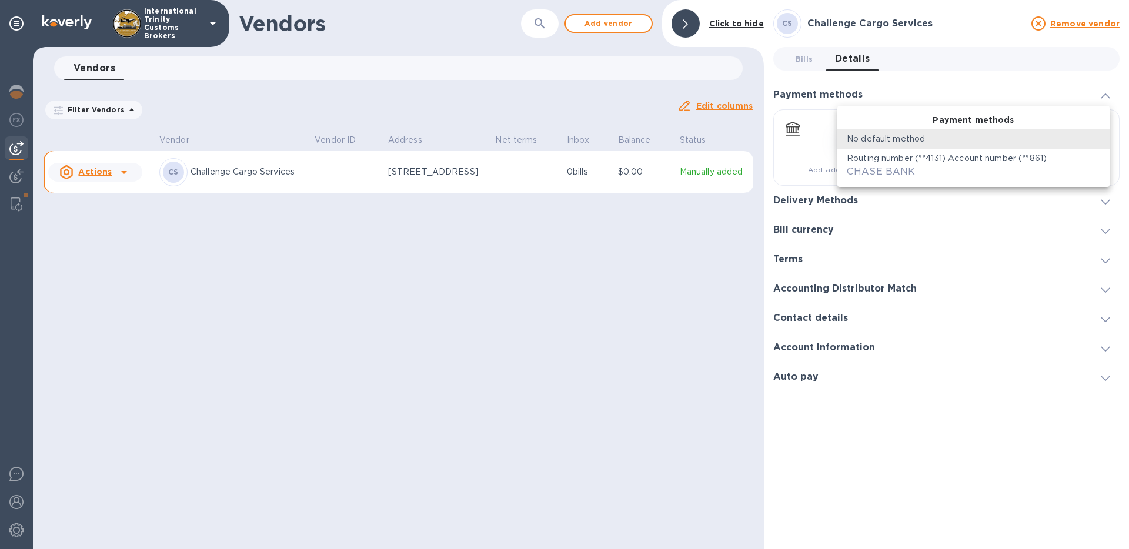
click at [935, 135] on body "International Trinity Customs Brokers distributors Vendors ​ Add vendor Click t…" at bounding box center [564, 274] width 1129 height 549
click at [885, 138] on p "No default method" at bounding box center [886, 139] width 78 height 12
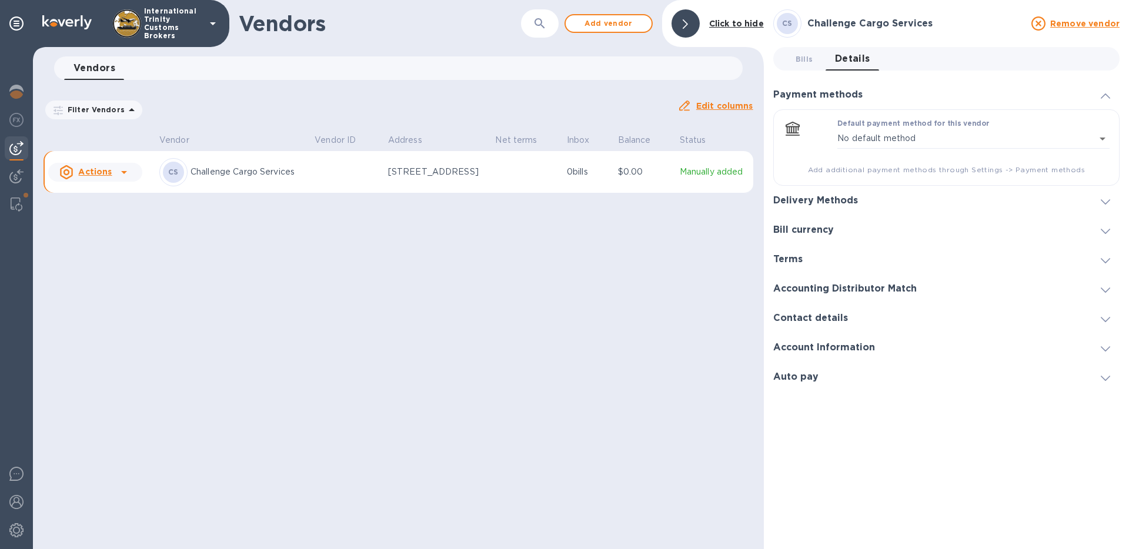
click at [870, 198] on div "Delivery Methods" at bounding box center [946, 200] width 346 height 29
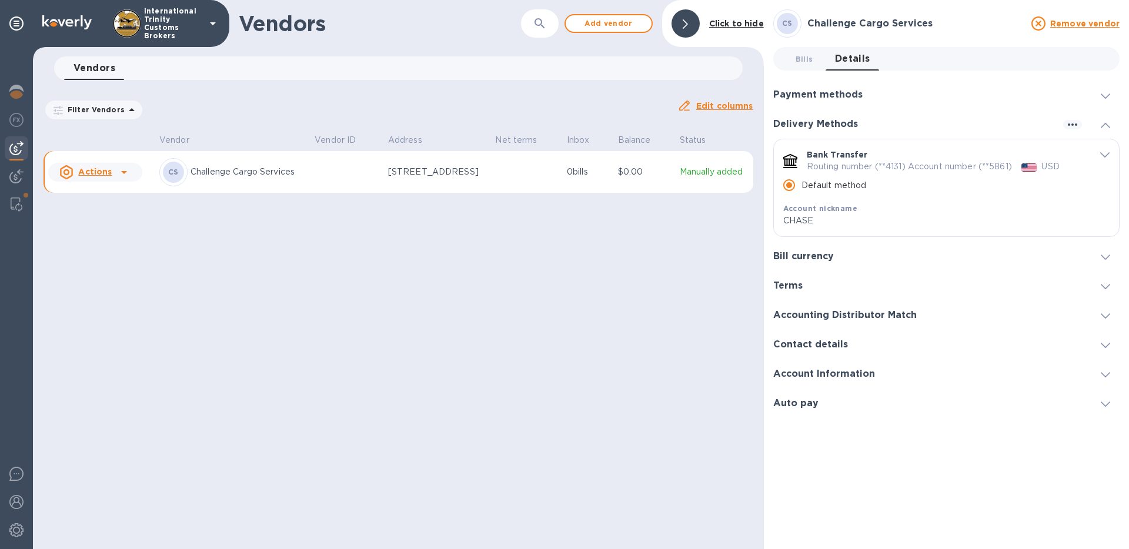
click at [1097, 153] on div "default-method" at bounding box center [1095, 154] width 27 height 11
click at [1100, 153] on icon "default-method" at bounding box center [1104, 154] width 9 height 5
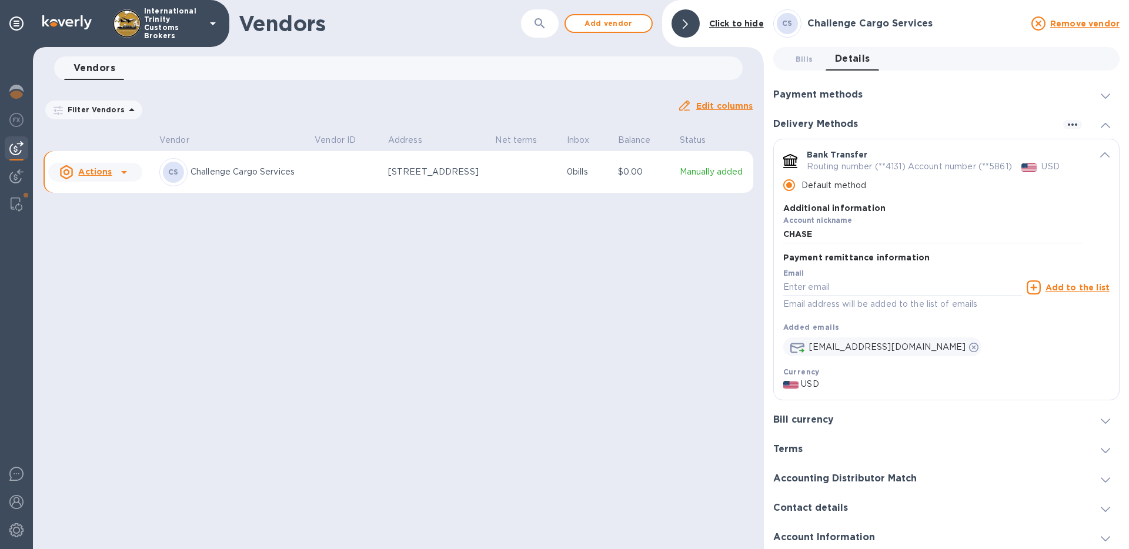
click at [1101, 154] on icon "default-method" at bounding box center [1104, 154] width 9 height 5
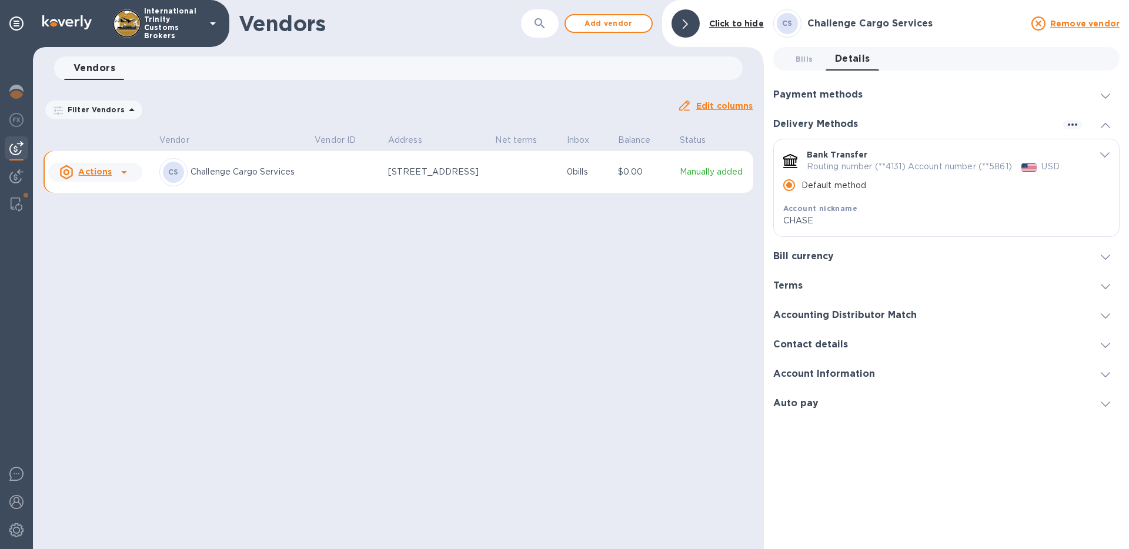
click at [1070, 308] on div "Accounting Distributor Match" at bounding box center [946, 314] width 346 height 29
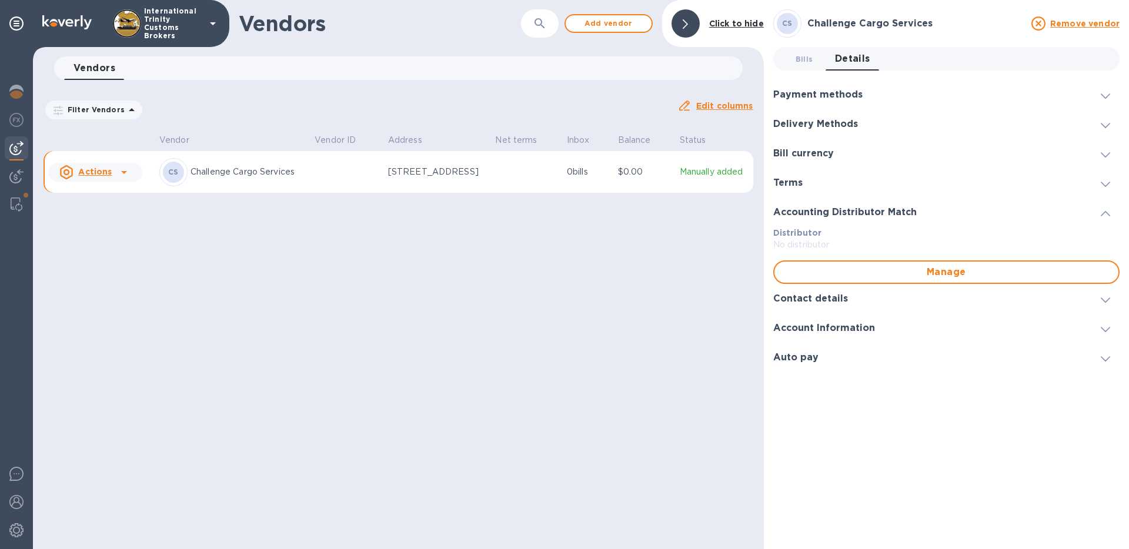
click at [934, 119] on div "Delivery Methods" at bounding box center [946, 123] width 346 height 29
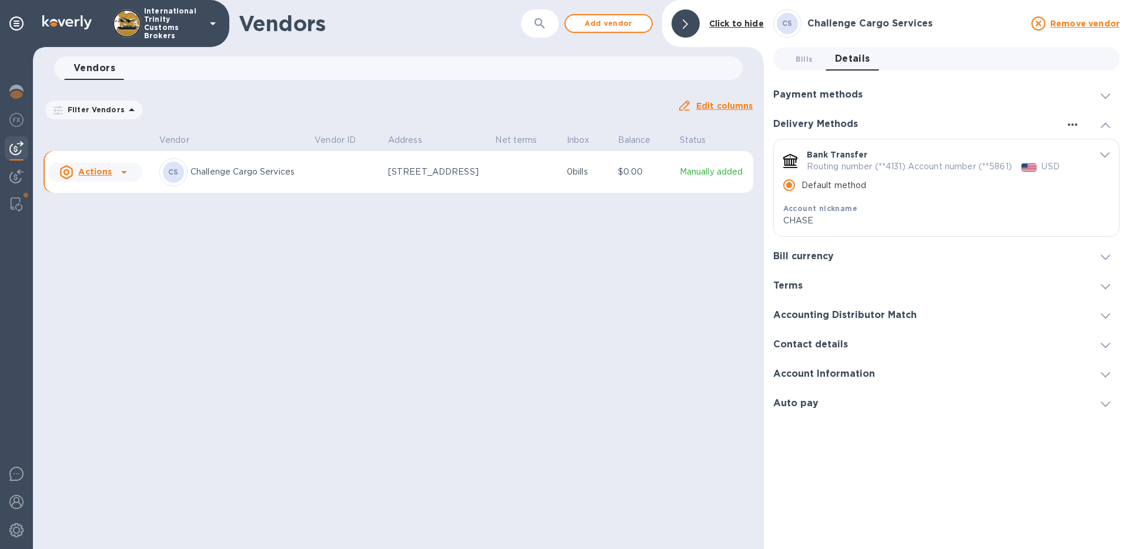
click at [1071, 122] on icon "button" at bounding box center [1072, 125] width 14 height 14
click at [1074, 142] on li "Add new" at bounding box center [1087, 149] width 67 height 38
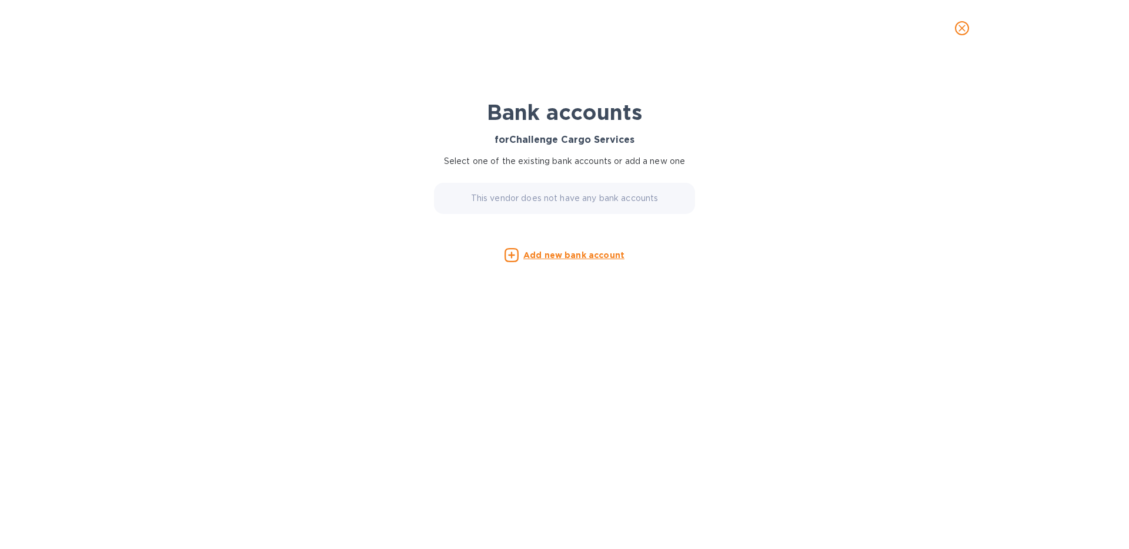
click at [647, 201] on p "This vendor does not have any bank accounts" at bounding box center [565, 198] width 188 height 12
click at [637, 198] on p "This vendor does not have any bank accounts" at bounding box center [565, 198] width 188 height 12
click at [557, 199] on p "This vendor does not have any bank accounts" at bounding box center [565, 198] width 188 height 12
click at [563, 253] on u "Add new bank account" at bounding box center [573, 254] width 101 height 9
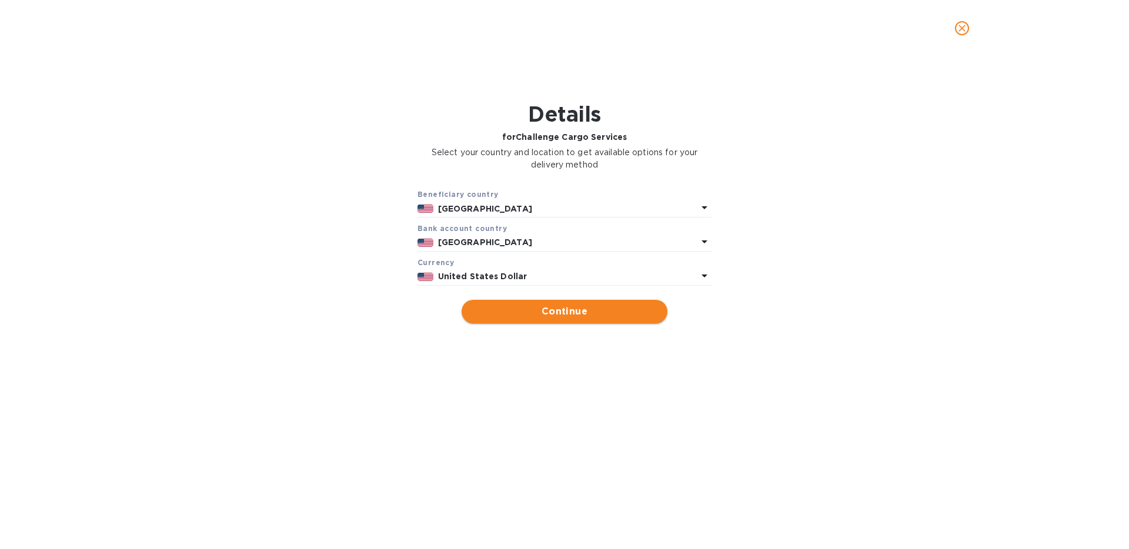
click at [595, 310] on span "Continue" at bounding box center [564, 312] width 187 height 14
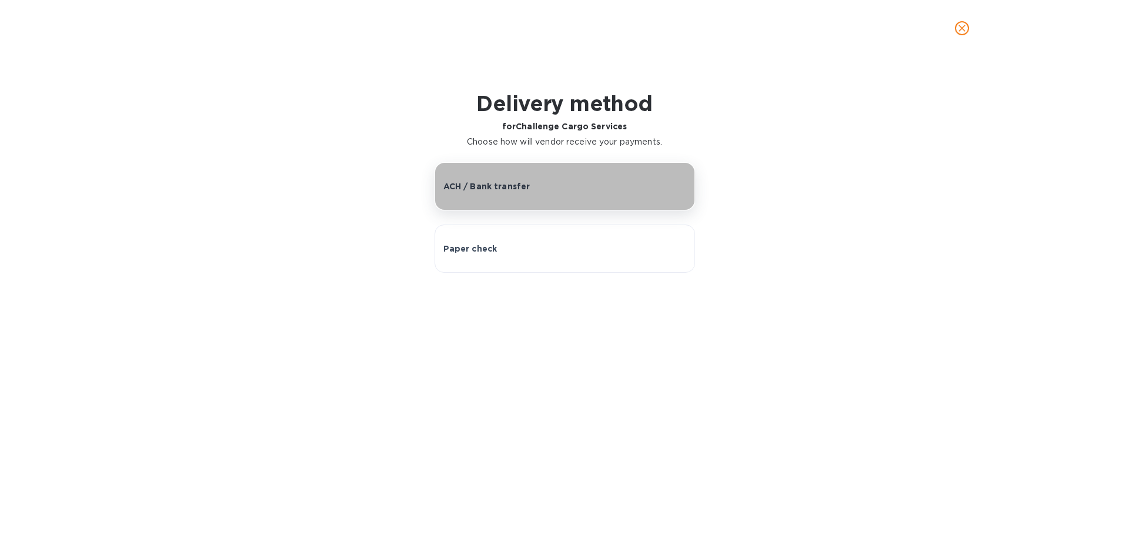
click at [571, 197] on button "ACH / Bank transfer" at bounding box center [565, 186] width 260 height 48
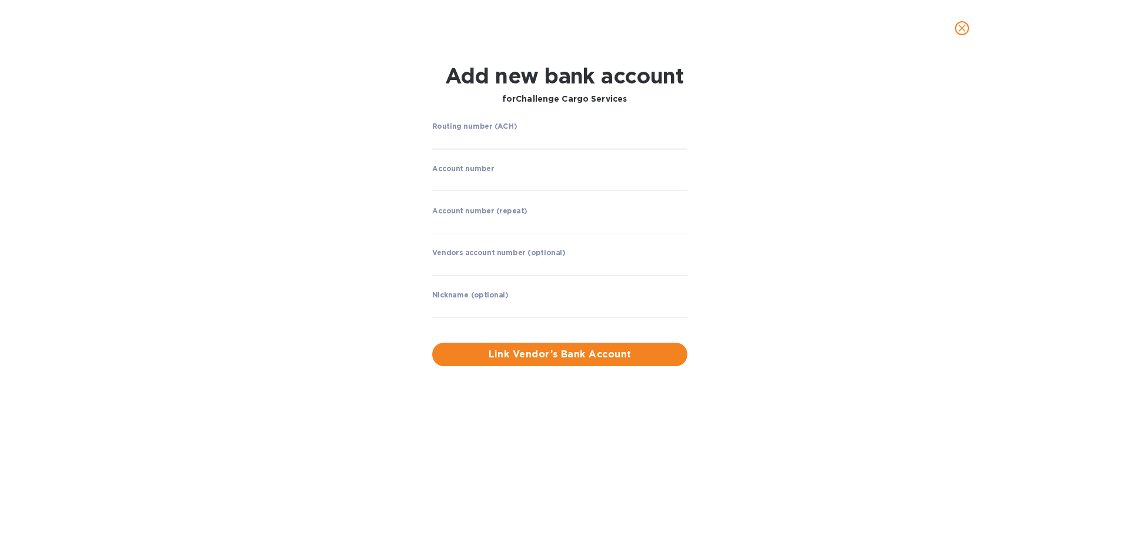
click at [543, 136] on input "string" at bounding box center [559, 141] width 255 height 18
click at [531, 139] on input "string" at bounding box center [559, 141] width 255 height 18
click at [580, 140] on input "string" at bounding box center [559, 141] width 255 height 18
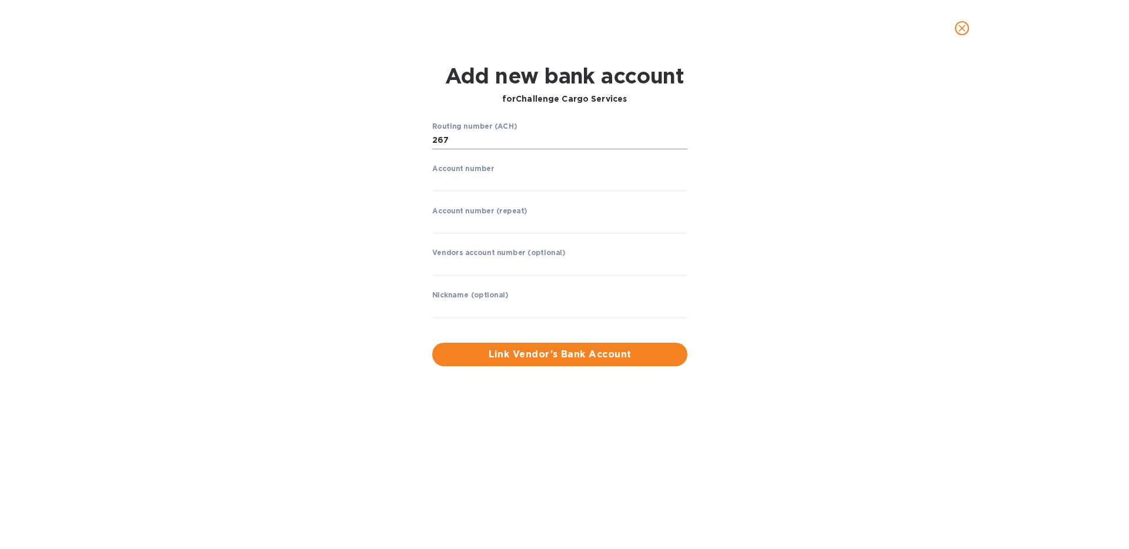
click at [475, 135] on input "string" at bounding box center [559, 141] width 255 height 18
click at [474, 139] on input "string" at bounding box center [559, 141] width 255 height 18
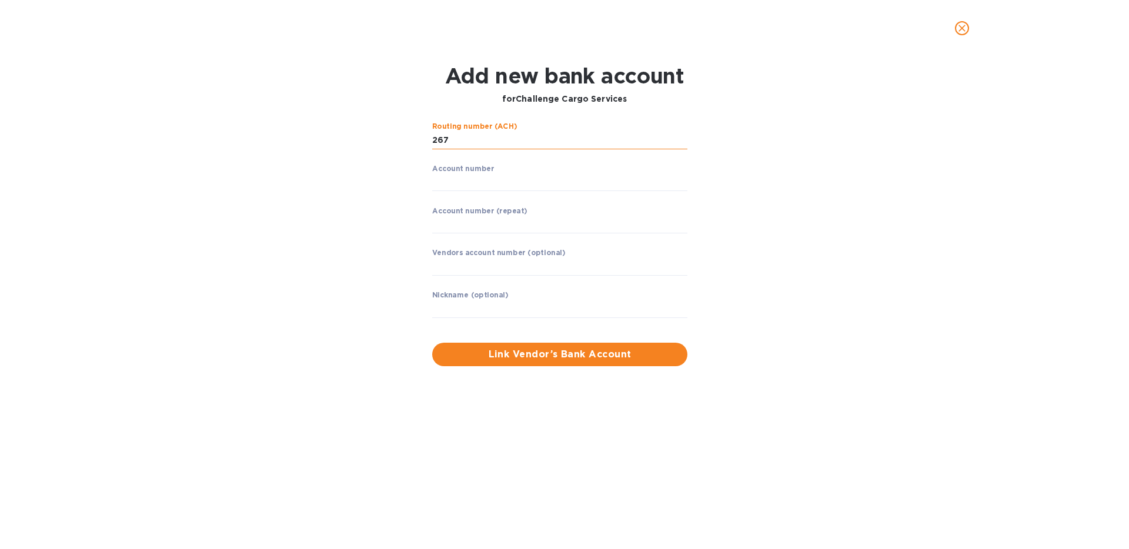
paste input "021000021"
type input "021000021"
click at [780, 273] on div "Routing number (ACH) Verification... Account number ​ Account number (repeat) ​…" at bounding box center [564, 244] width 732 height 258
click at [603, 178] on input "string" at bounding box center [559, 182] width 255 height 18
click at [471, 196] on p "​" at bounding box center [559, 199] width 255 height 14
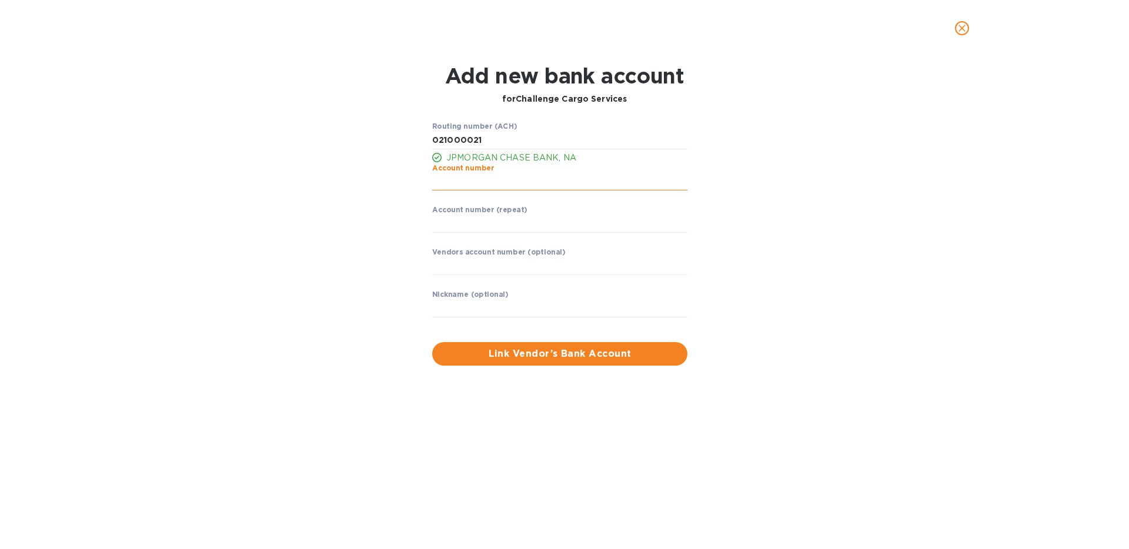
click at [473, 188] on input "string" at bounding box center [559, 182] width 255 height 18
paste input "610727353"
type input "610727353"
click at [482, 226] on input "string" at bounding box center [559, 224] width 255 height 18
paste input "610727353"
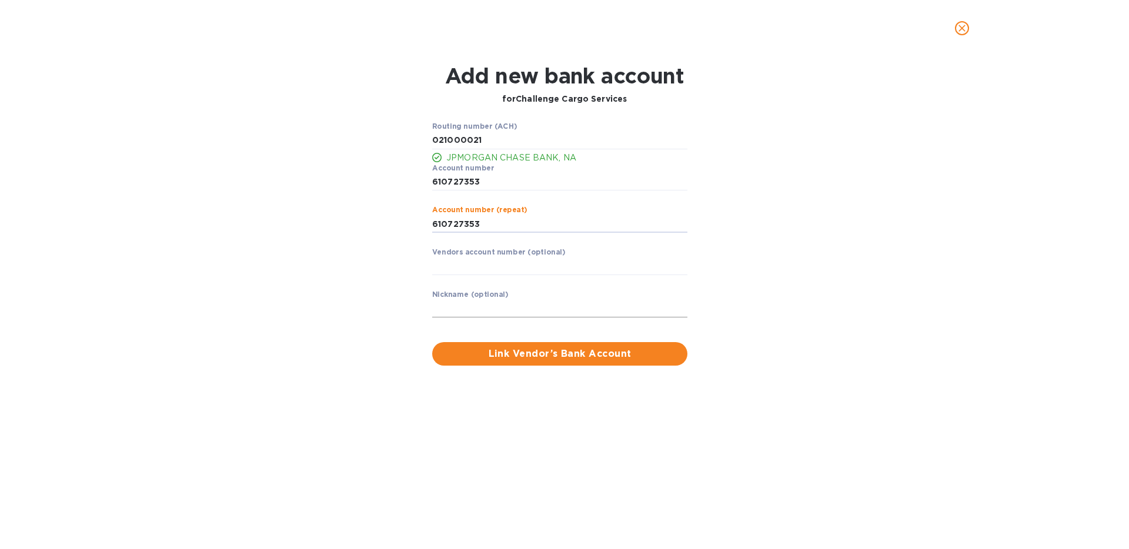
type input "610727353"
click at [575, 305] on input "text" at bounding box center [559, 309] width 255 height 18
type input "CHALLENGE"
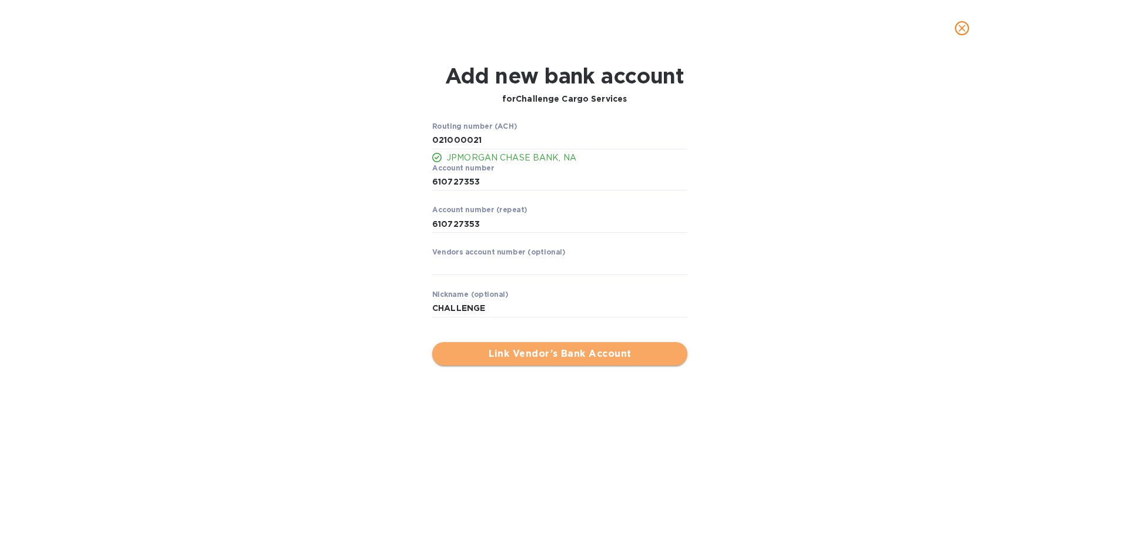
click at [594, 350] on span "Link Vendor’s Bank Account" at bounding box center [560, 354] width 236 height 14
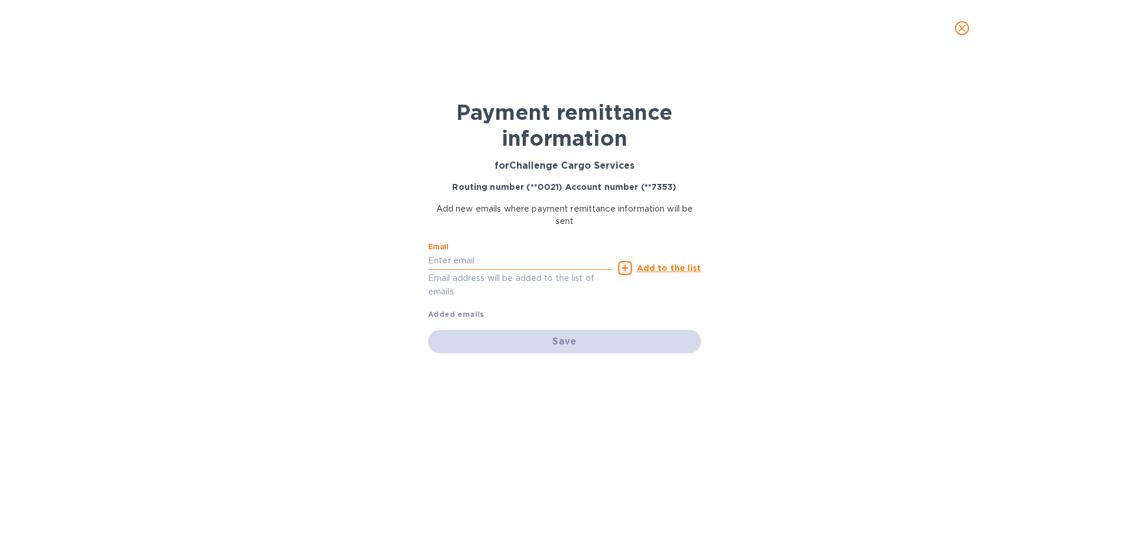
click at [517, 263] on input "text" at bounding box center [520, 261] width 185 height 18
click at [519, 265] on input "text" at bounding box center [520, 261] width 185 height 18
paste input "[EMAIL_ADDRESS][DOMAIN_NAME]"
type input "[EMAIL_ADDRESS][DOMAIN_NAME]"
click at [642, 275] on div "Add to the list" at bounding box center [660, 268] width 88 height 19
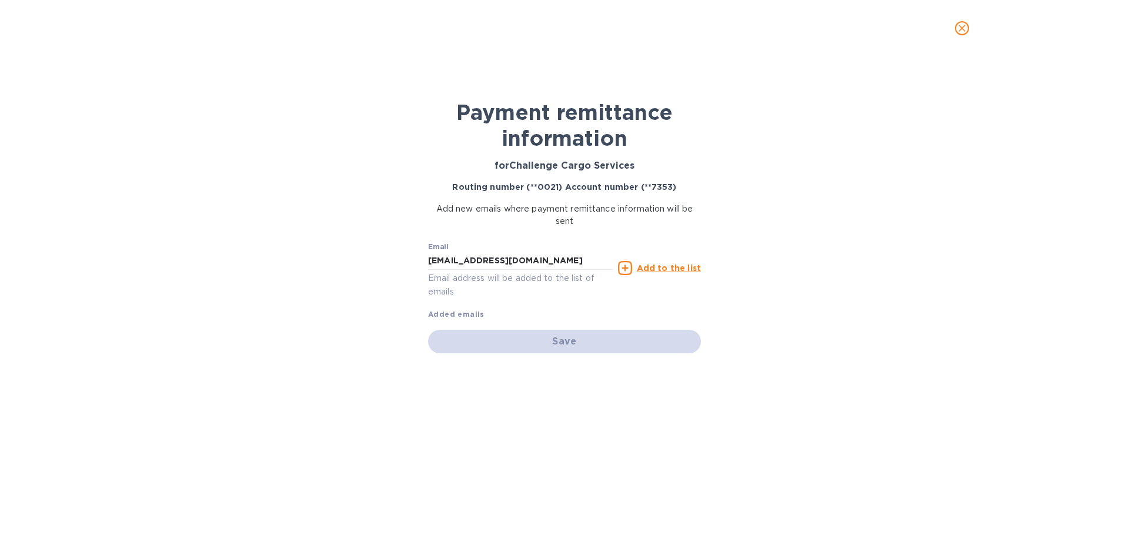
click at [645, 273] on p "Add to the list" at bounding box center [669, 268] width 64 height 12
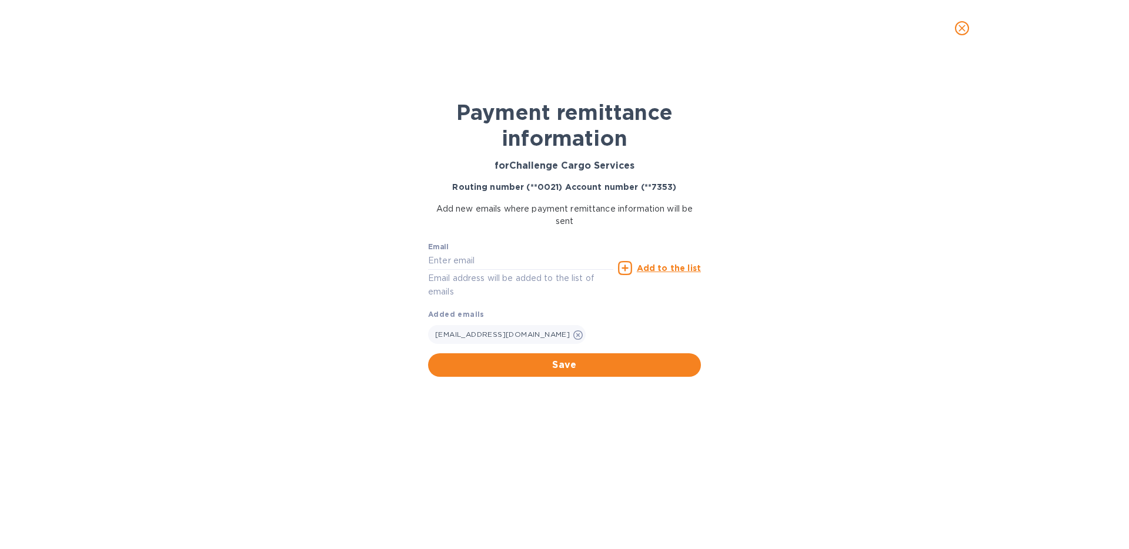
click at [630, 383] on div "Payment remittance information for Challenge Cargo Services Routing number (**0…" at bounding box center [564, 294] width 294 height 452
click at [636, 362] on span "Save" at bounding box center [564, 365] width 254 height 14
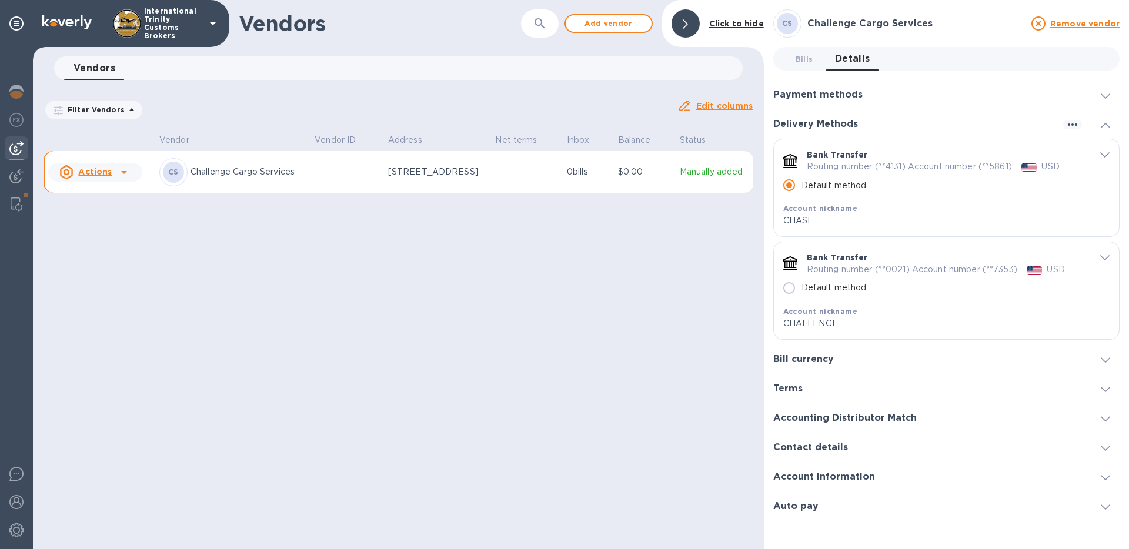
click at [811, 290] on p "Default method" at bounding box center [833, 288] width 65 height 12
click at [801, 290] on input "Default method" at bounding box center [789, 288] width 25 height 25
click at [790, 289] on input "Default method" at bounding box center [789, 288] width 25 height 25
radio input "false"
radio input "true"
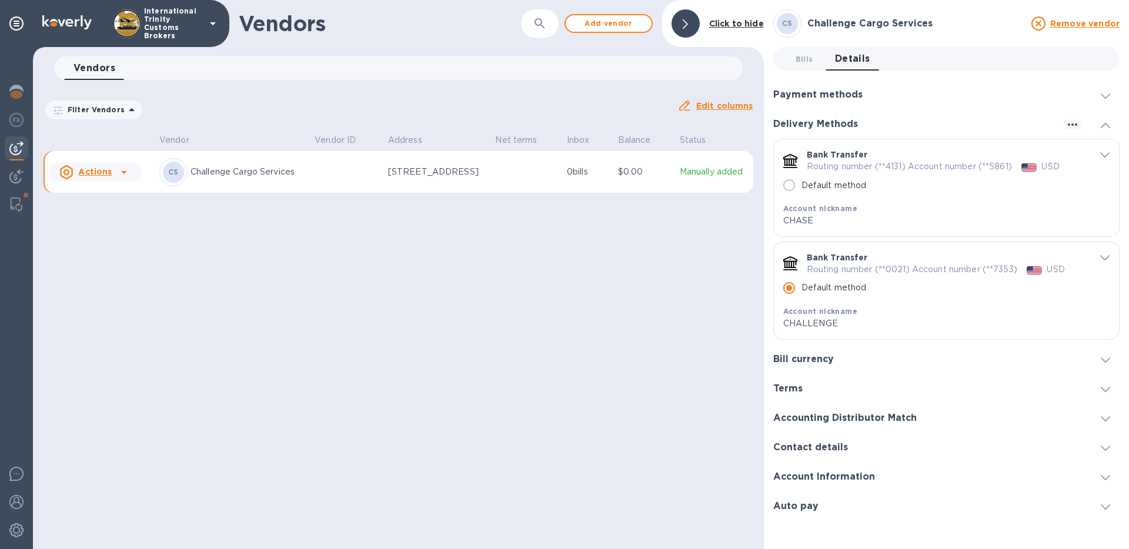
click at [1107, 155] on icon "default-method" at bounding box center [1104, 154] width 9 height 5
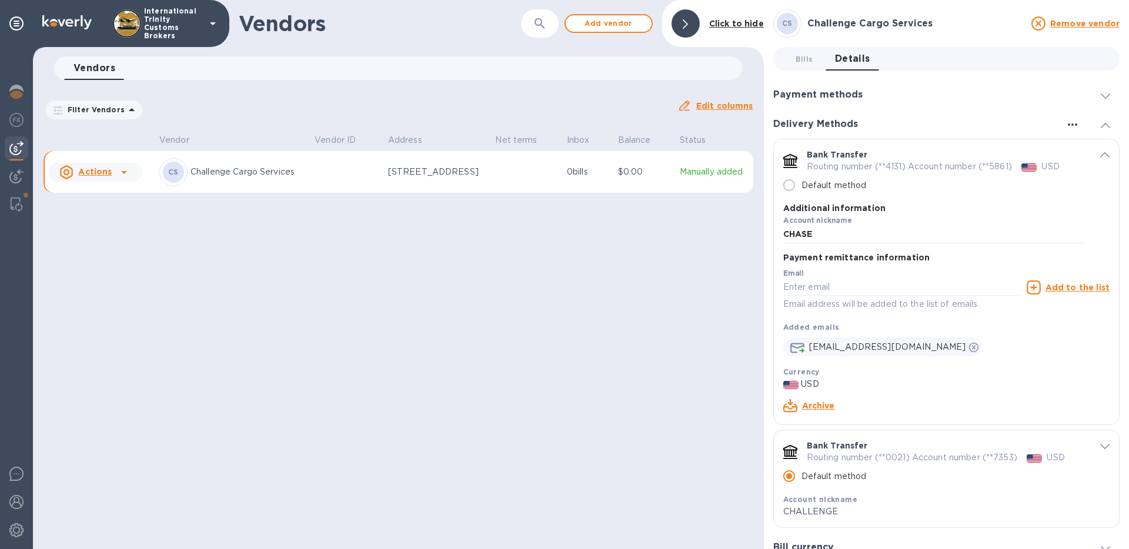
click at [1070, 126] on icon "button" at bounding box center [1072, 125] width 14 height 14
click at [1001, 170] on div at bounding box center [564, 274] width 1129 height 549
click at [1100, 159] on span "default-method" at bounding box center [1104, 154] width 9 height 11
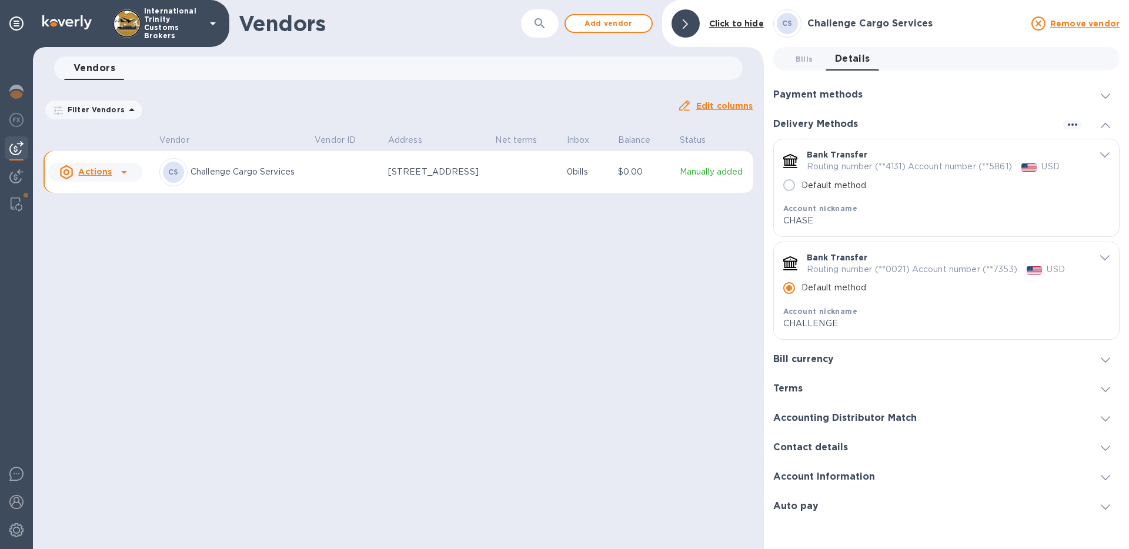
click at [886, 29] on div "Challenge Cargo Services" at bounding box center [916, 24] width 222 height 16
click at [886, 24] on h3 "Challenge Cargo Services" at bounding box center [915, 23] width 217 height 11
click at [1103, 155] on icon "default-method" at bounding box center [1104, 155] width 9 height 5
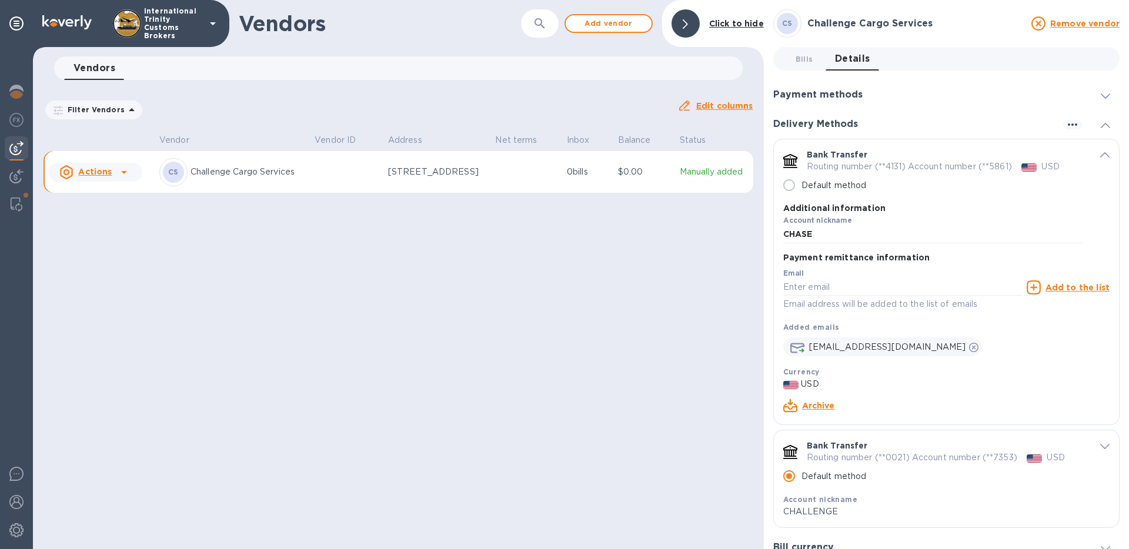
click at [819, 403] on link "Archive" at bounding box center [818, 405] width 33 height 9
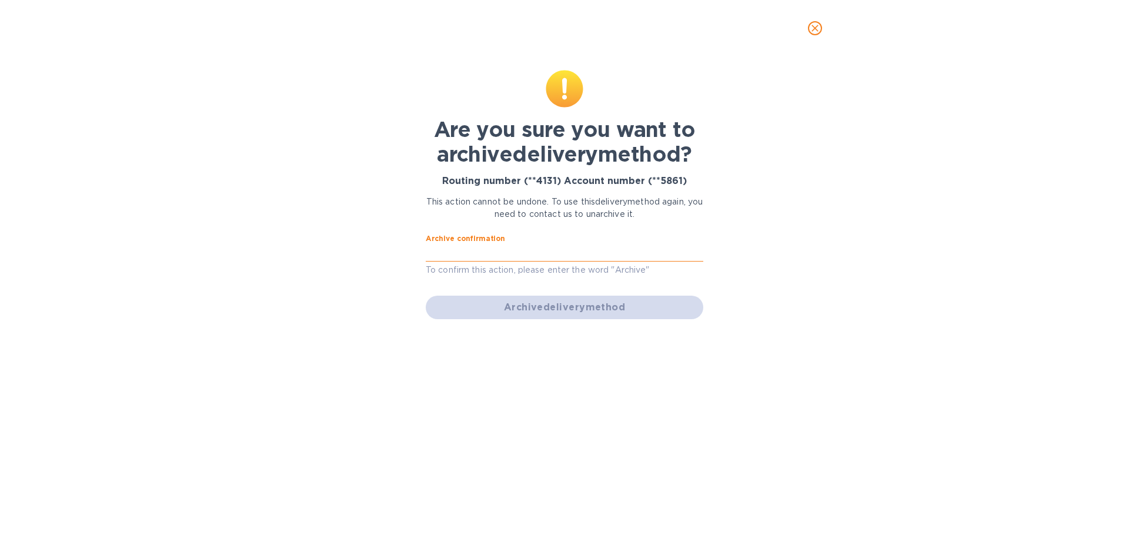
click at [572, 255] on input "text" at bounding box center [565, 253] width 278 height 18
click at [724, 273] on div "Are you sure you want to archive delivery method? Routing number (**4131) Accou…" at bounding box center [564, 294] width 1110 height 452
click at [661, 303] on div "Archive delivery method" at bounding box center [564, 307] width 287 height 33
click at [547, 256] on input "incorrect" at bounding box center [565, 253] width 278 height 18
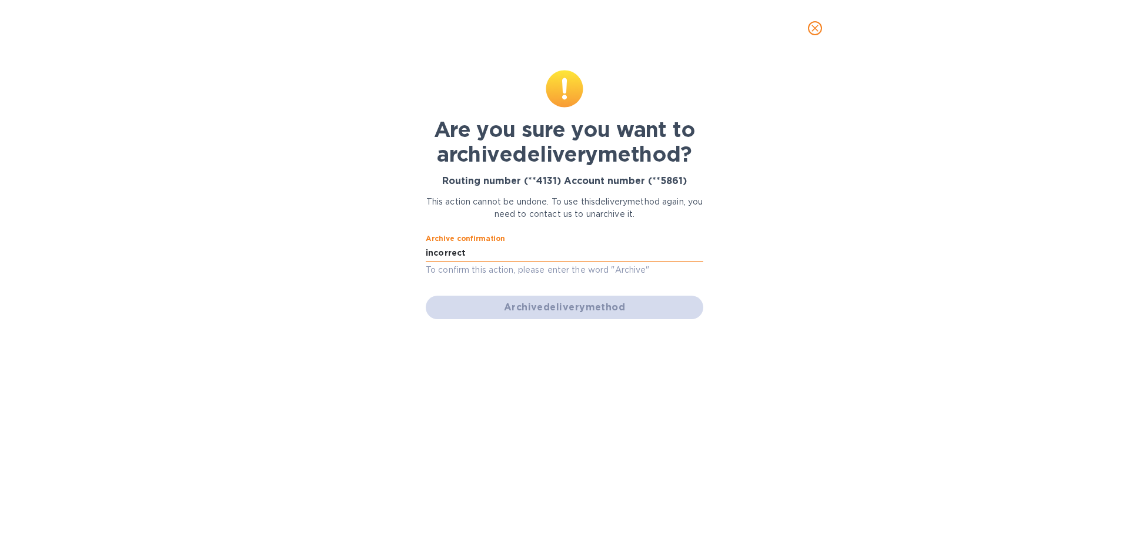
click at [547, 256] on input "incorrect" at bounding box center [565, 253] width 278 height 18
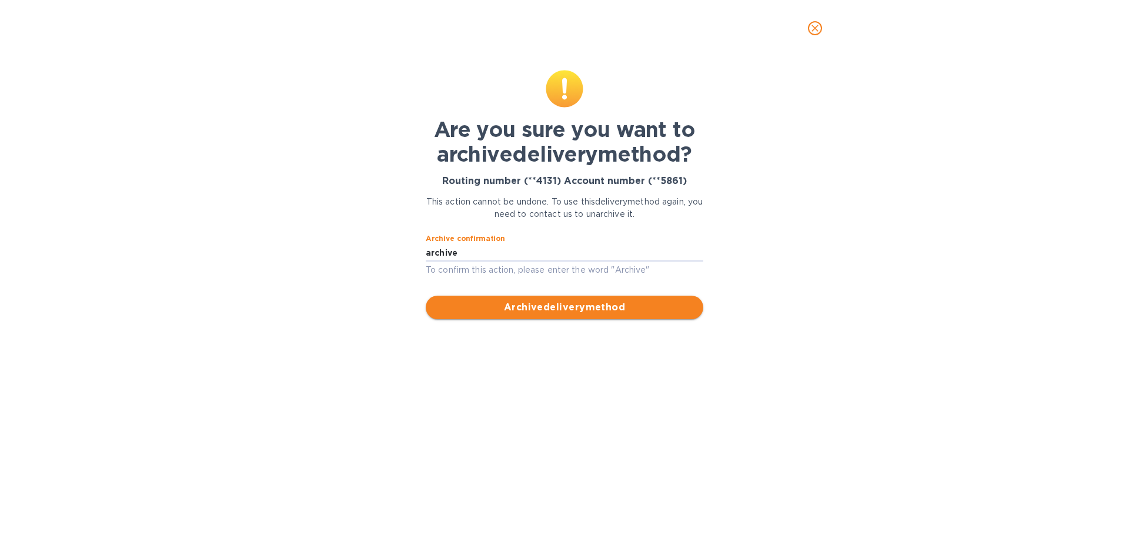
type input "archive"
click at [580, 305] on span "Archive delivery method" at bounding box center [564, 307] width 259 height 14
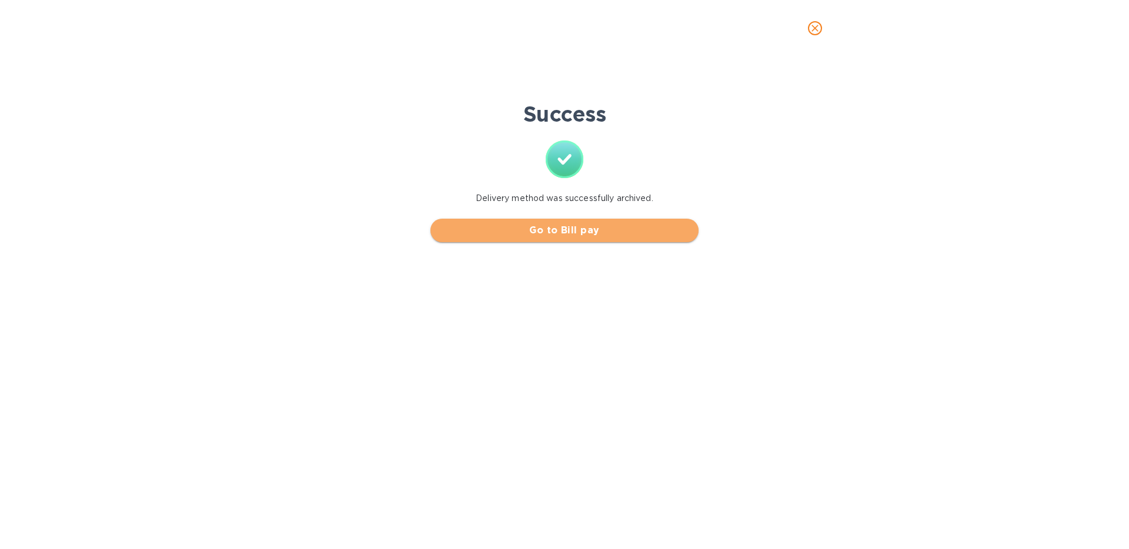
click at [607, 237] on span "Go to Bill pay" at bounding box center [564, 230] width 249 height 14
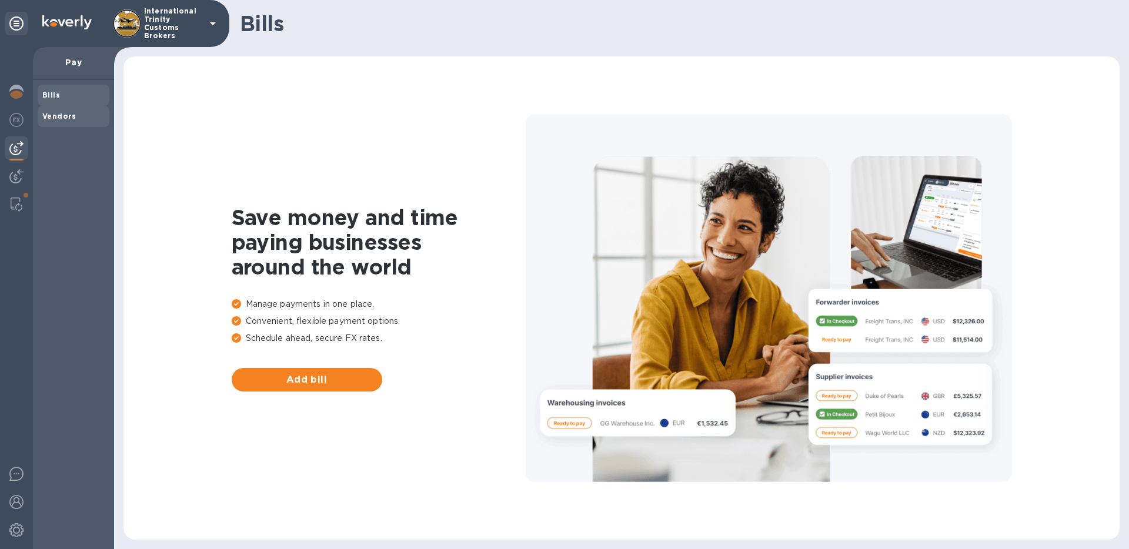
click at [79, 116] on span "Vendors" at bounding box center [73, 117] width 62 height 12
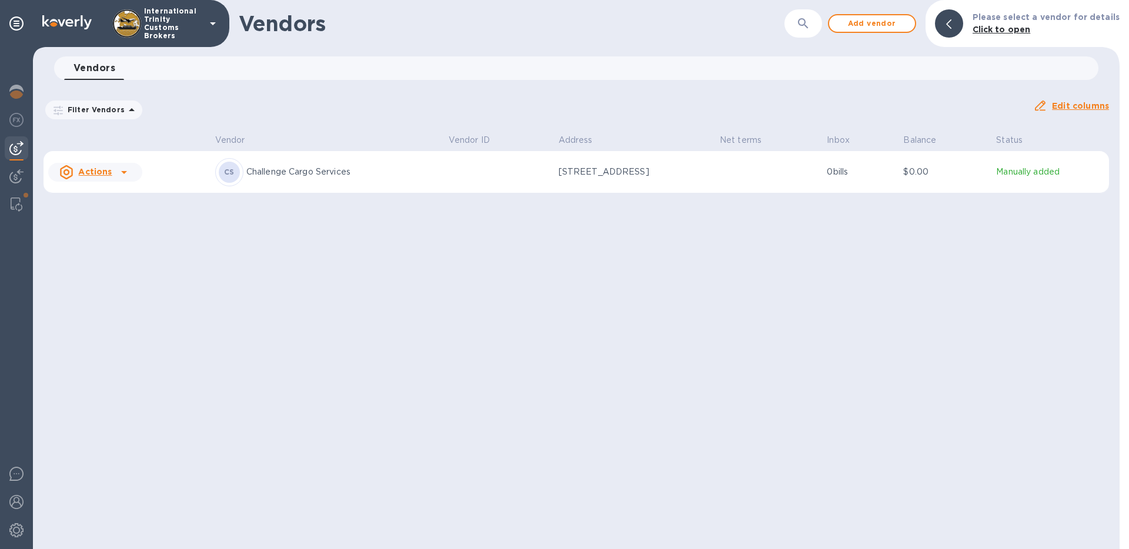
click at [449, 166] on td at bounding box center [499, 172] width 110 height 42
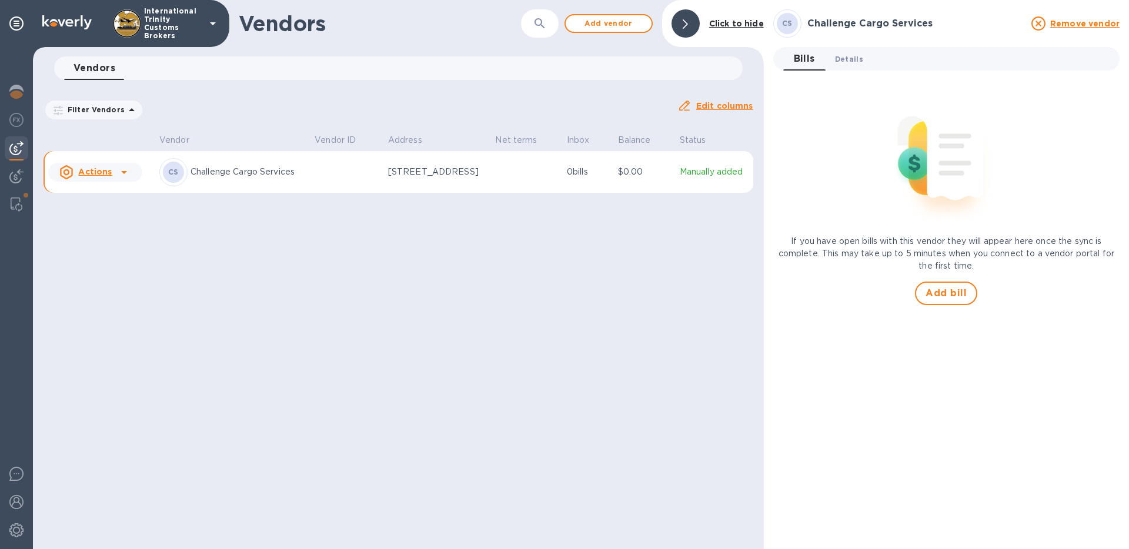
click at [851, 53] on span "Details 0" at bounding box center [849, 59] width 28 height 12
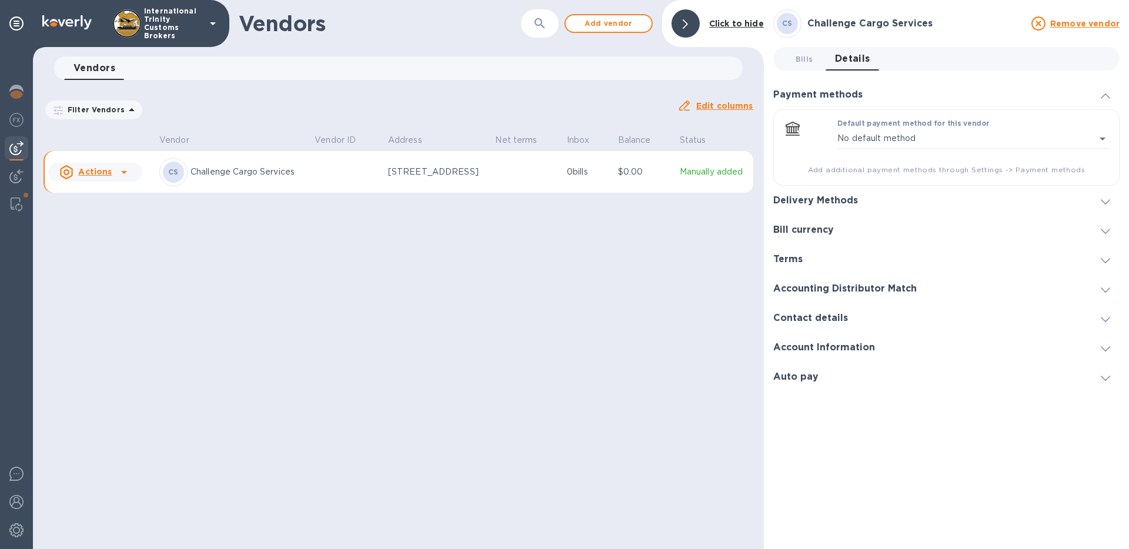
click at [900, 201] on div "Delivery Methods" at bounding box center [946, 200] width 346 height 29
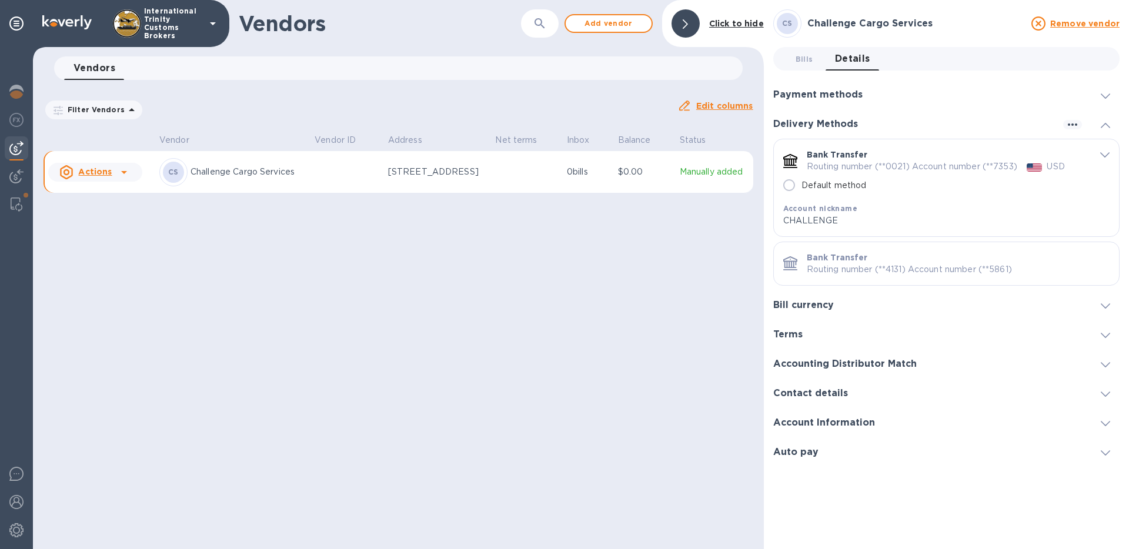
click at [863, 193] on label "Default method" at bounding box center [822, 185] width 90 height 25
click at [801, 193] on input "Default method" at bounding box center [789, 185] width 25 height 25
radio input "true"
click at [827, 186] on p "Default method" at bounding box center [833, 185] width 65 height 12
click at [801, 186] on input "Default method" at bounding box center [789, 185] width 25 height 25
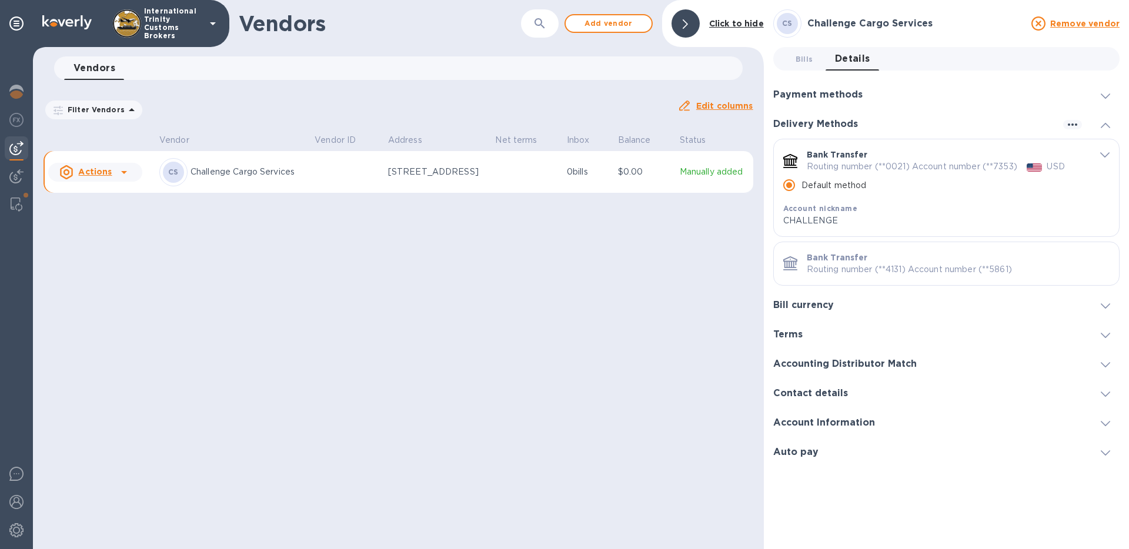
click at [661, 375] on div "Vendors ​ Add vendor Click to hide Vendors 0 Filter Vendors Auto pay: All Edit …" at bounding box center [398, 274] width 731 height 549
